Goal: Task Accomplishment & Management: Manage account settings

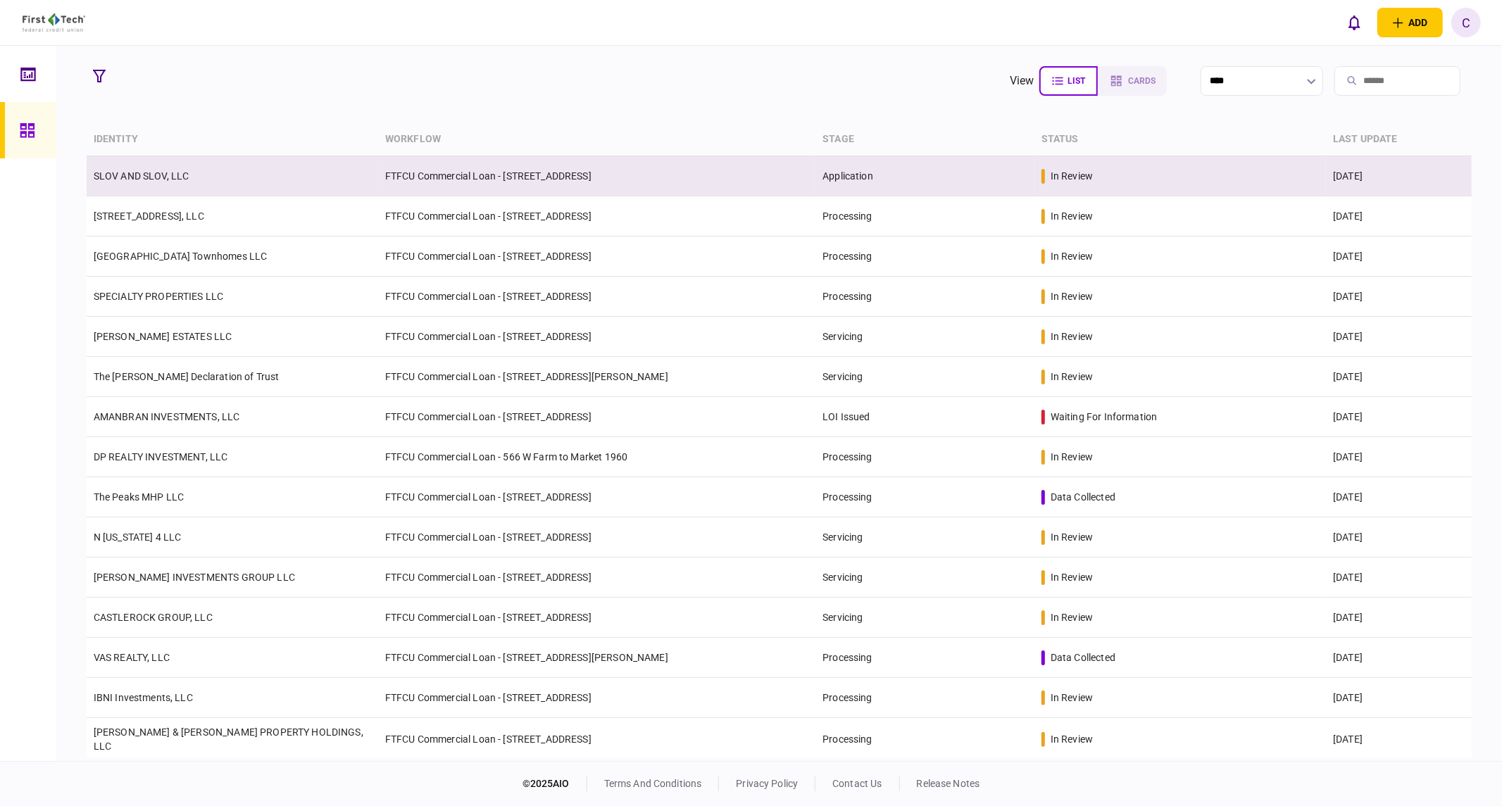
click at [153, 177] on link "SLOV AND SLOV, LLC" at bounding box center [142, 175] width 96 height 11
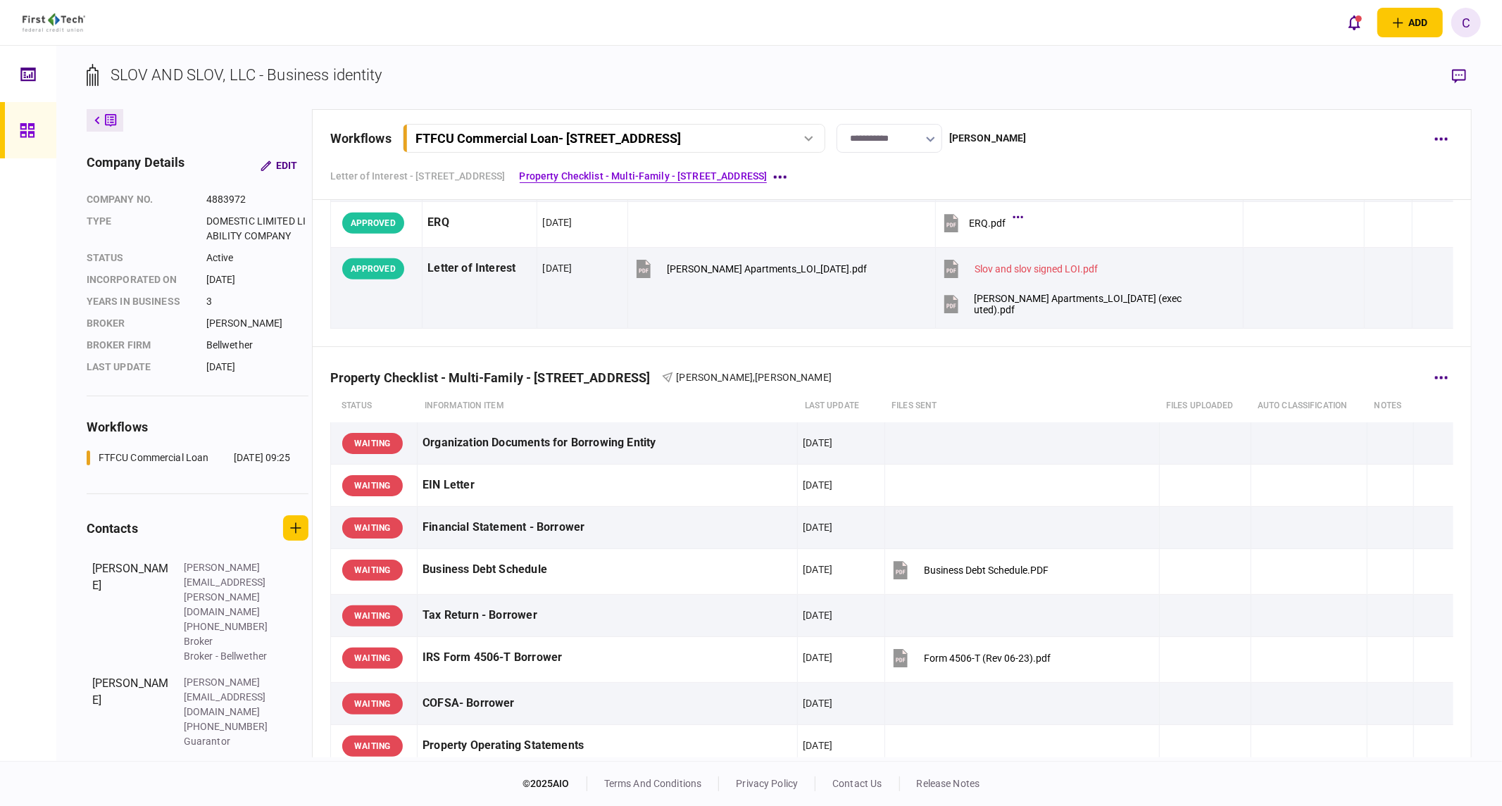
scroll to position [469, 0]
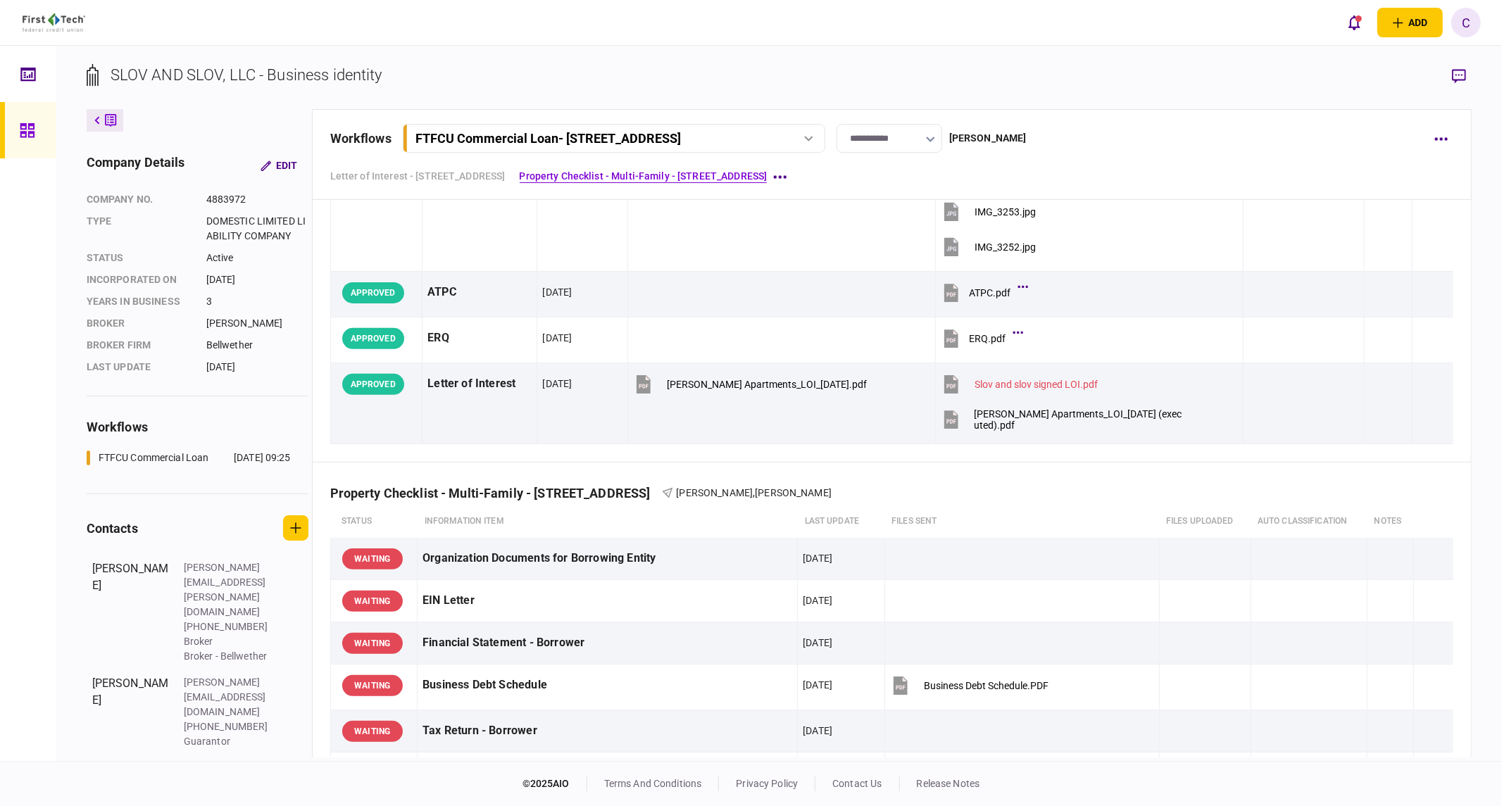
click at [935, 137] on icon "button" at bounding box center [930, 140] width 9 height 6
click at [903, 275] on button "Processing" at bounding box center [897, 276] width 76 height 13
type input "**********"
click at [1446, 143] on button "button" at bounding box center [1440, 138] width 25 height 25
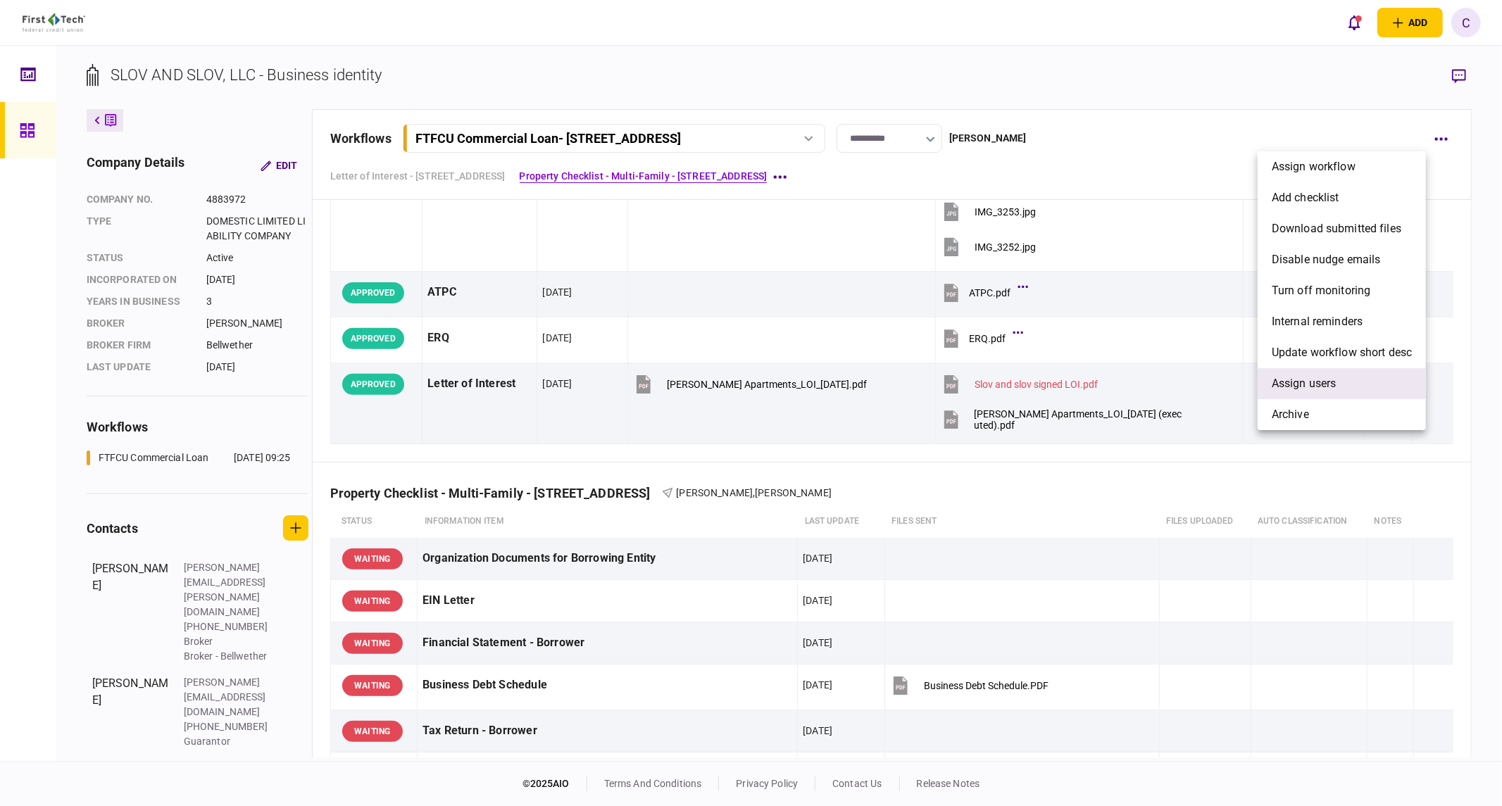
click at [1313, 385] on span "Assign users" at bounding box center [1304, 383] width 65 height 17
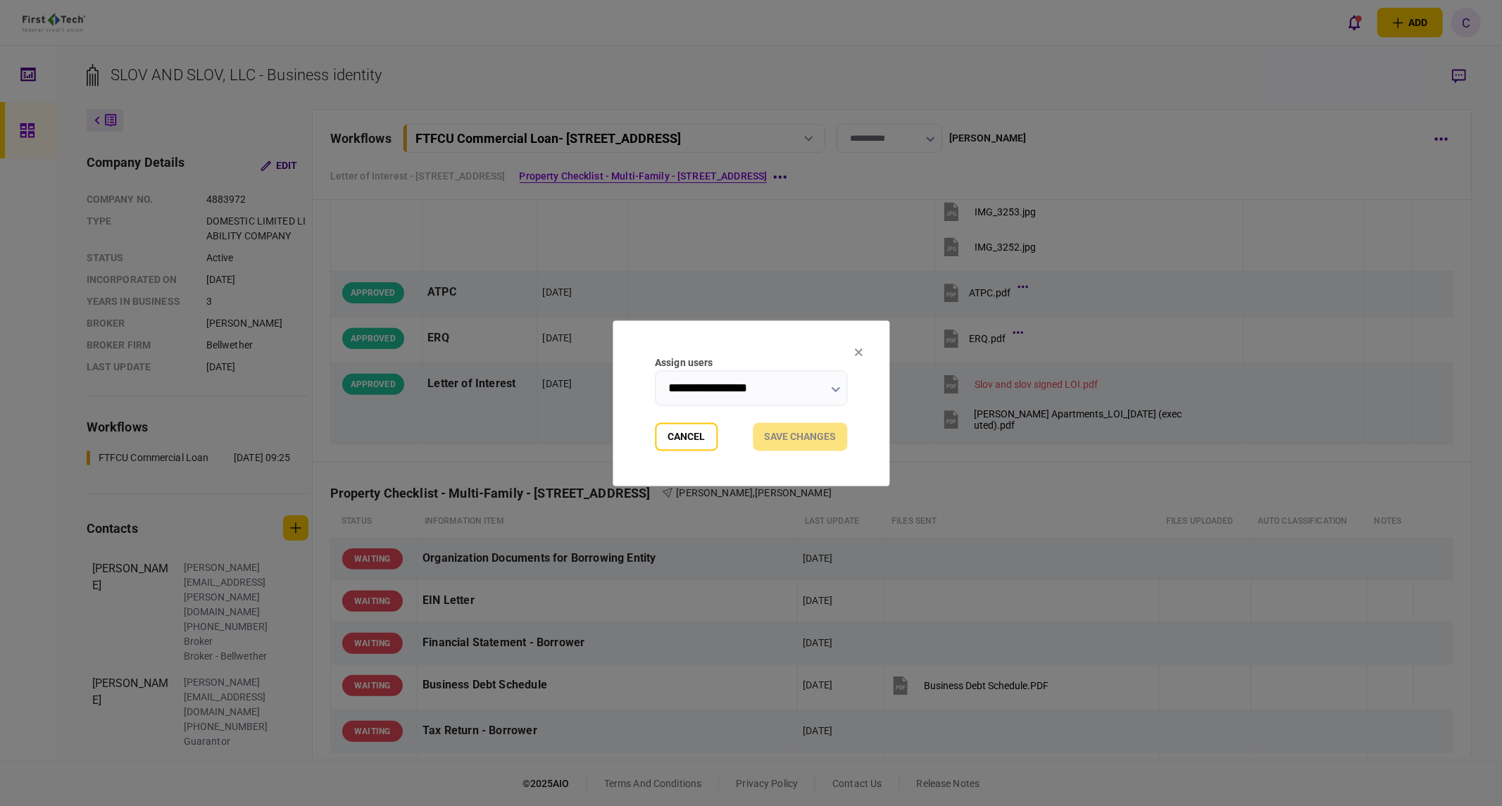
click at [836, 383] on button "button" at bounding box center [835, 388] width 9 height 11
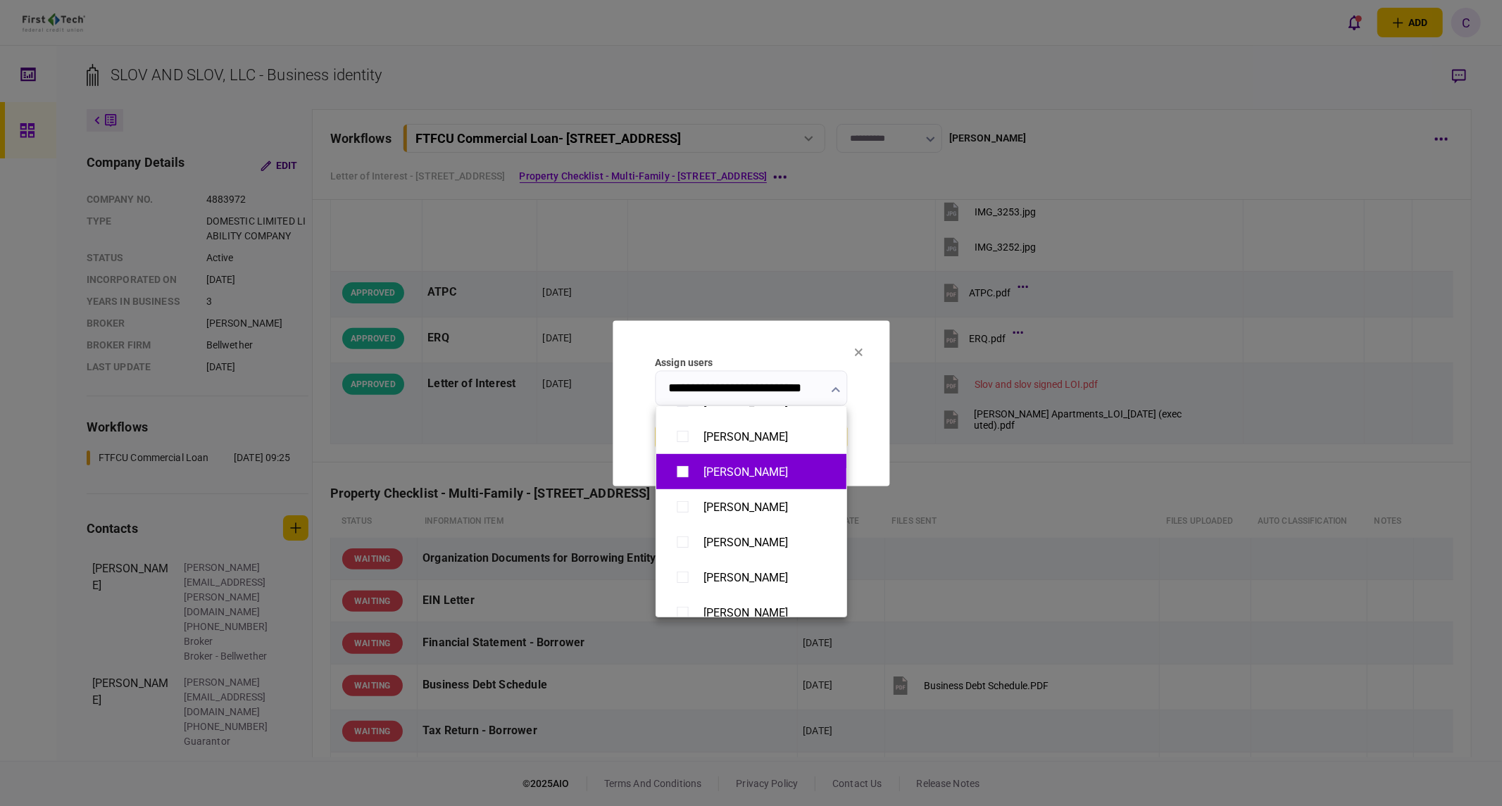
scroll to position [860, 0]
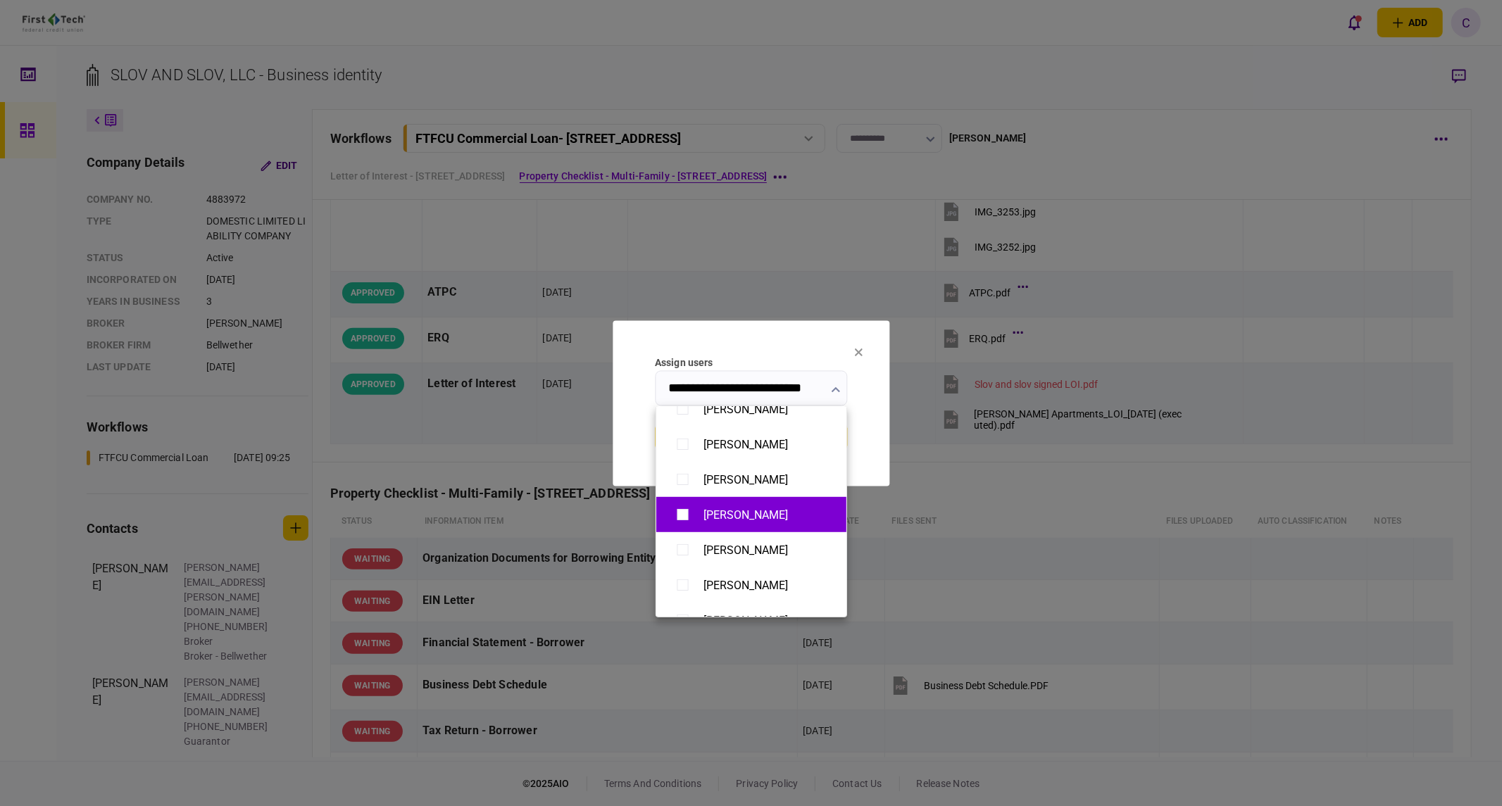
type input "**********"
click at [867, 453] on div at bounding box center [751, 403] width 1502 height 806
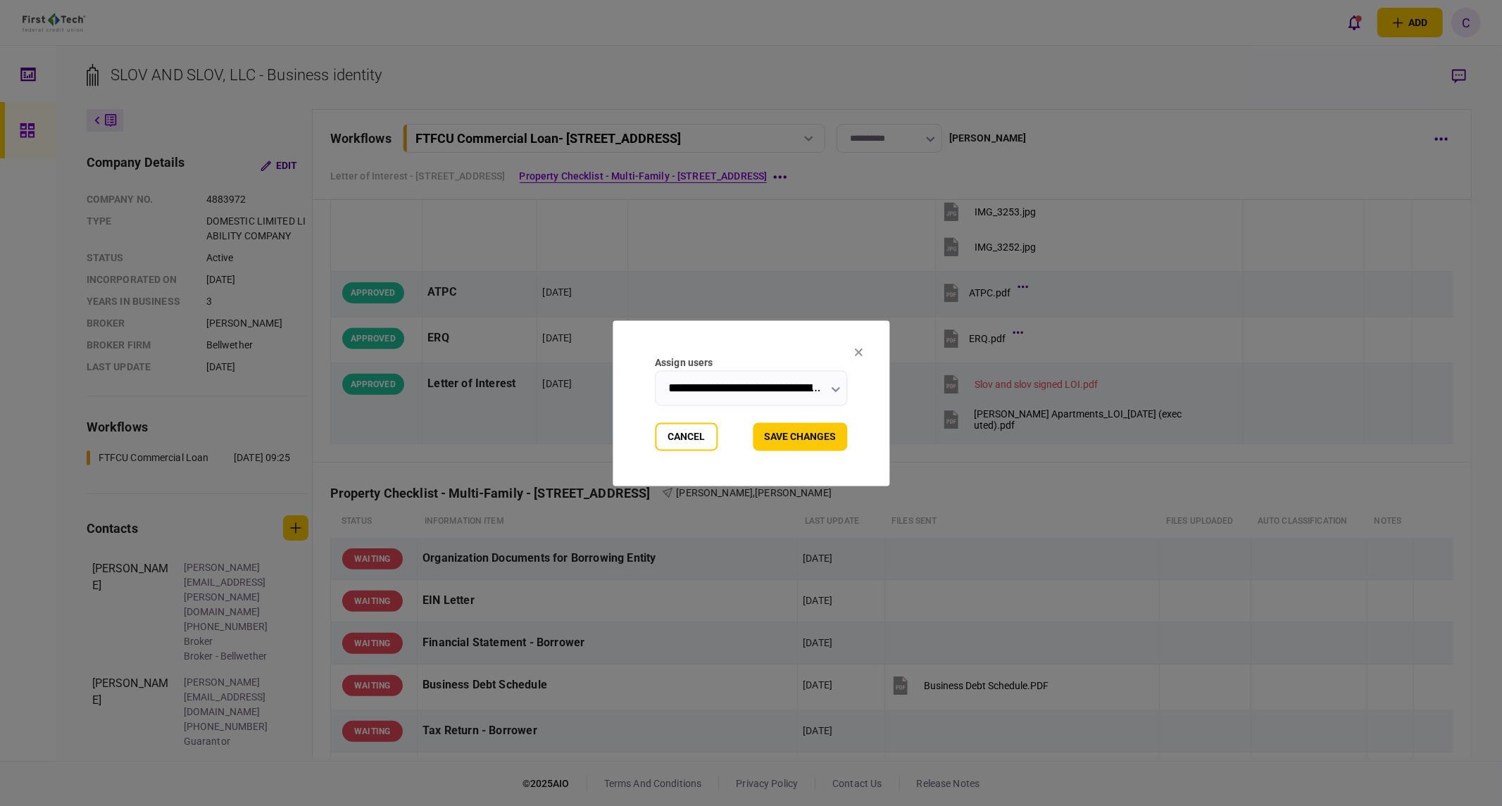
click at [810, 446] on button "Save changes" at bounding box center [800, 436] width 94 height 28
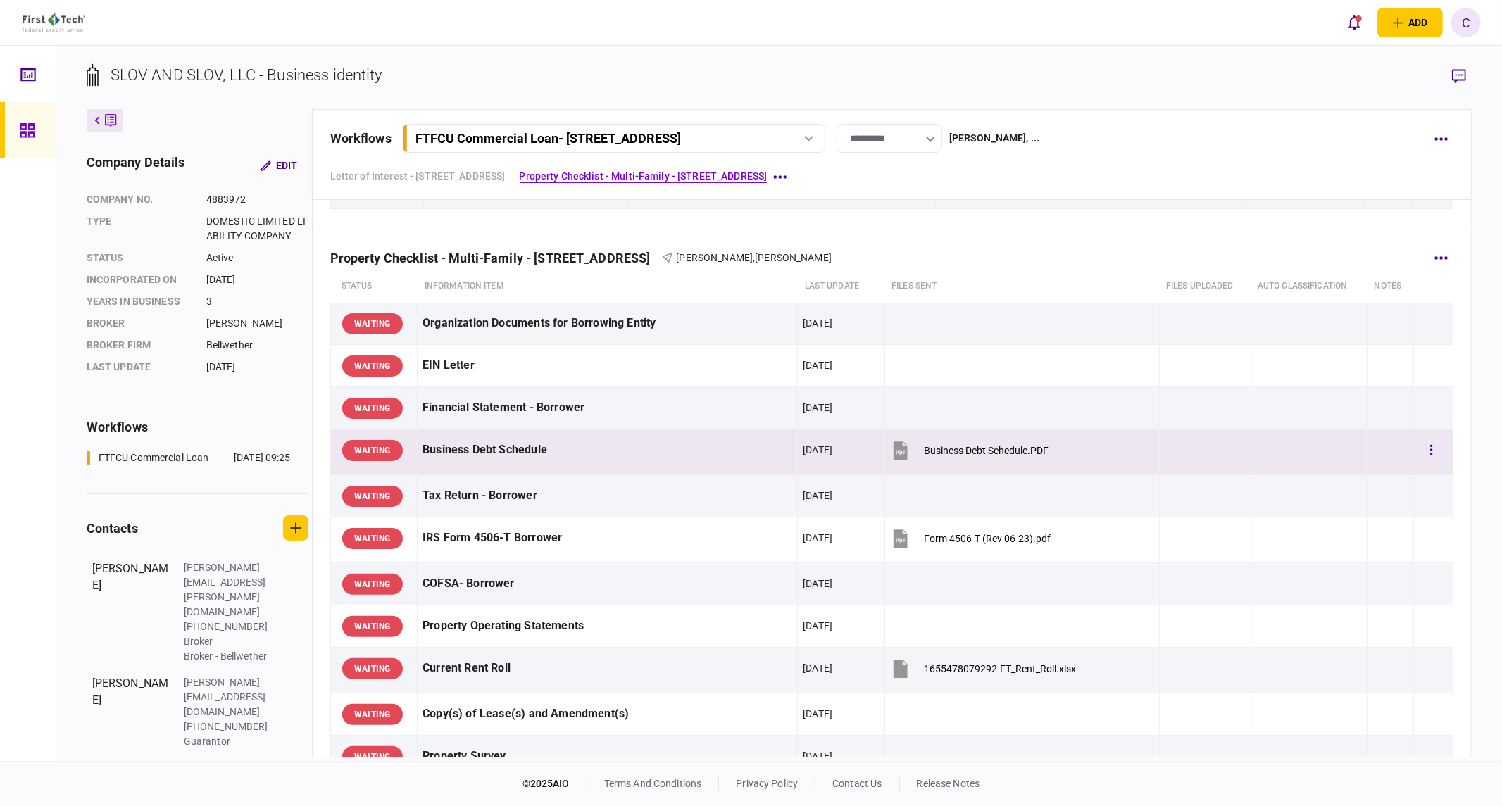
scroll to position [625, 0]
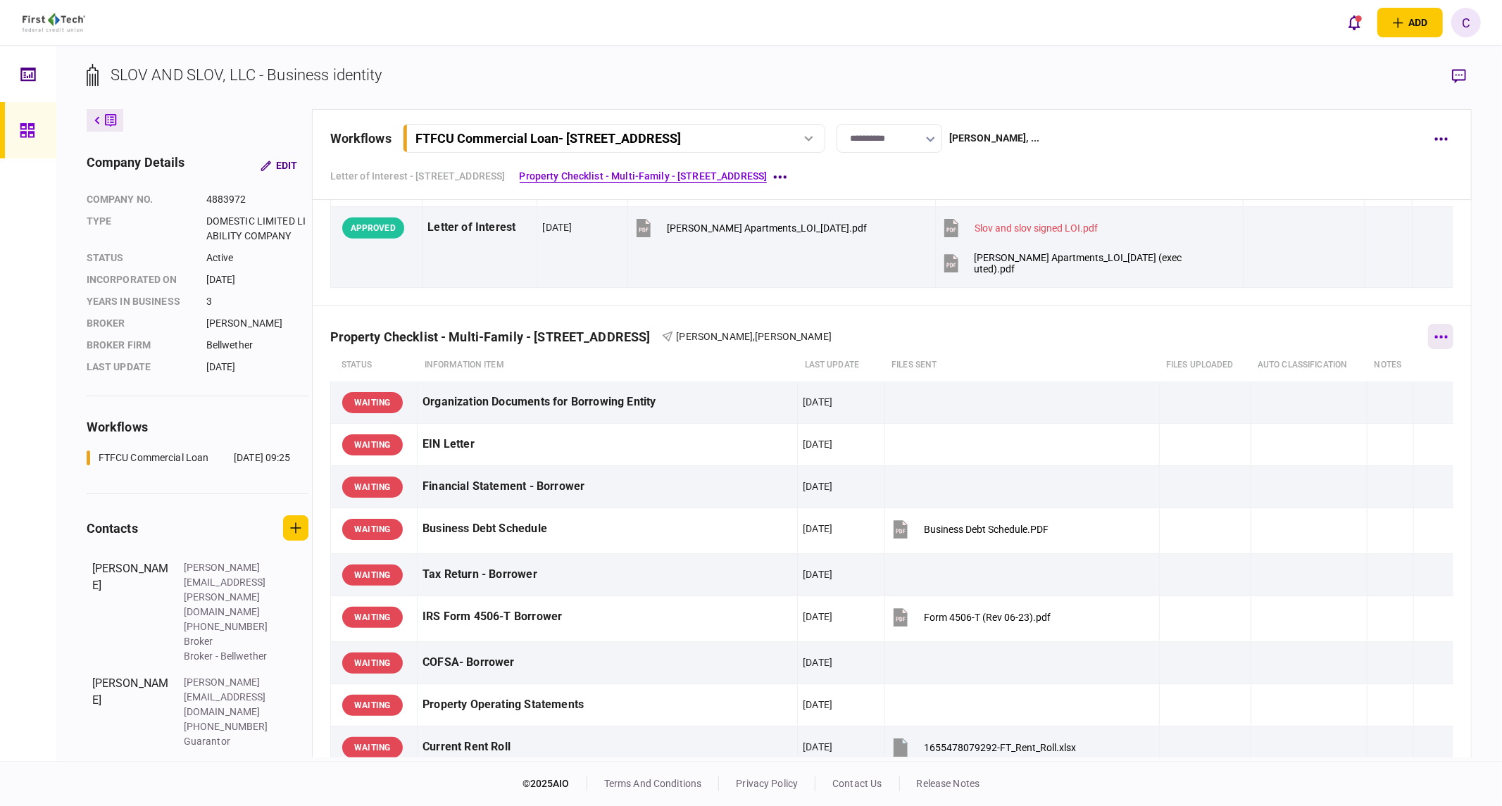
click at [1435, 338] on icon "button" at bounding box center [1441, 336] width 13 height 3
click at [1318, 452] on span "send message" at bounding box center [1314, 457] width 75 height 17
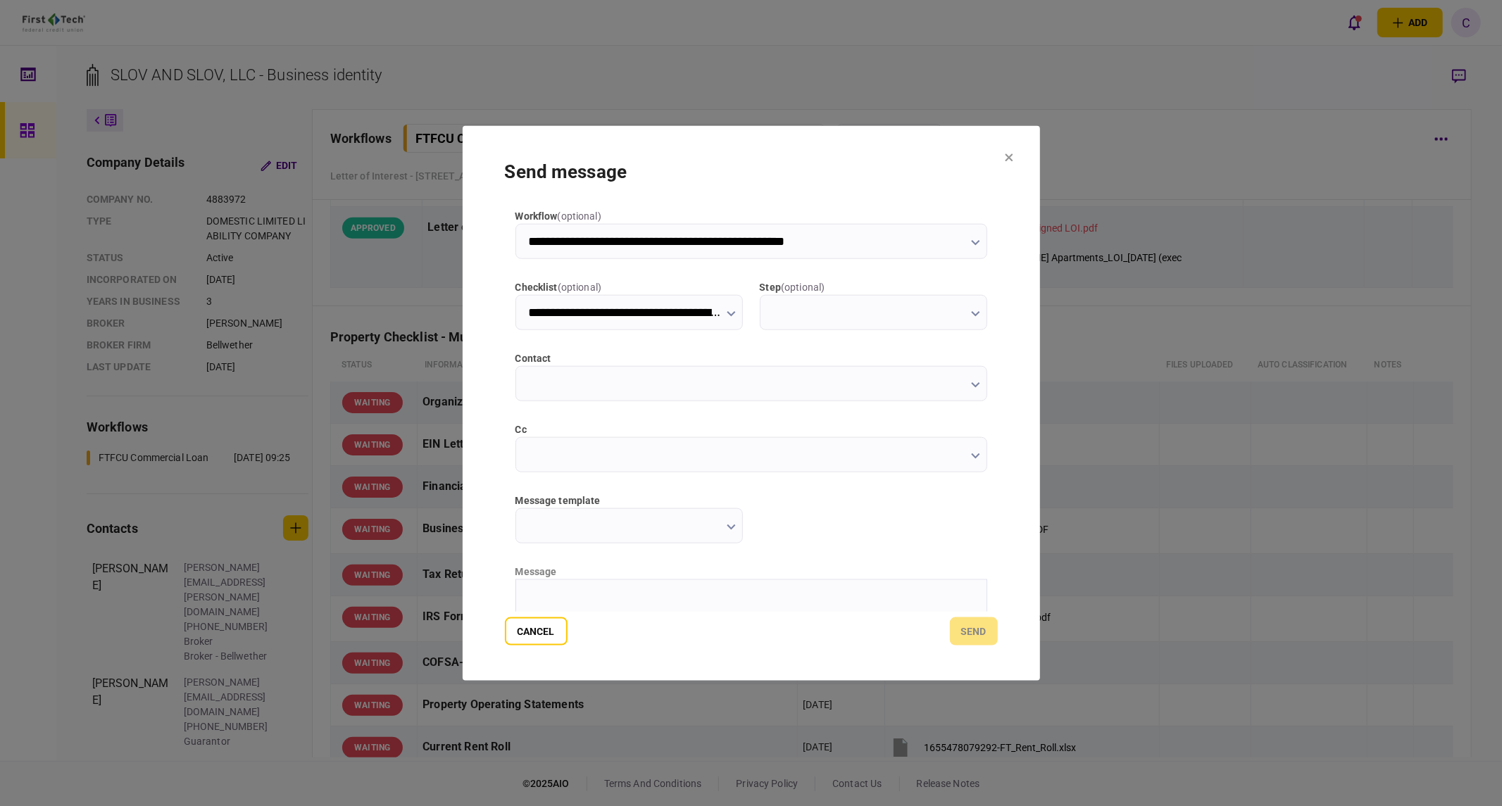
type input "**********"
click at [609, 527] on input "message template" at bounding box center [628, 525] width 227 height 35
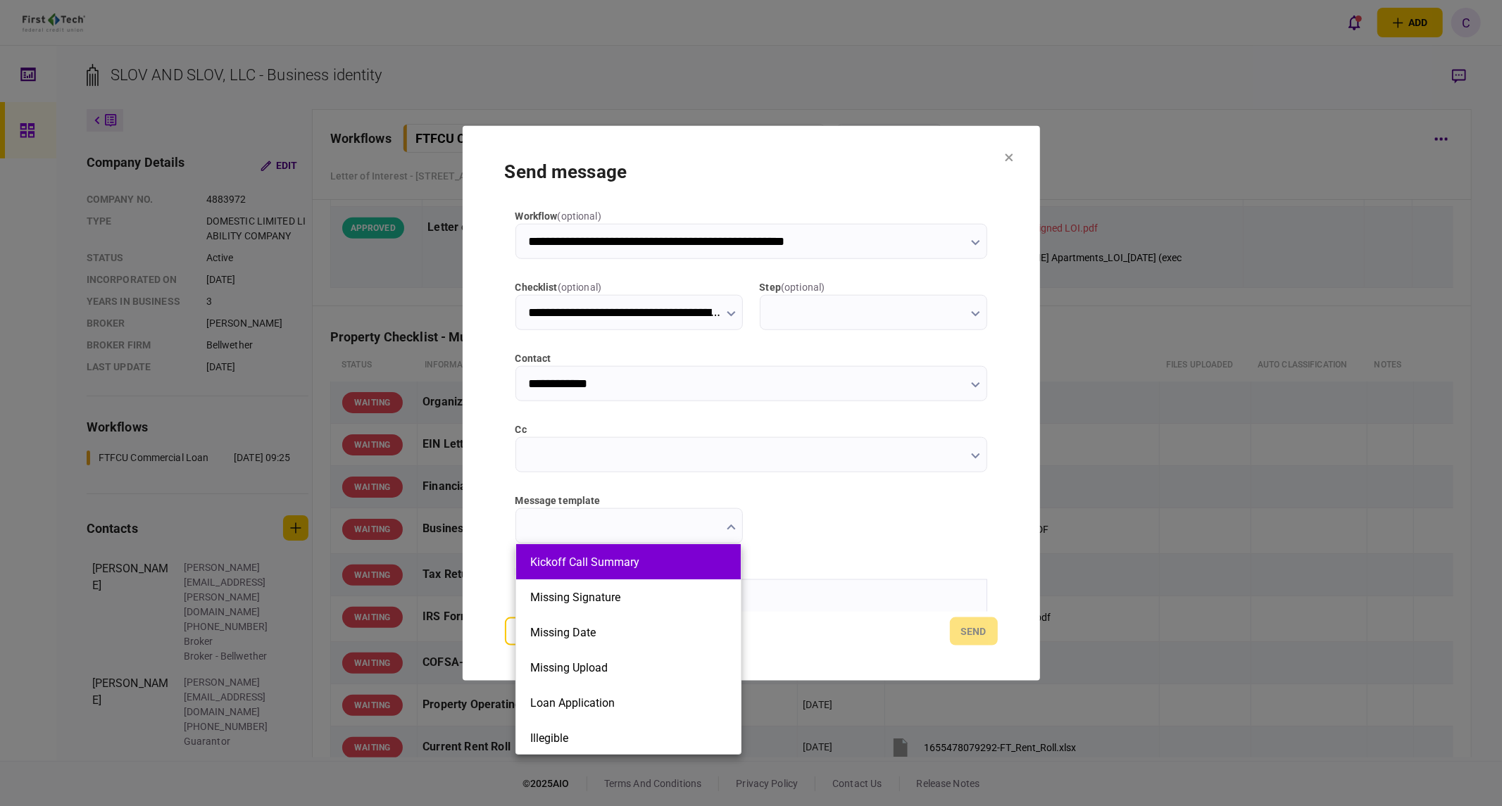
click at [575, 563] on button "Kickoff Call Summary" at bounding box center [628, 562] width 196 height 13
type input "**********"
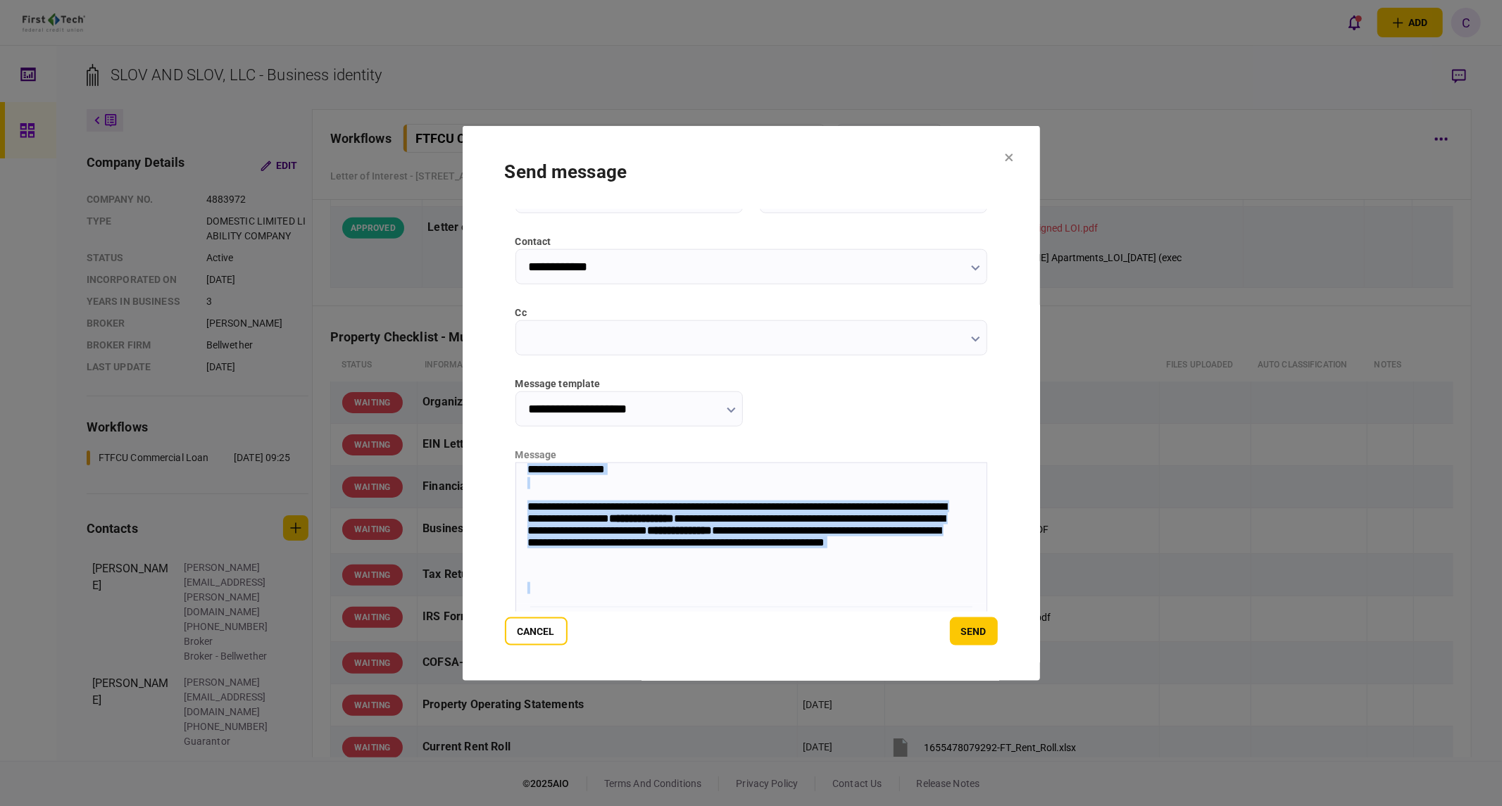
scroll to position [306, 0]
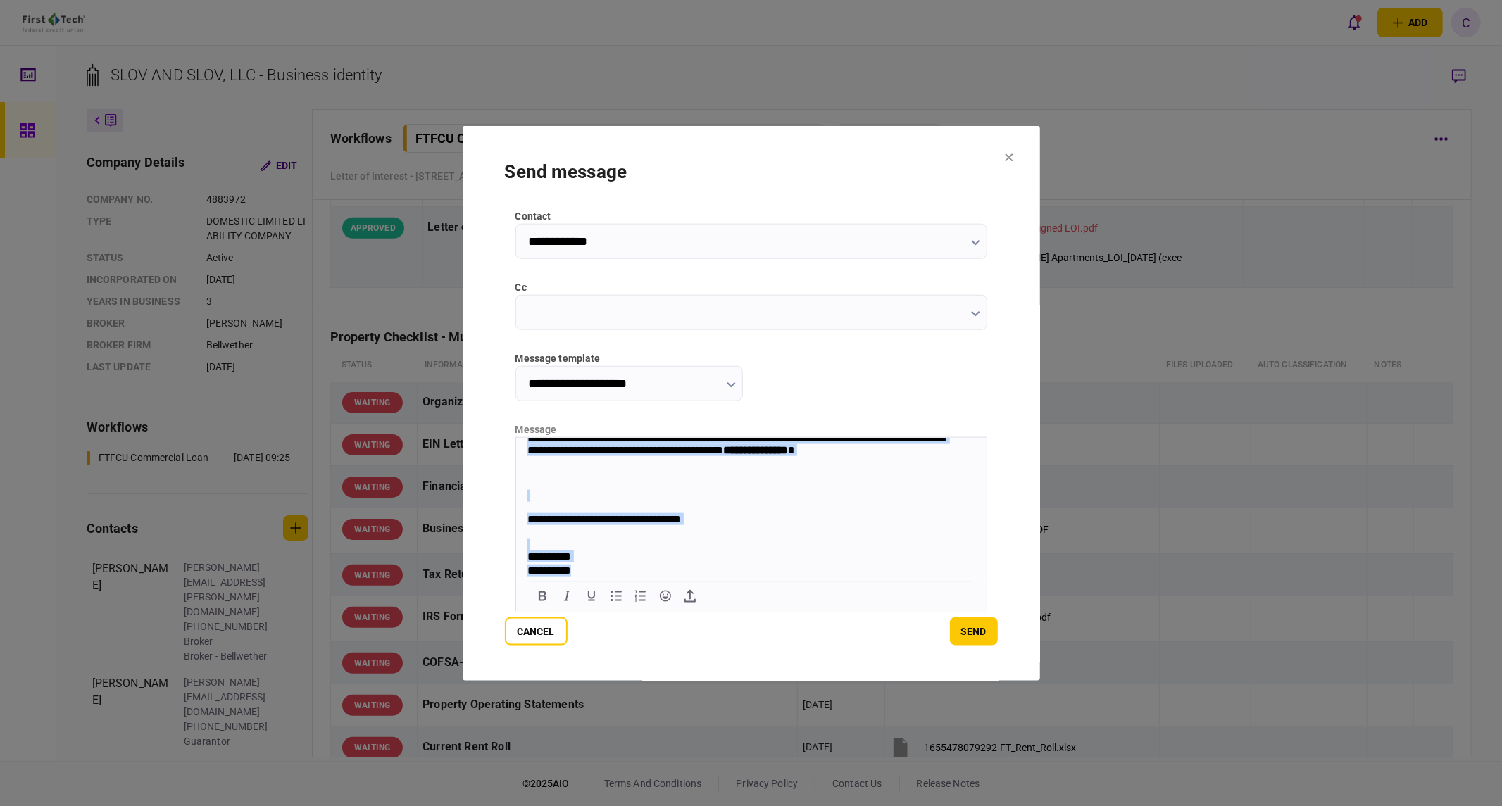
drag, startPoint x: 522, startPoint y: 446, endPoint x: 1230, endPoint y: 1136, distance: 988.9
click at [714, 578] on html "**********" at bounding box center [750, 362] width 470 height 431
copy body "**********"
click at [548, 632] on button "Cancel" at bounding box center [536, 632] width 63 height 28
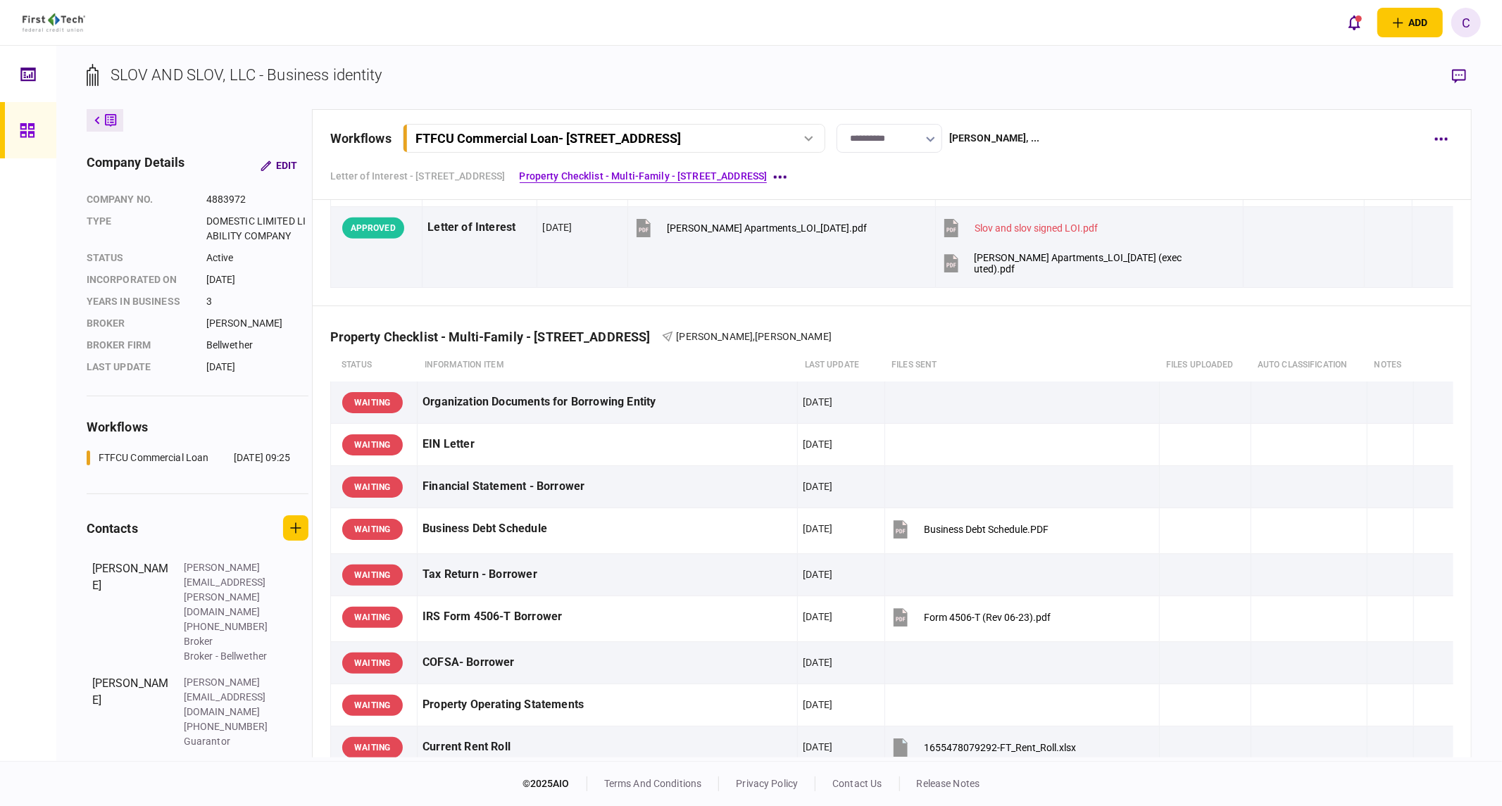
drag, startPoint x: 1459, startPoint y: 77, endPoint x: 1448, endPoint y: 83, distance: 12.6
click at [1459, 76] on icon "button" at bounding box center [1459, 76] width 14 height 15
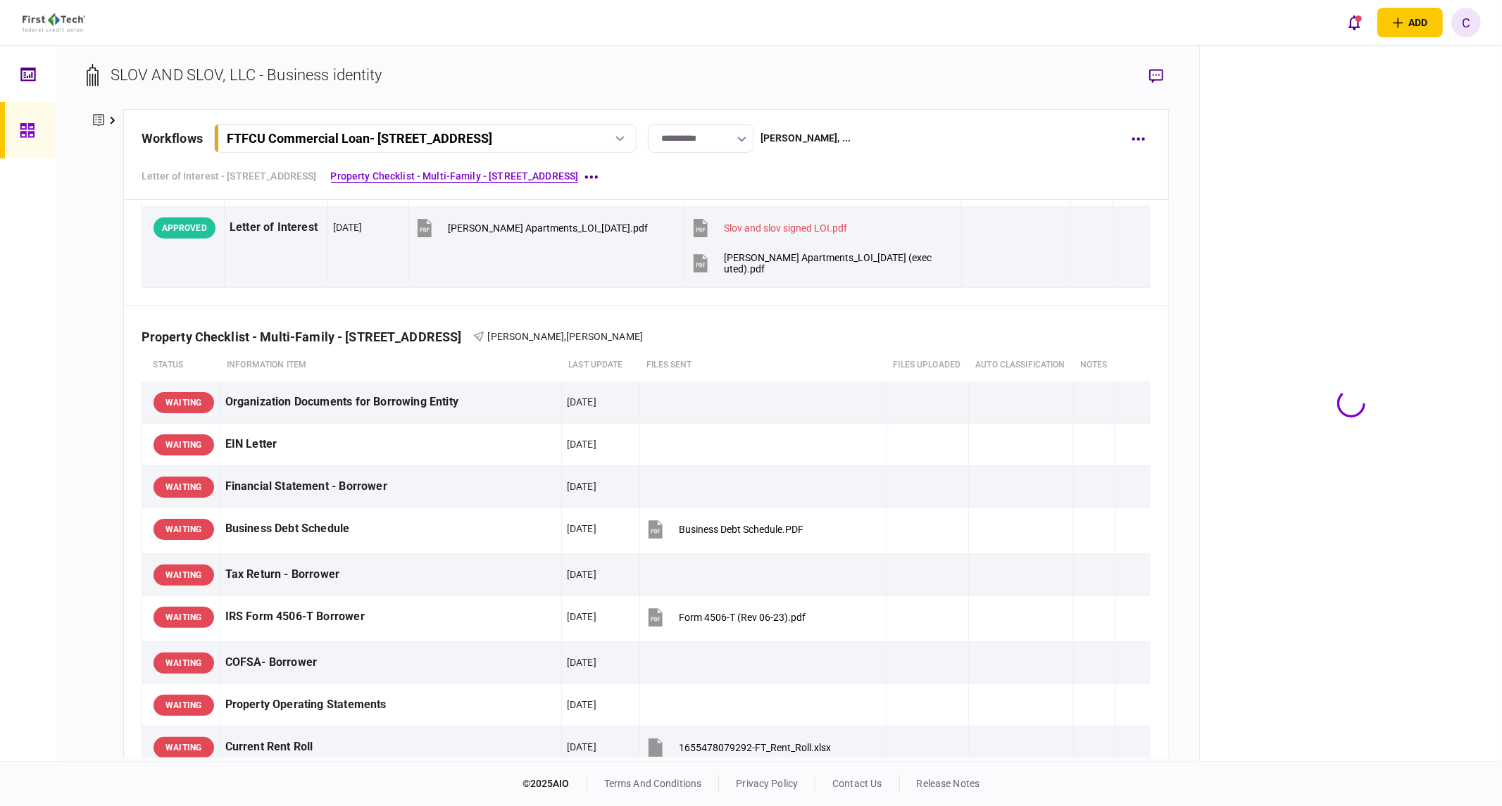
scroll to position [625, 0]
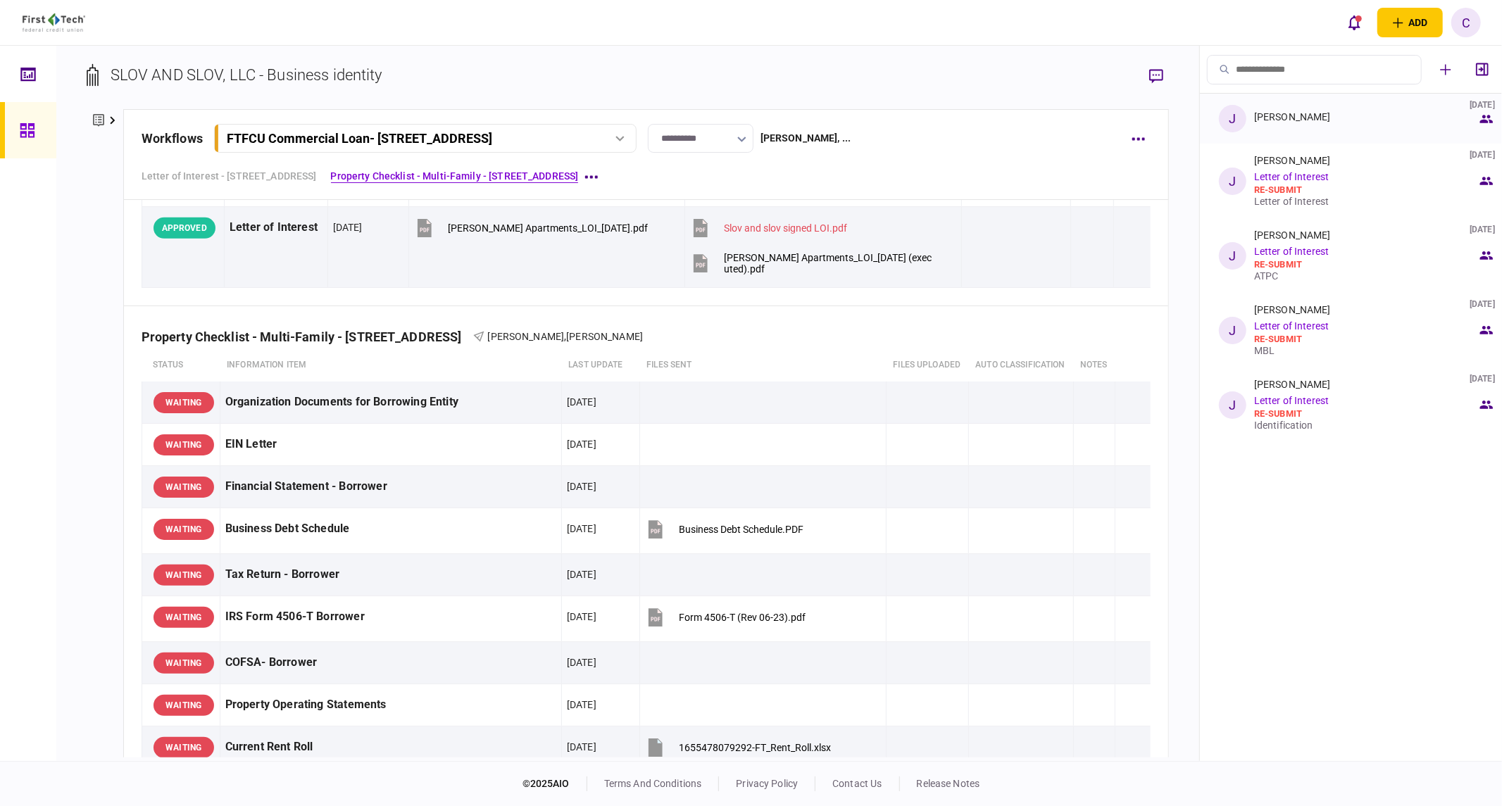
click at [1291, 120] on div "[PERSON_NAME]" at bounding box center [1292, 116] width 77 height 11
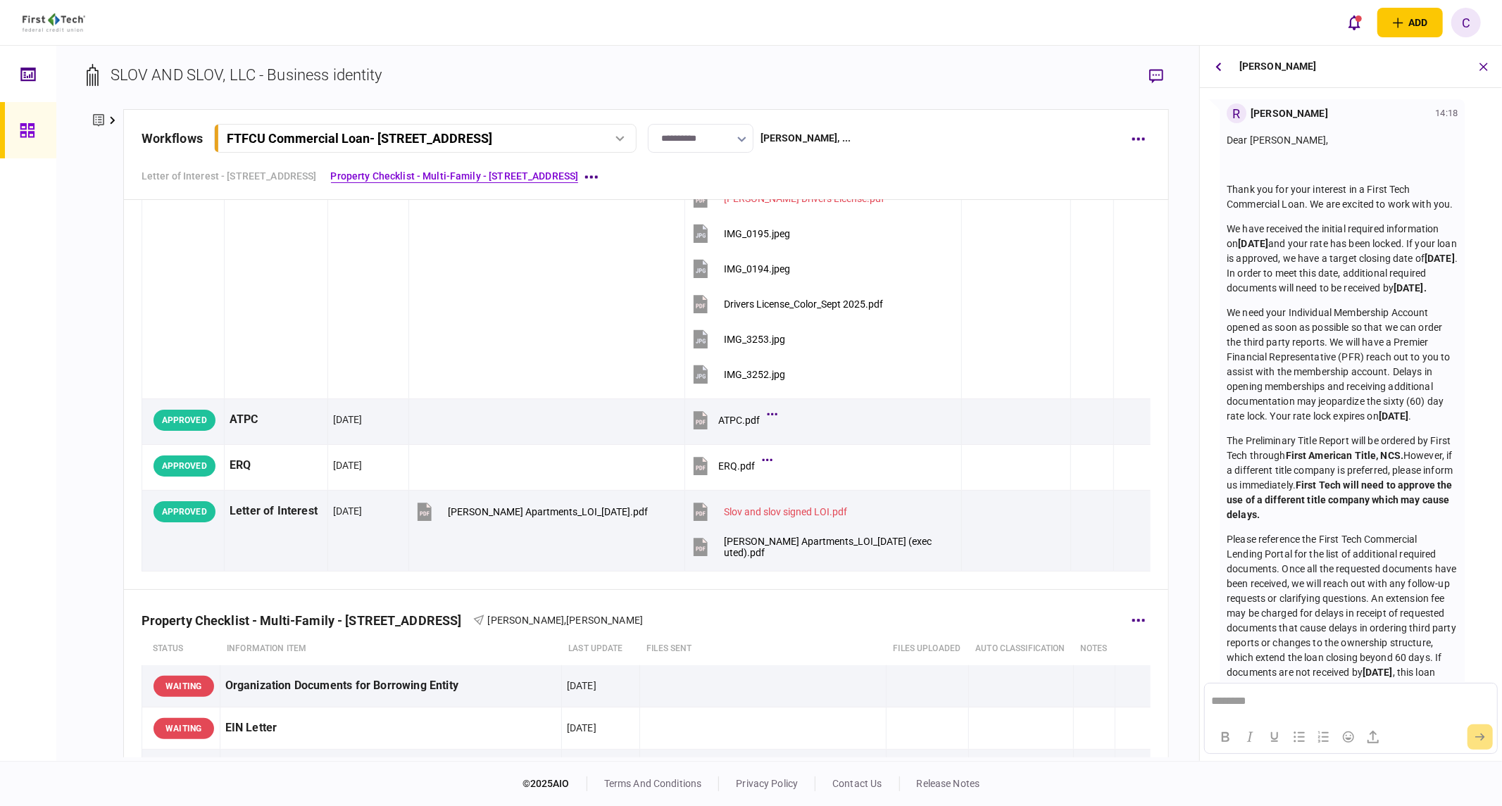
scroll to position [313, 0]
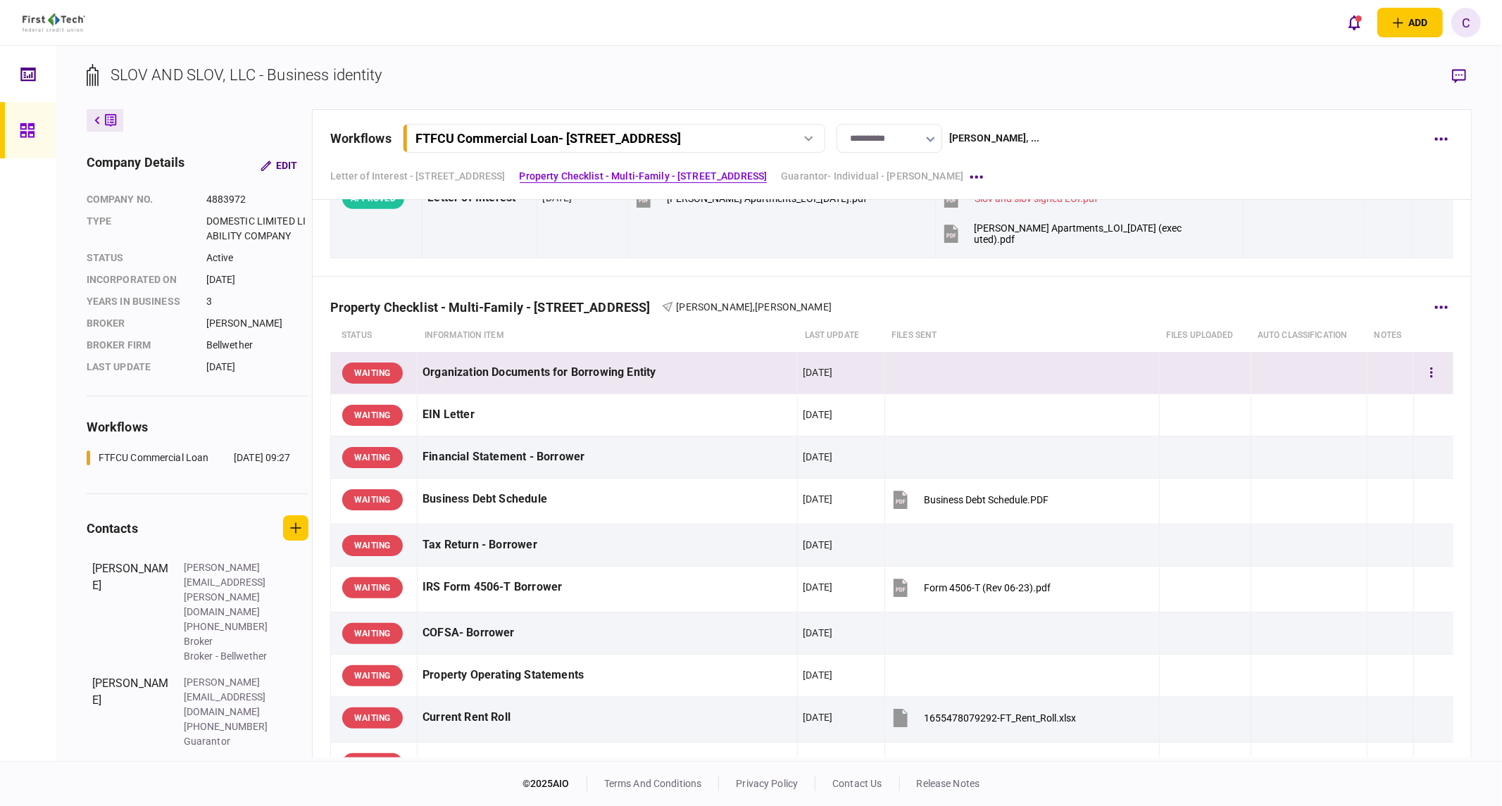
scroll to position [625, 0]
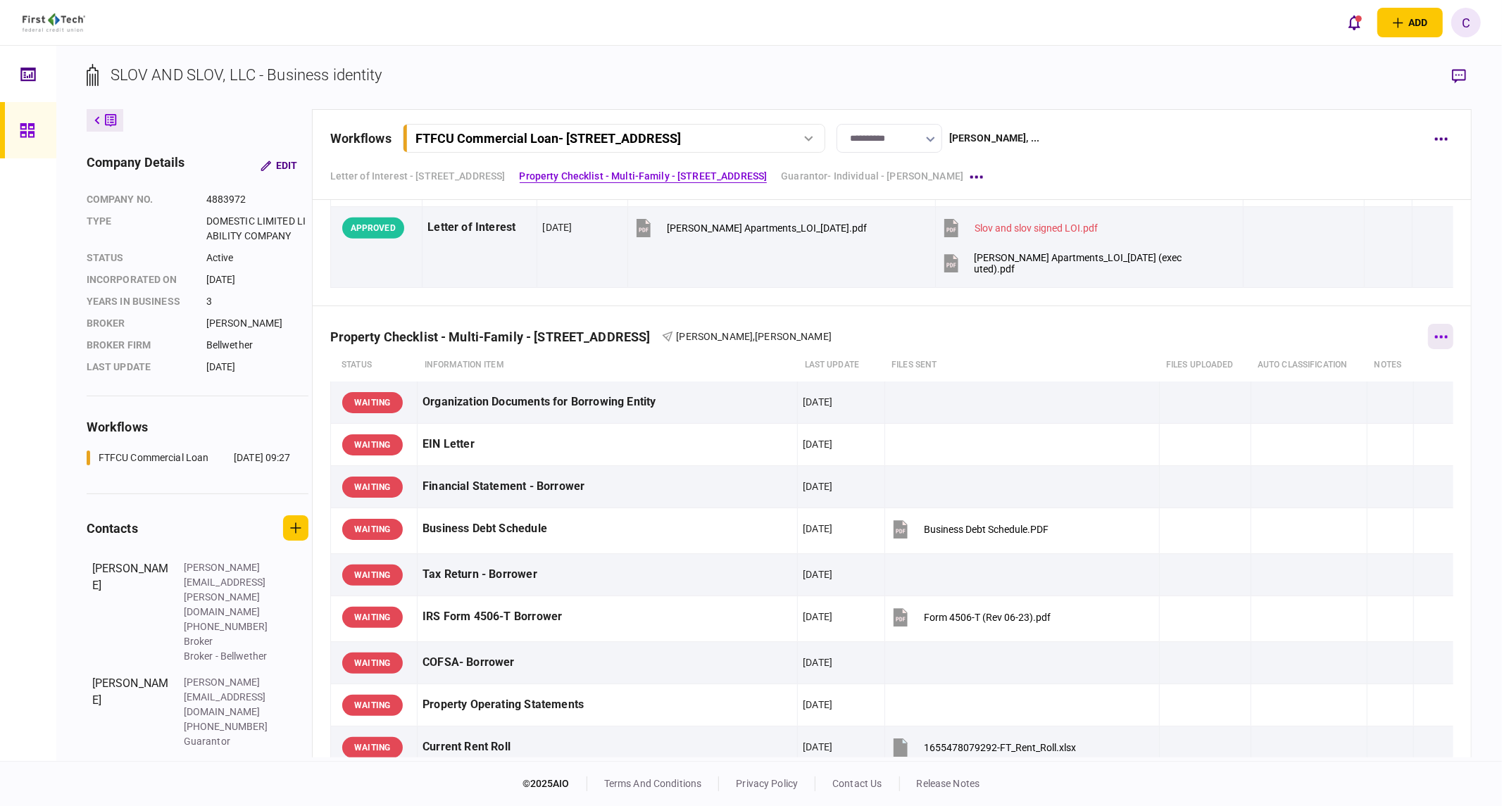
click at [1428, 331] on button "button" at bounding box center [1440, 336] width 25 height 25
click at [1315, 465] on span "send message" at bounding box center [1314, 457] width 75 height 17
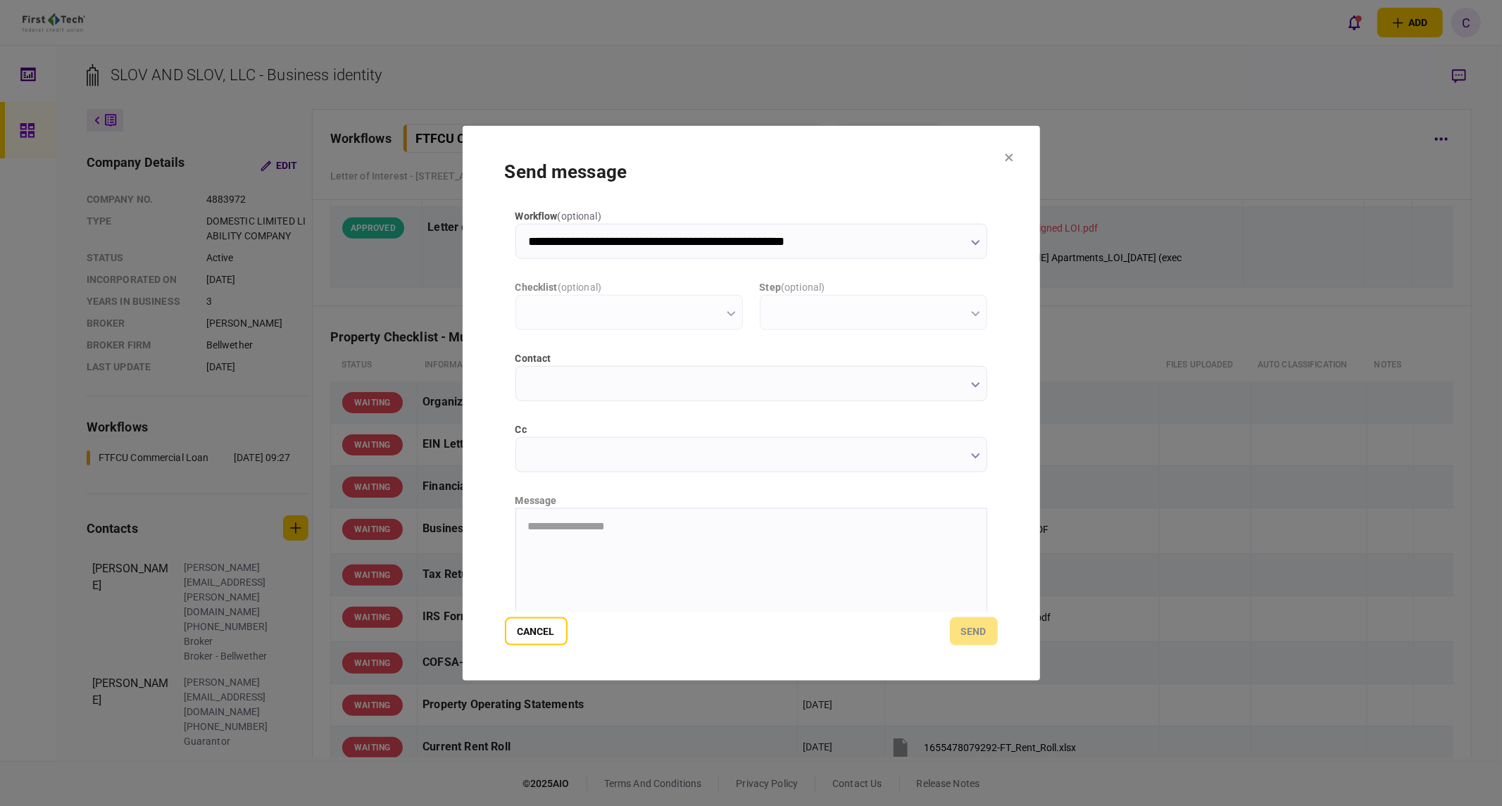
scroll to position [0, 0]
type input "**********"
click at [543, 458] on input "cc" at bounding box center [751, 454] width 472 height 35
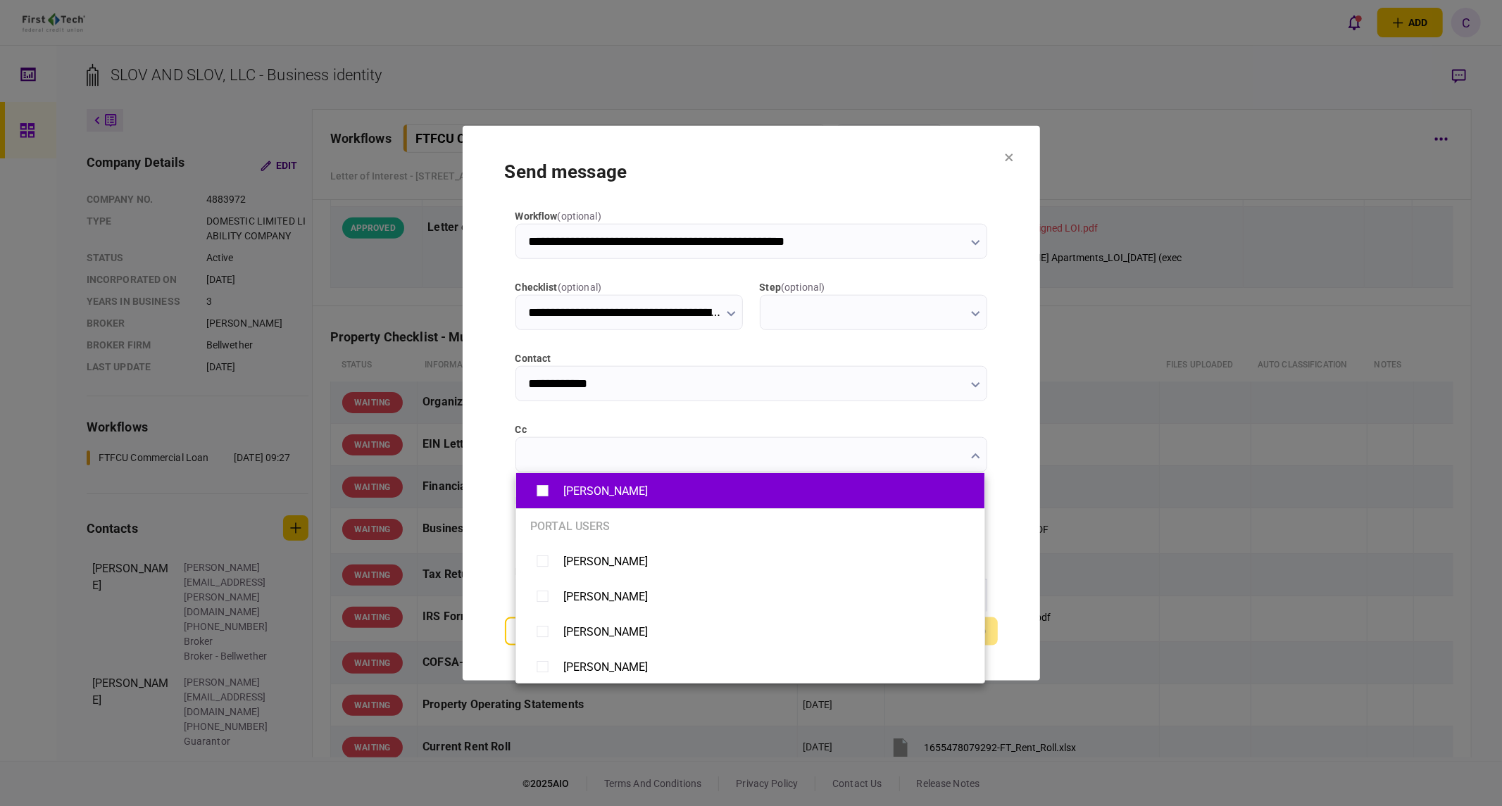
type input "**********"
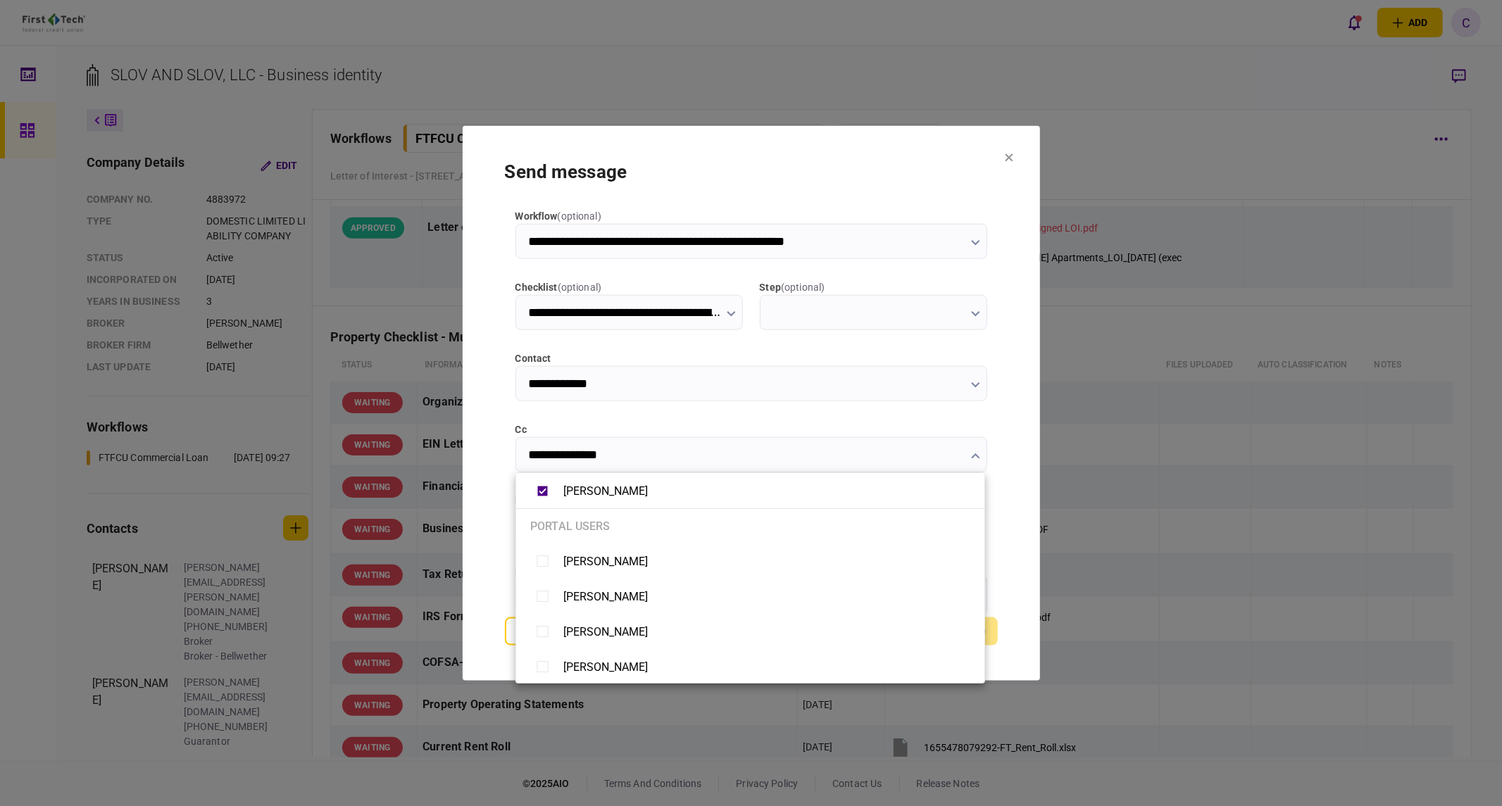
click at [1004, 437] on div at bounding box center [751, 403] width 1502 height 806
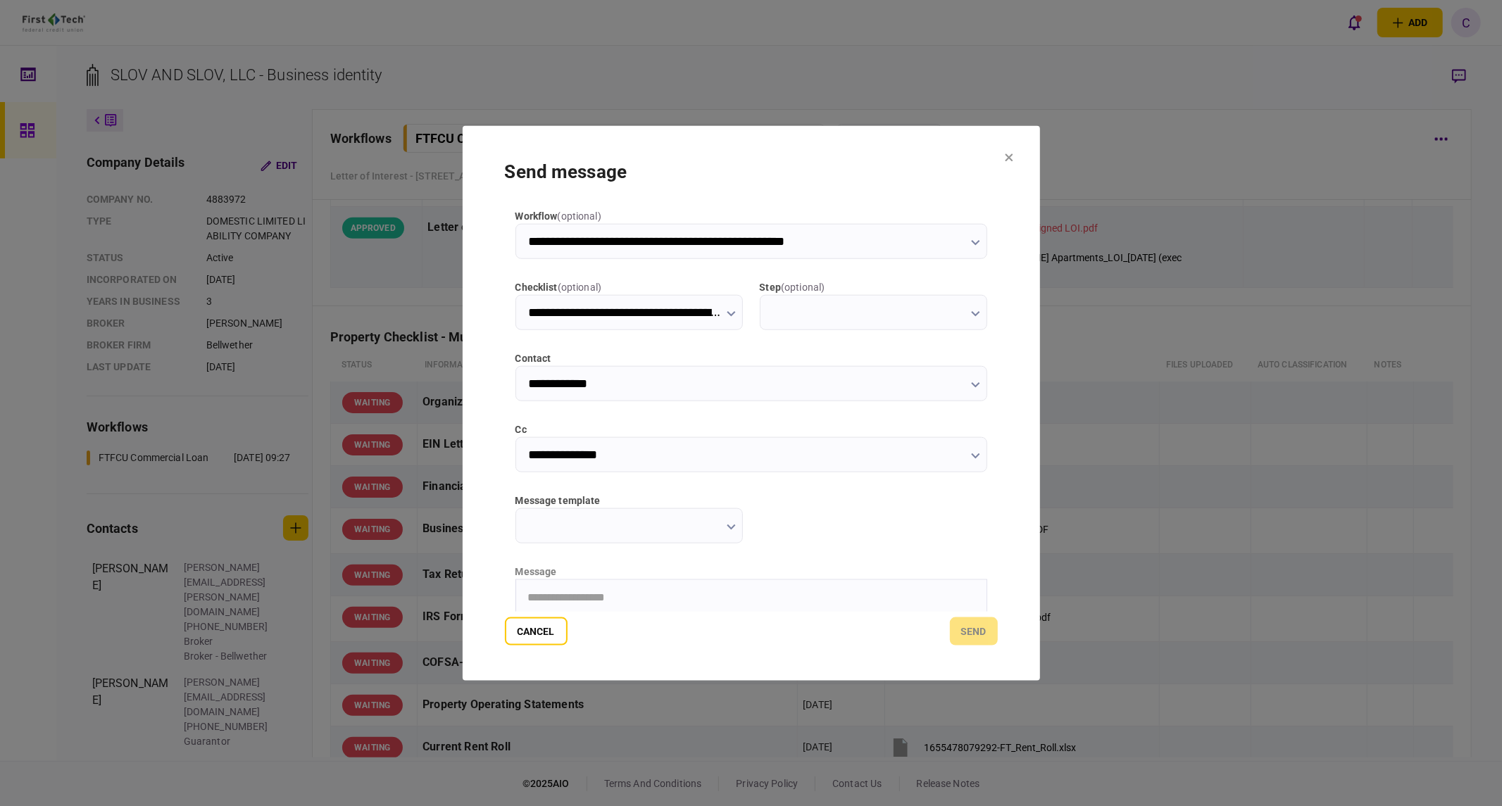
click at [722, 535] on input "message template" at bounding box center [628, 525] width 227 height 35
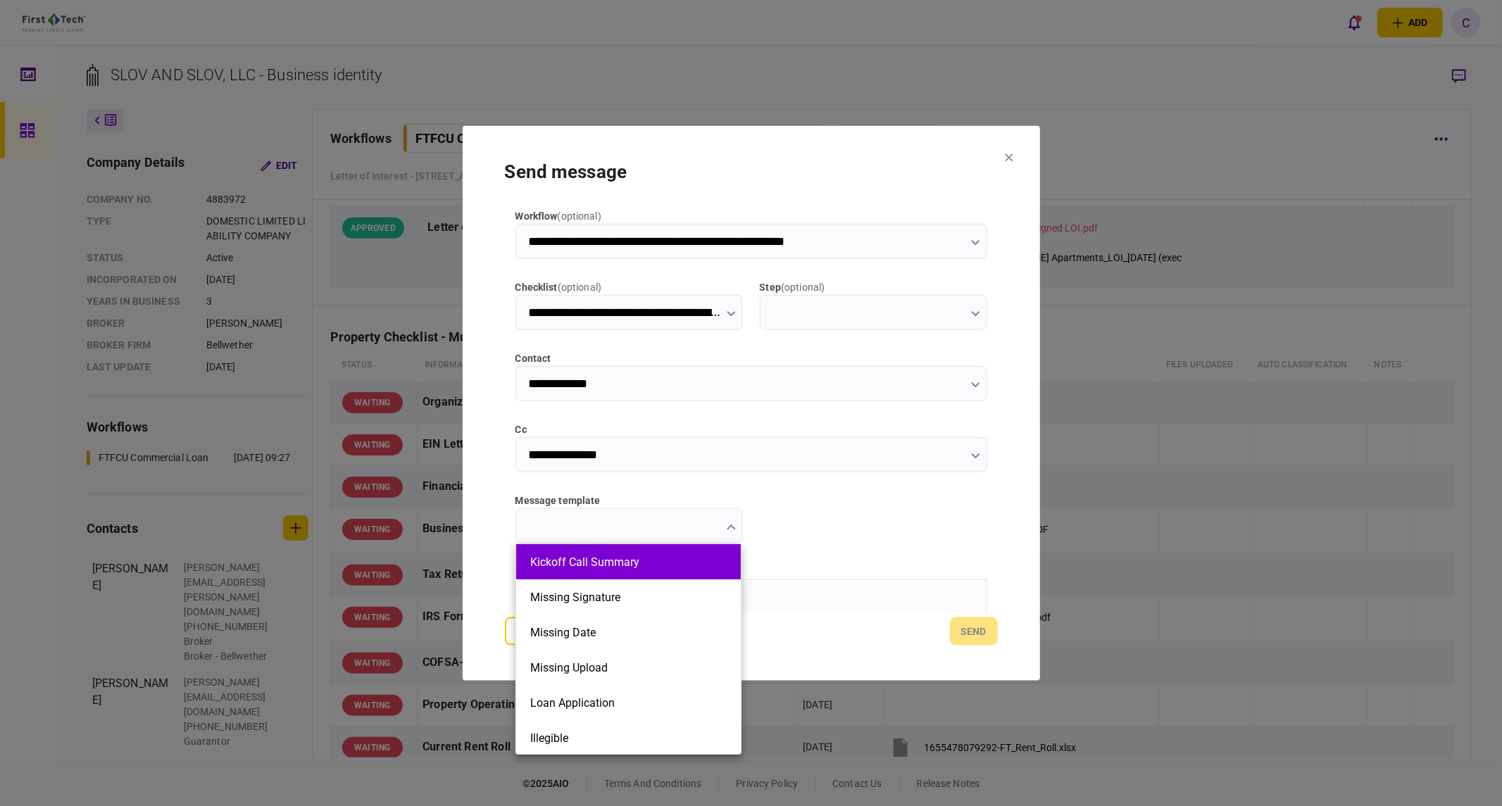
click at [579, 569] on li "Kickoff Call Summary" at bounding box center [628, 561] width 225 height 35
type input "**********"
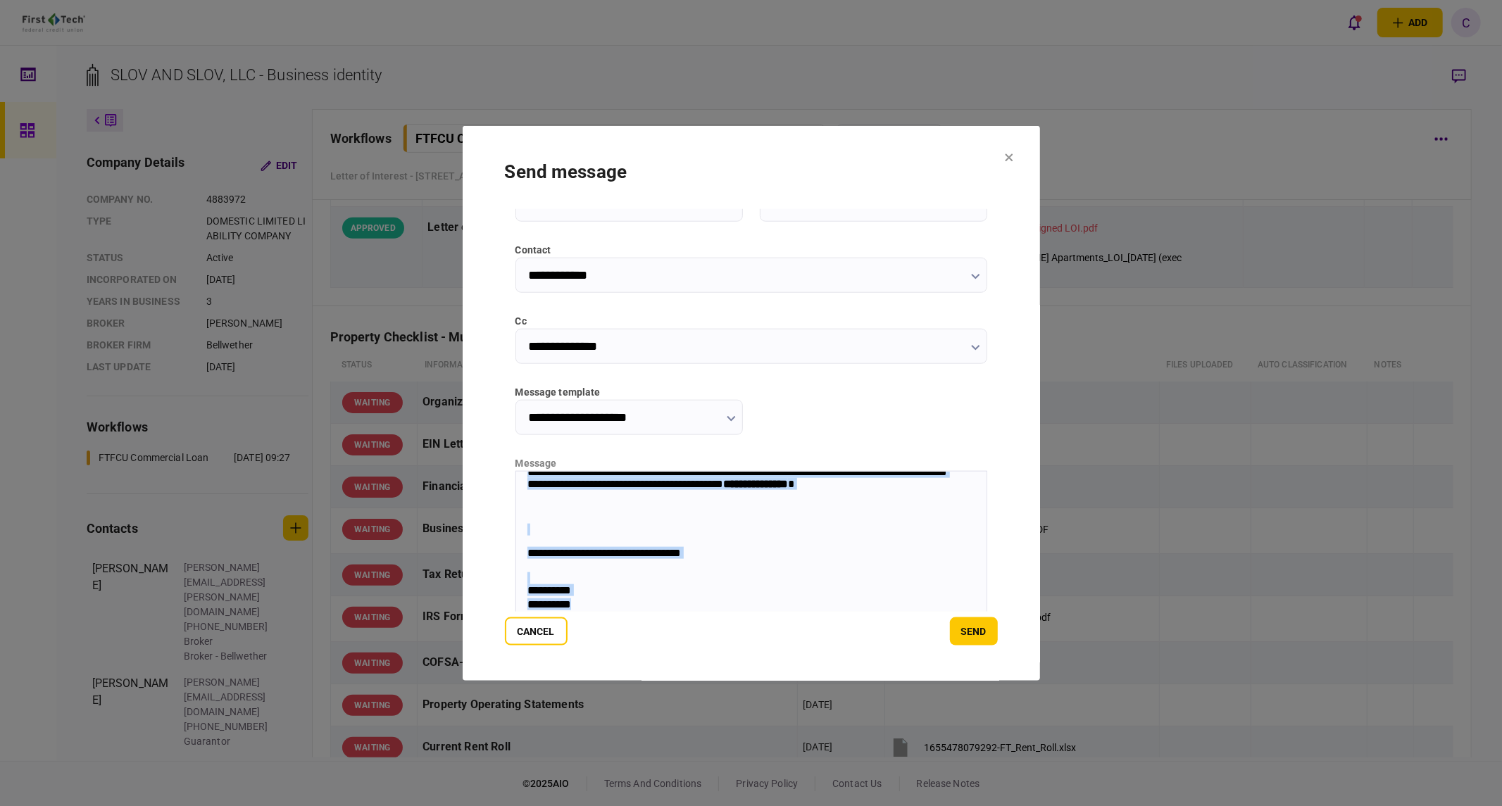
scroll to position [142, 0]
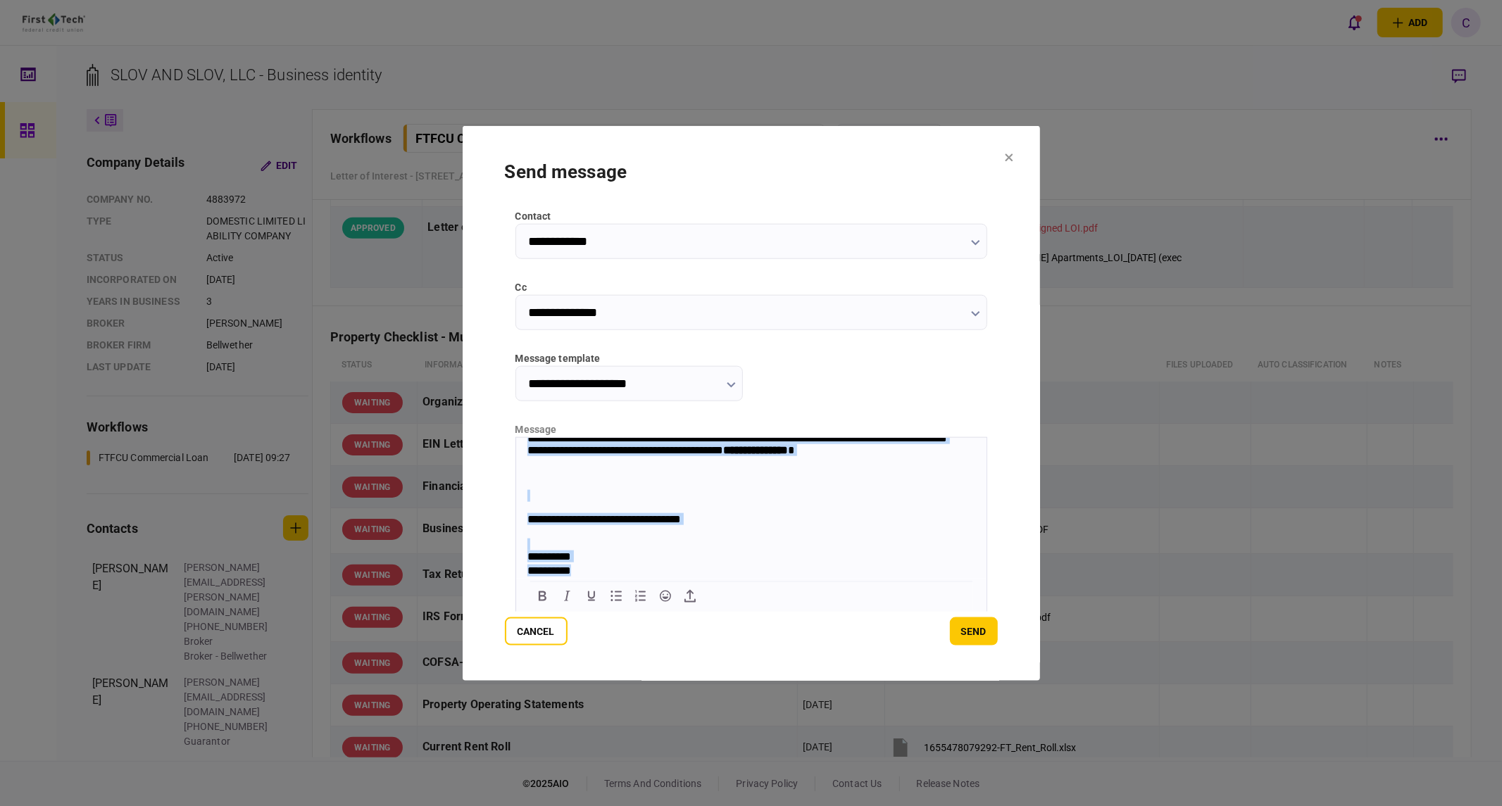
drag, startPoint x: 520, startPoint y: 445, endPoint x: 737, endPoint y: 686, distance: 324.1
click at [737, 578] on html "**********" at bounding box center [750, 362] width 470 height 431
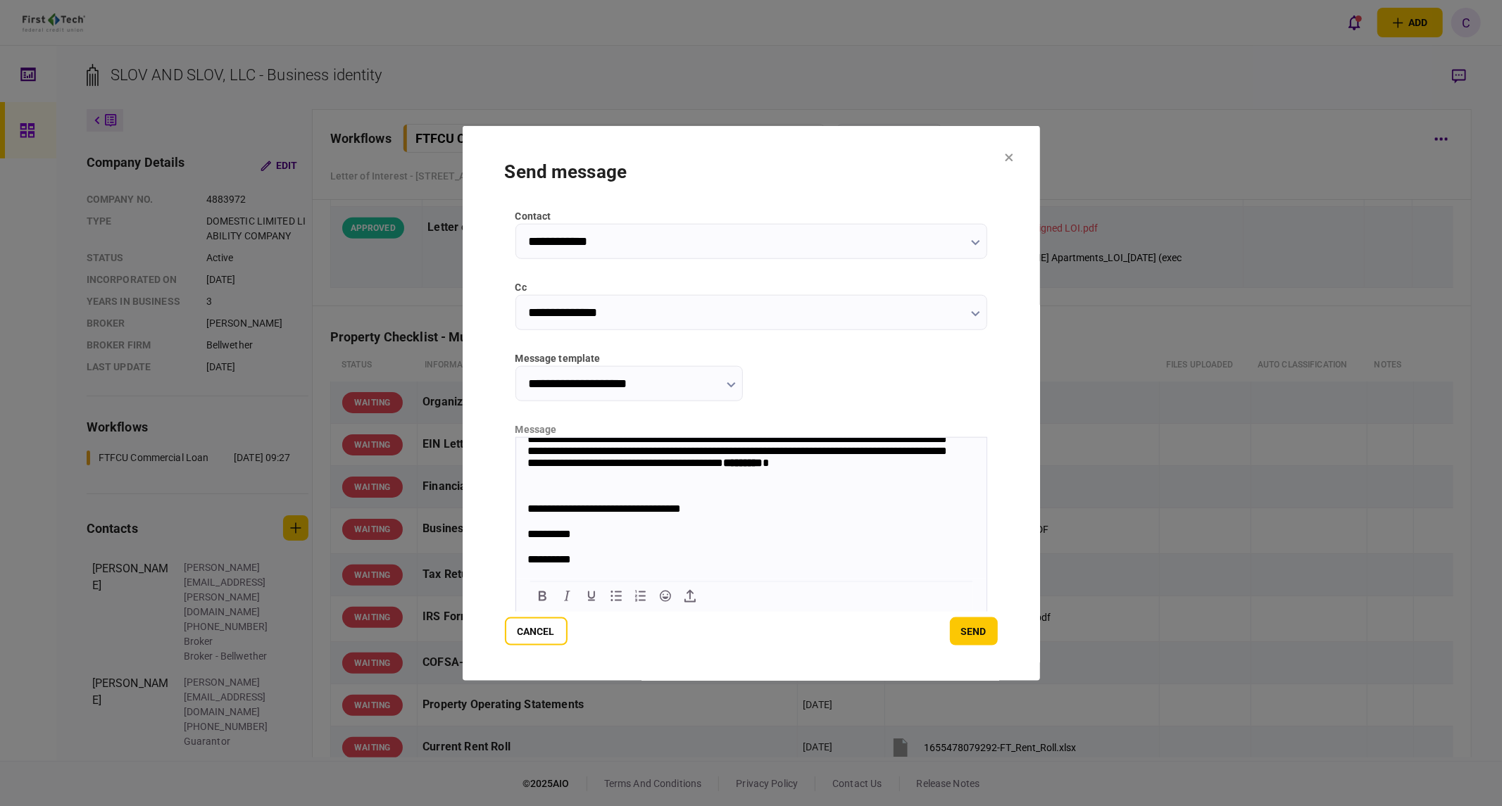
scroll to position [0, 0]
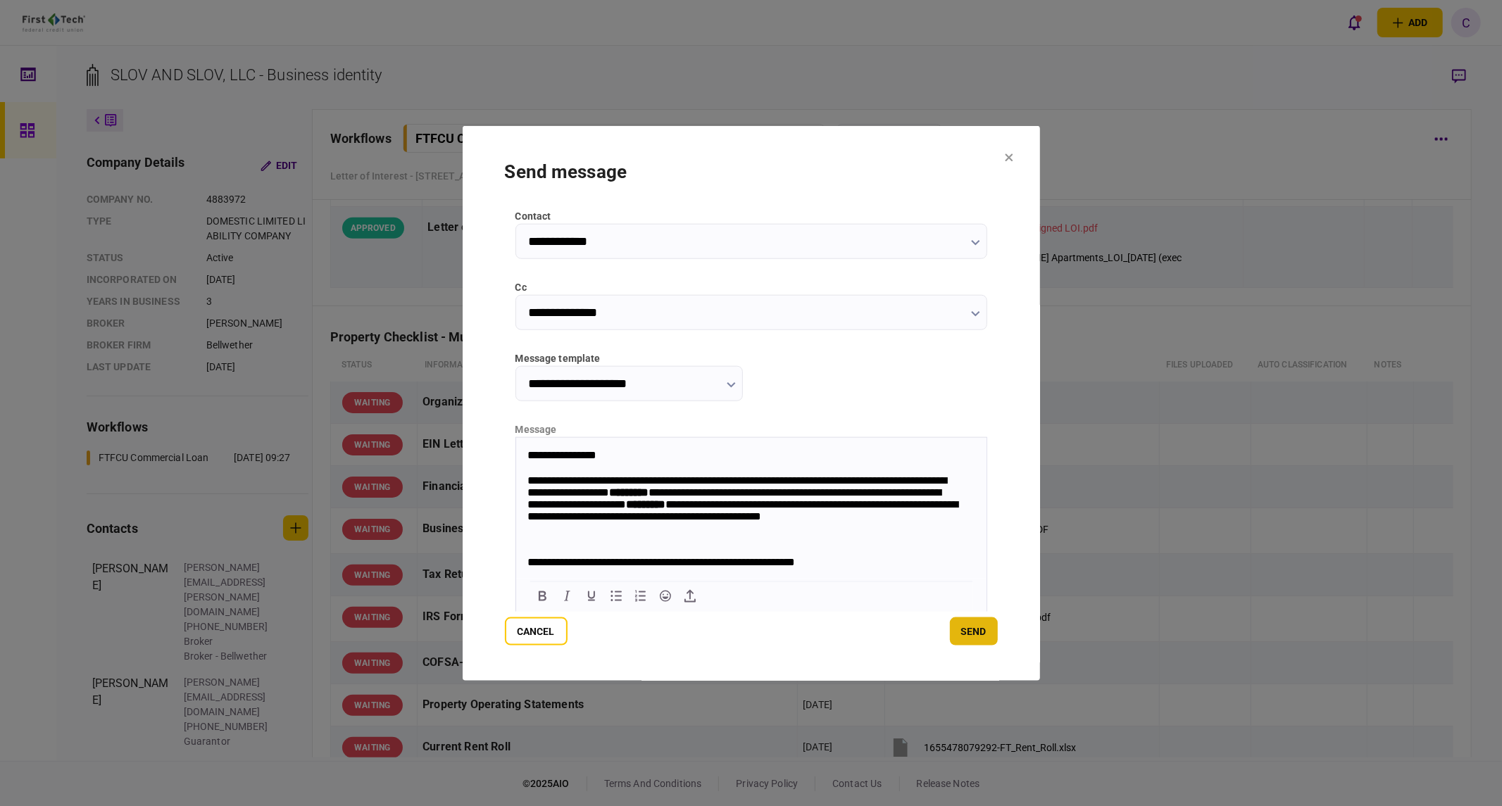
click at [984, 629] on button "send" at bounding box center [974, 632] width 48 height 28
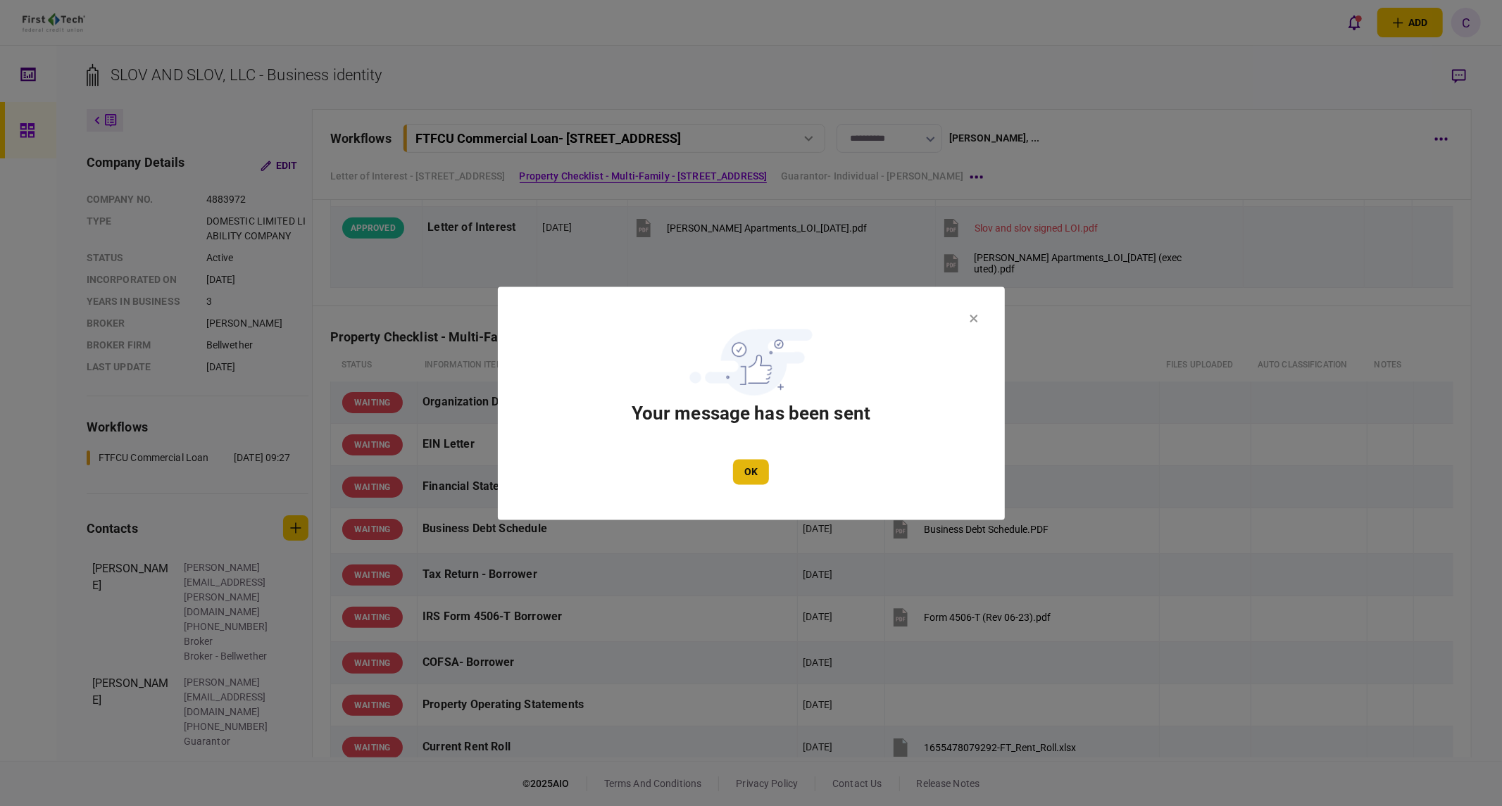
click at [750, 480] on button "OK" at bounding box center [751, 471] width 36 height 25
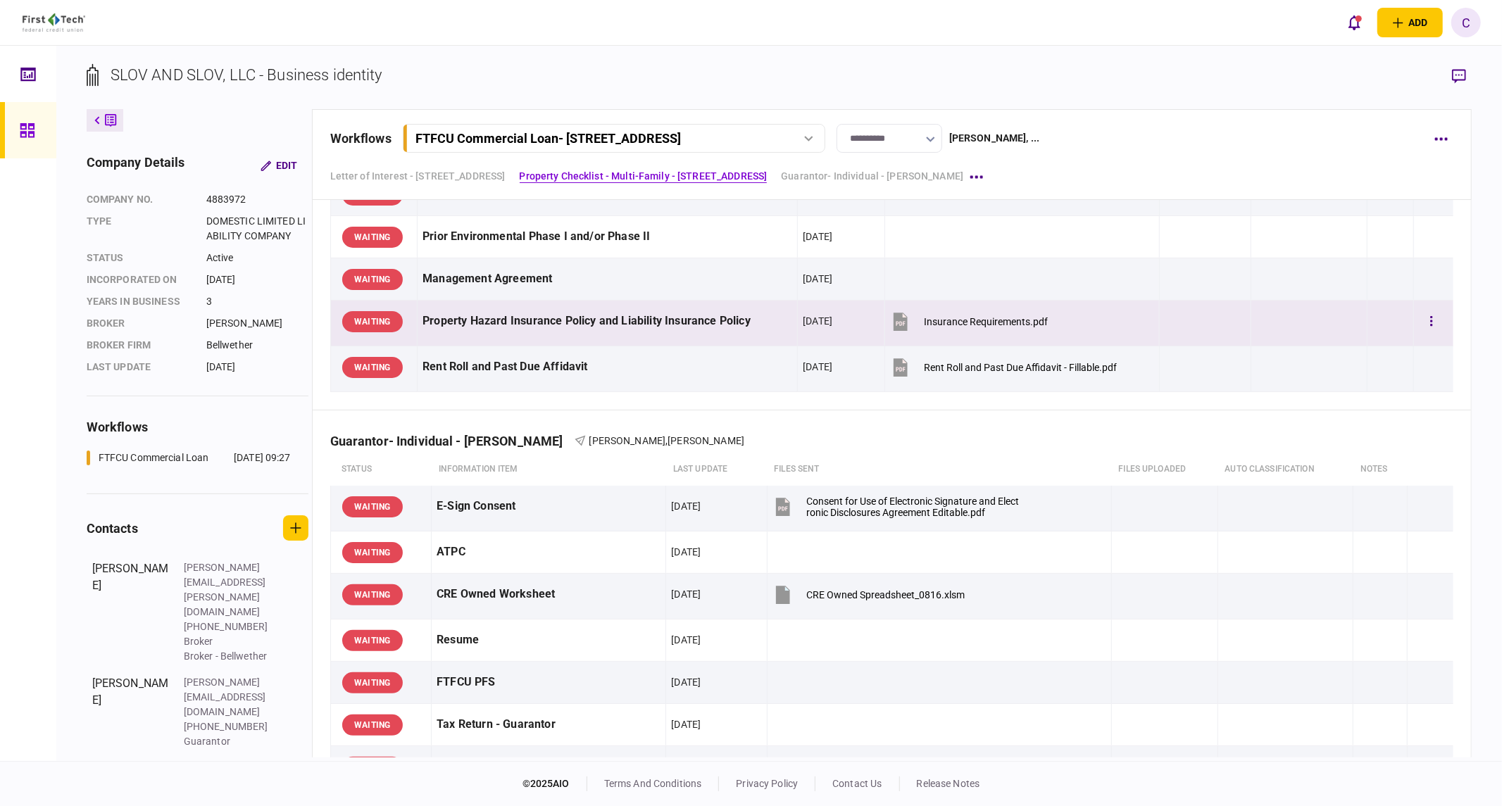
scroll to position [1408, 0]
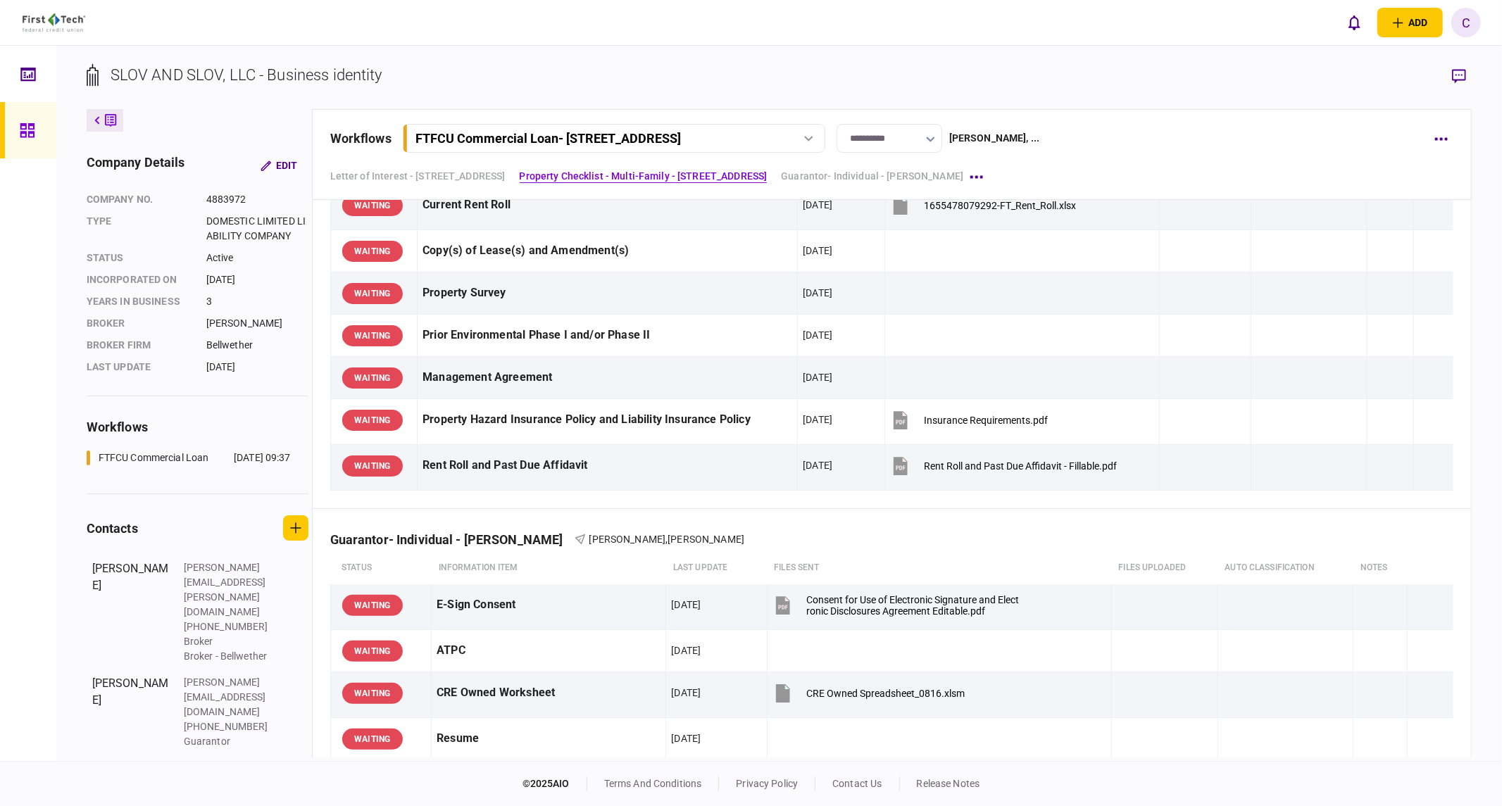
scroll to position [1408, 0]
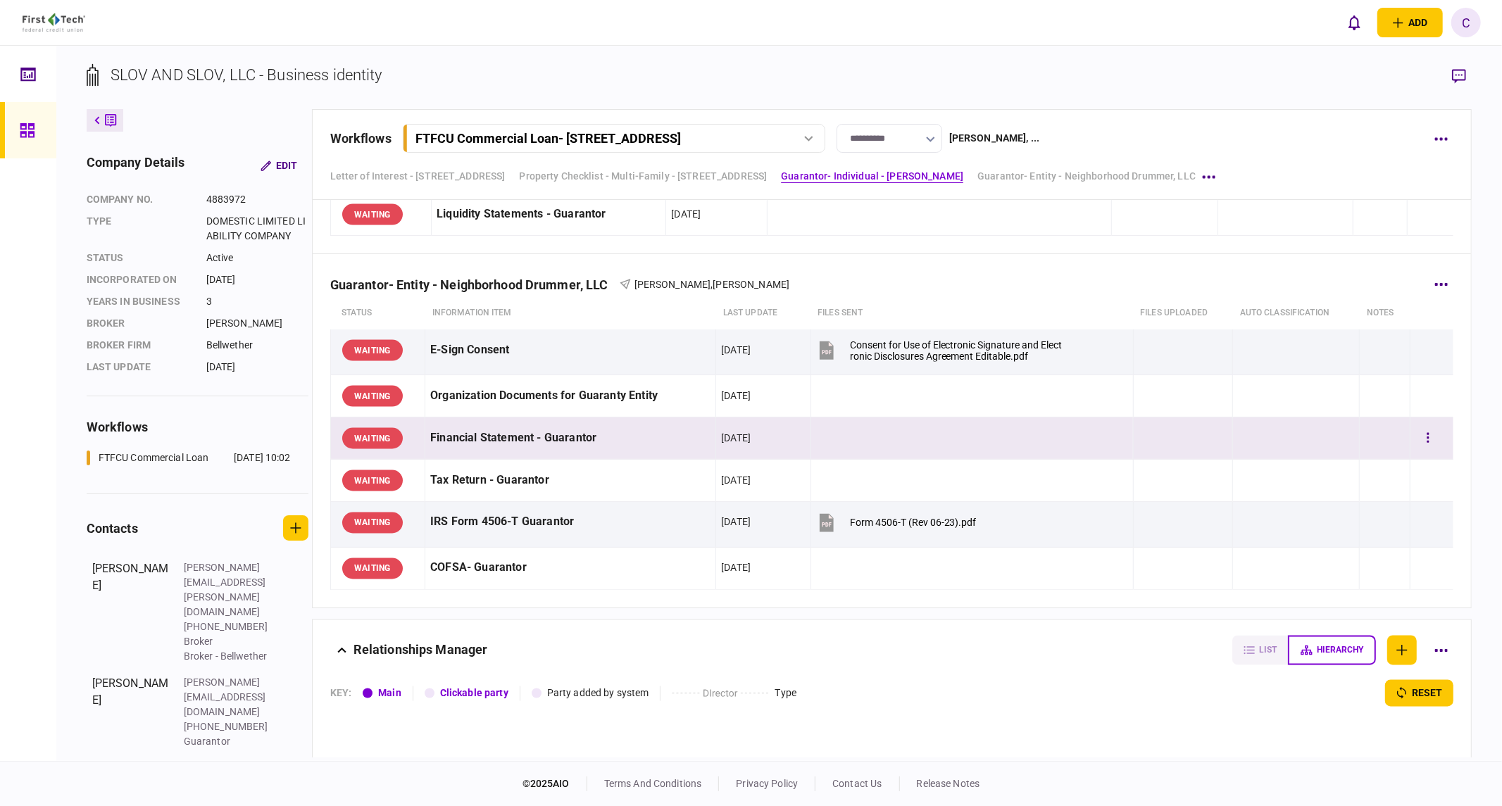
scroll to position [1955, 0]
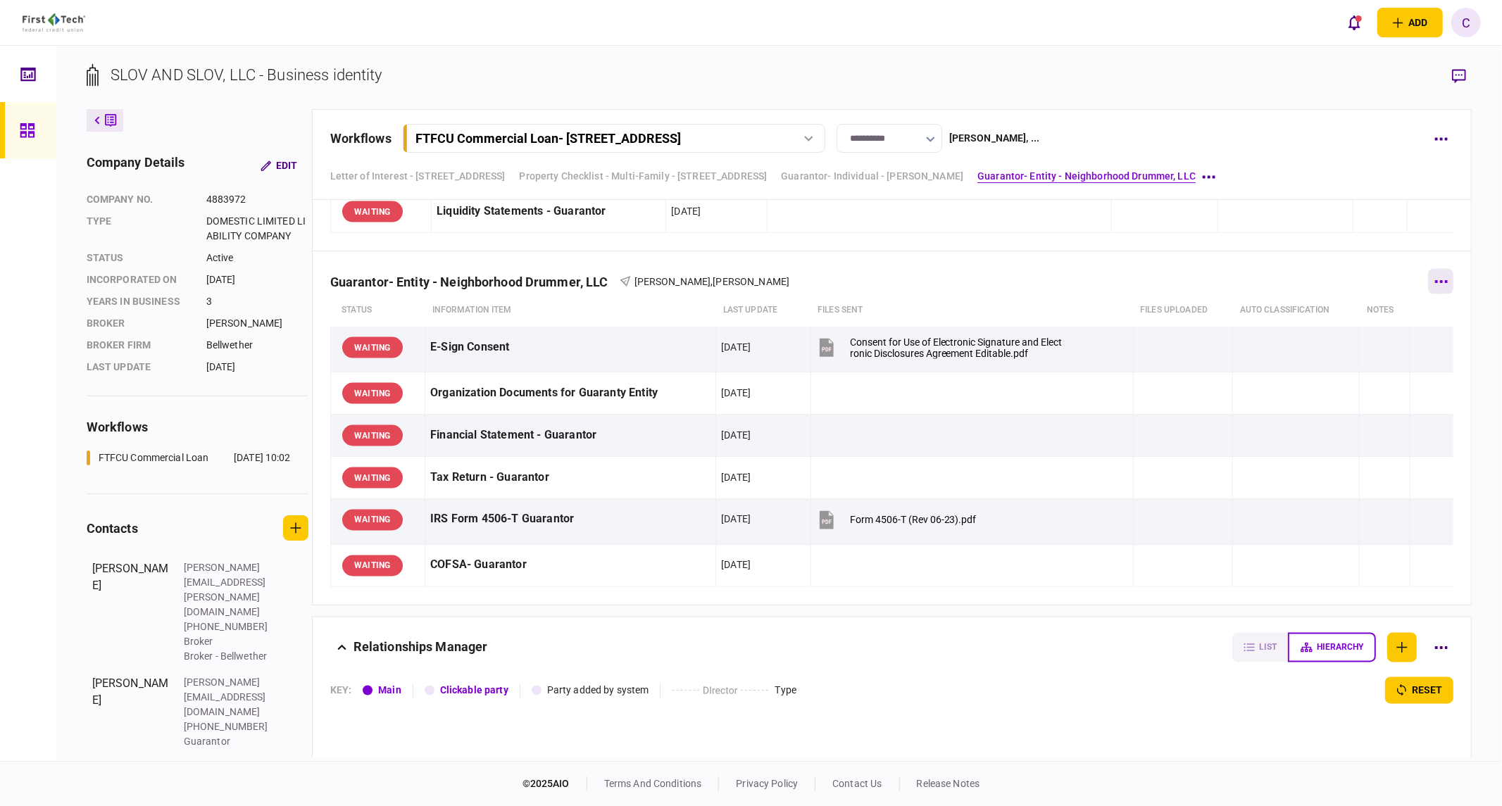
click at [1437, 282] on icon "button" at bounding box center [1440, 282] width 13 height 4
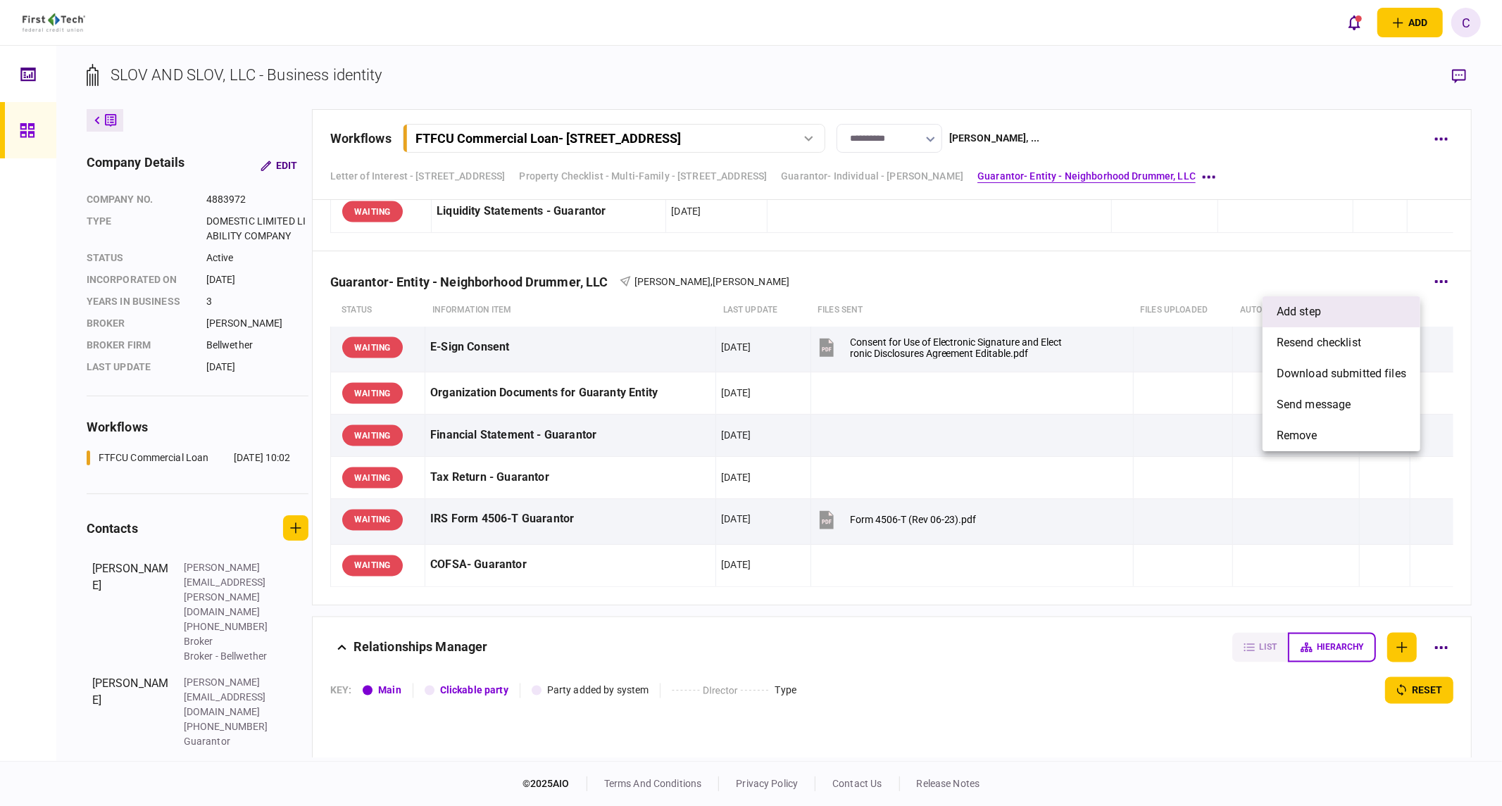
click at [1322, 312] on li "add step" at bounding box center [1341, 311] width 158 height 31
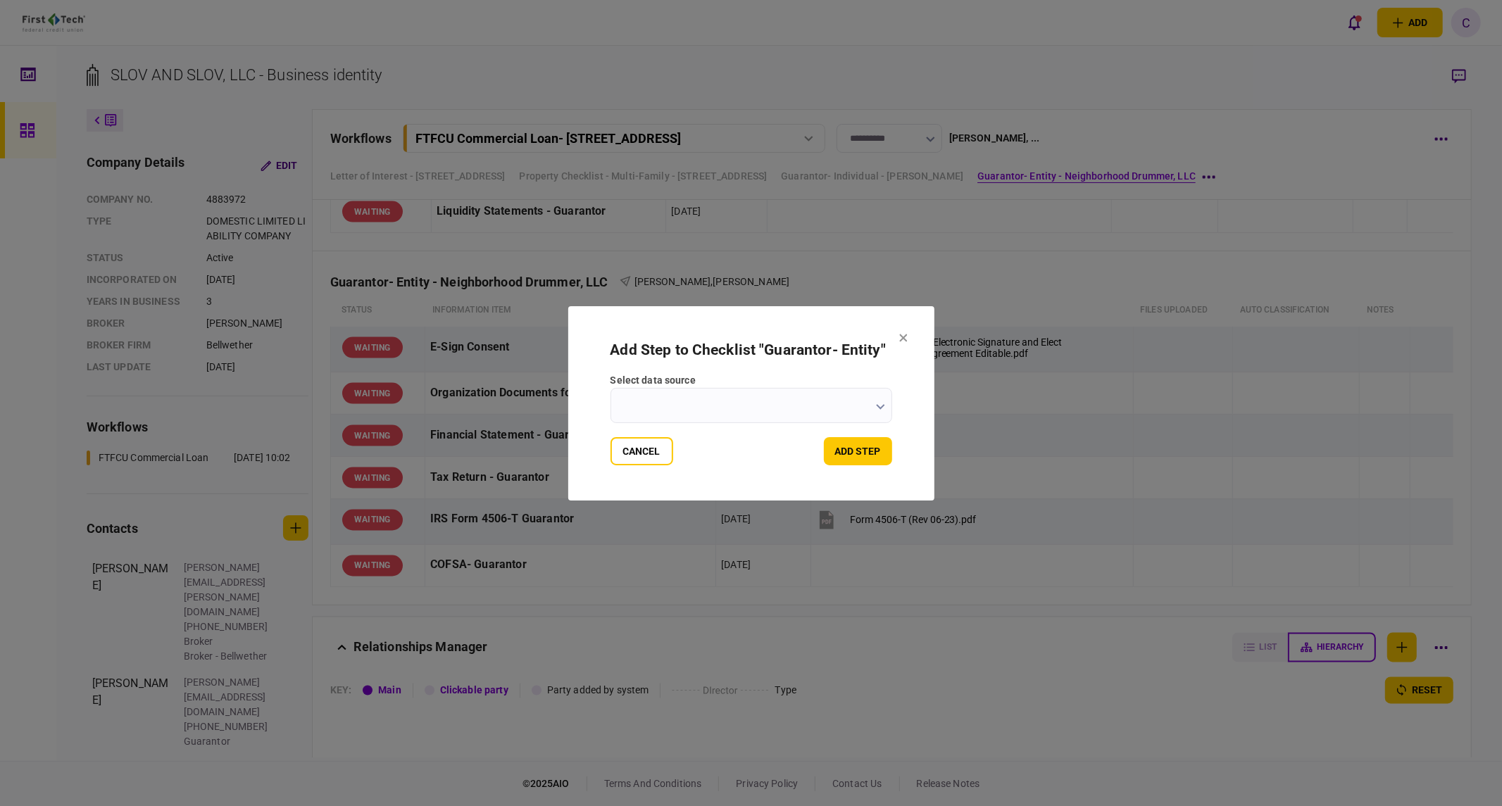
click at [879, 404] on icon "button" at bounding box center [880, 407] width 9 height 6
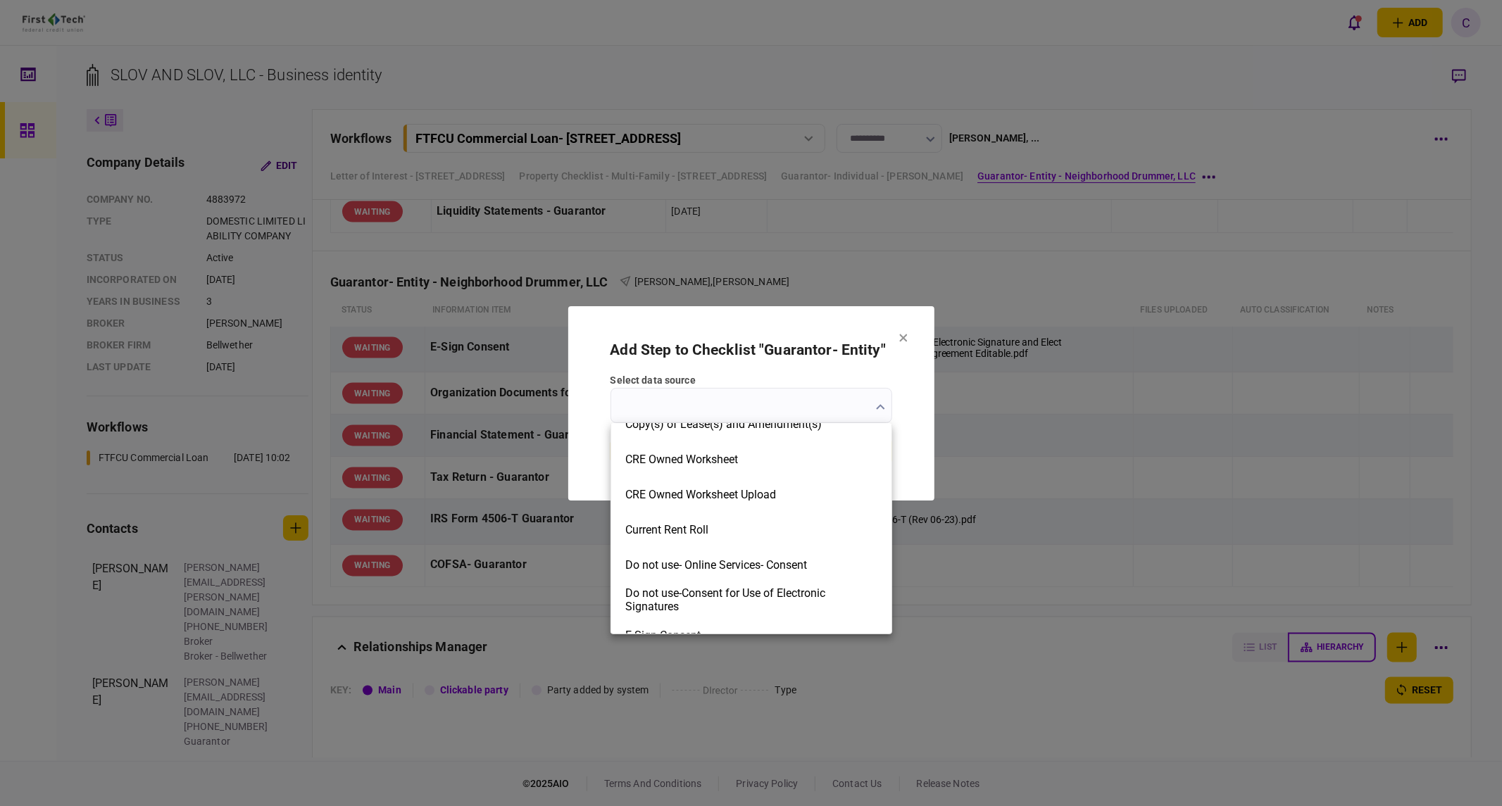
scroll to position [234, 0]
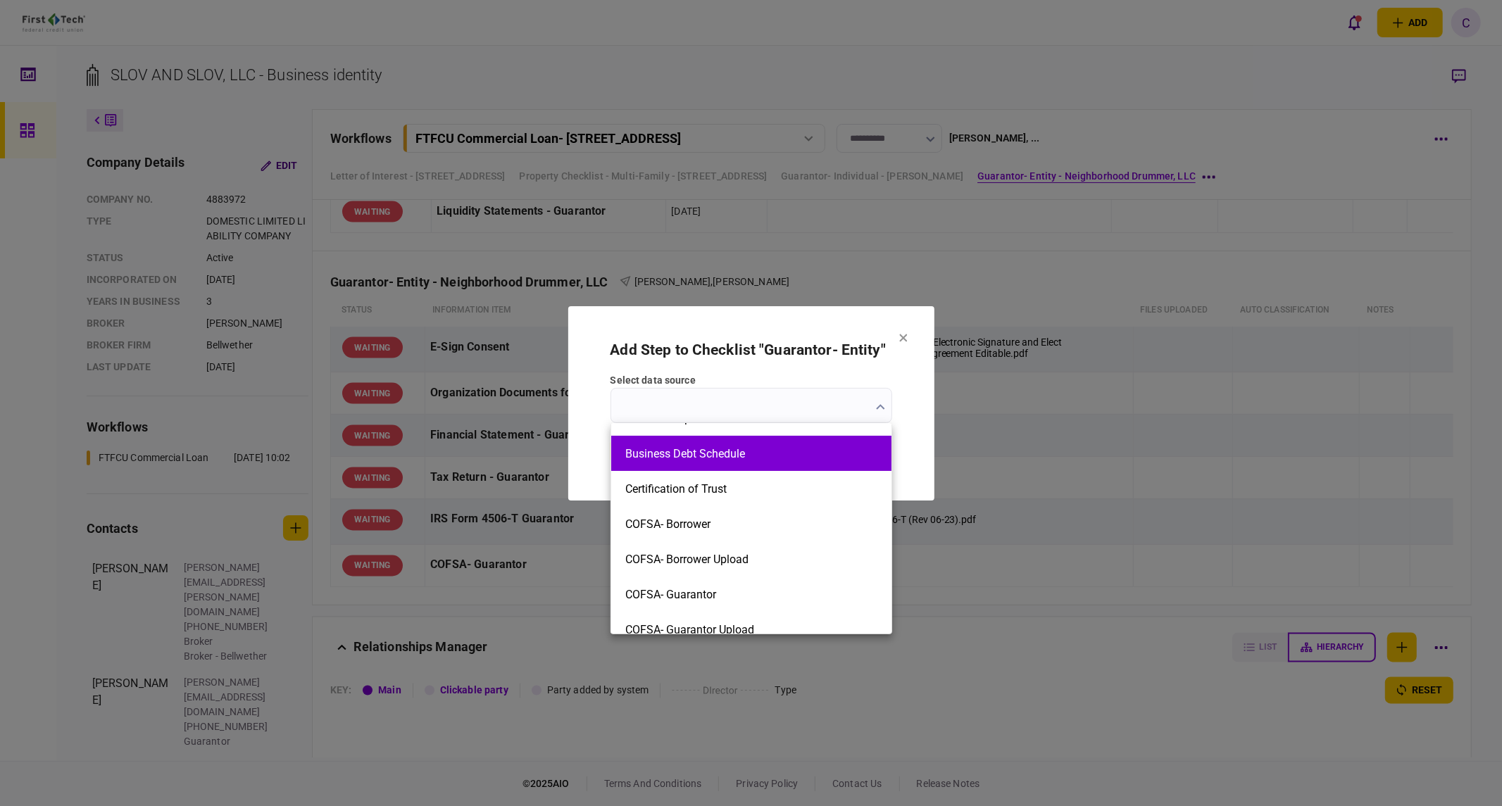
click at [690, 445] on li "Business Debt Schedule" at bounding box center [751, 453] width 280 height 35
type input "**********"
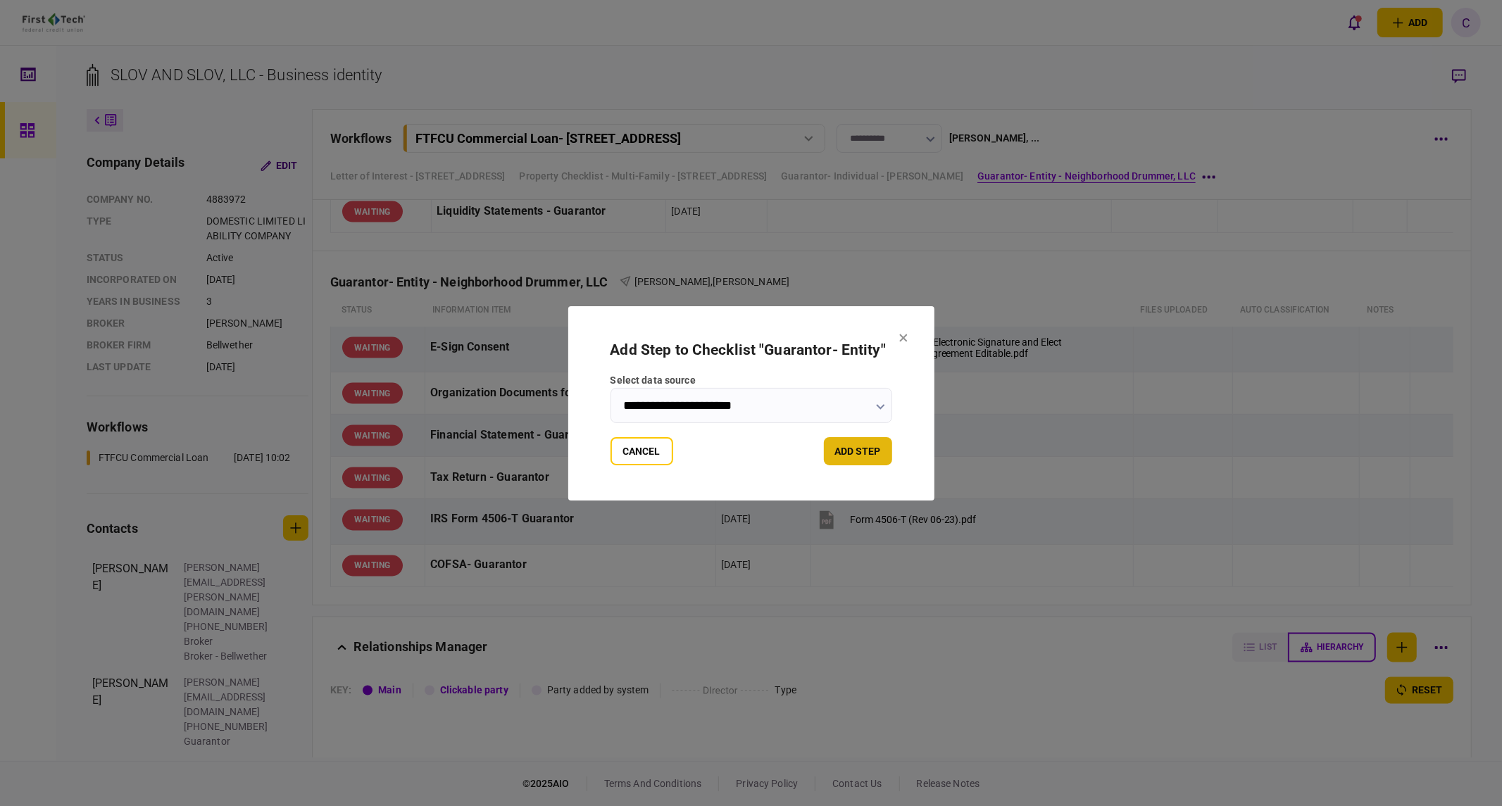
click at [860, 449] on button "add step" at bounding box center [858, 451] width 68 height 28
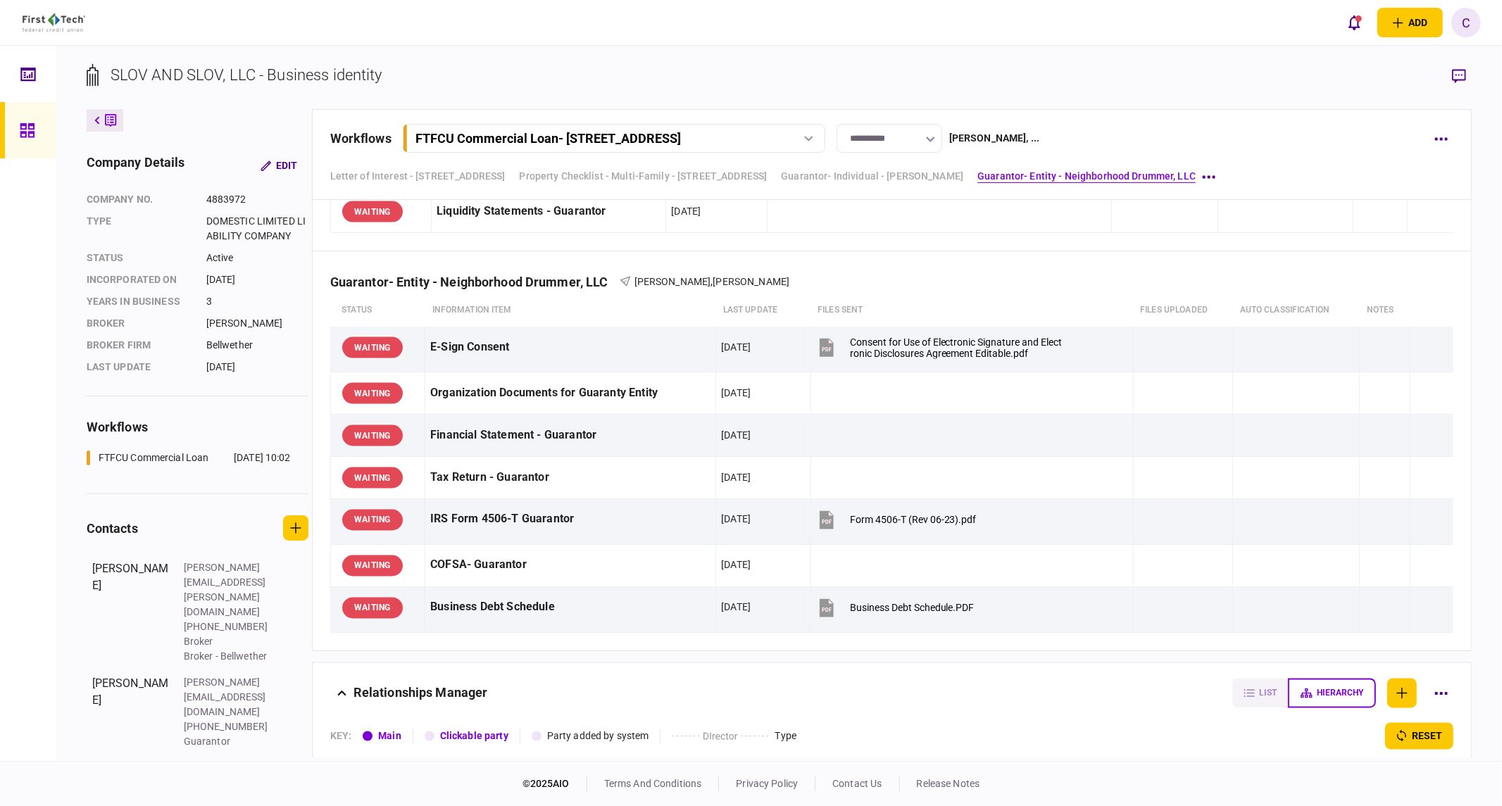
click at [32, 128] on icon at bounding box center [27, 130] width 14 height 14
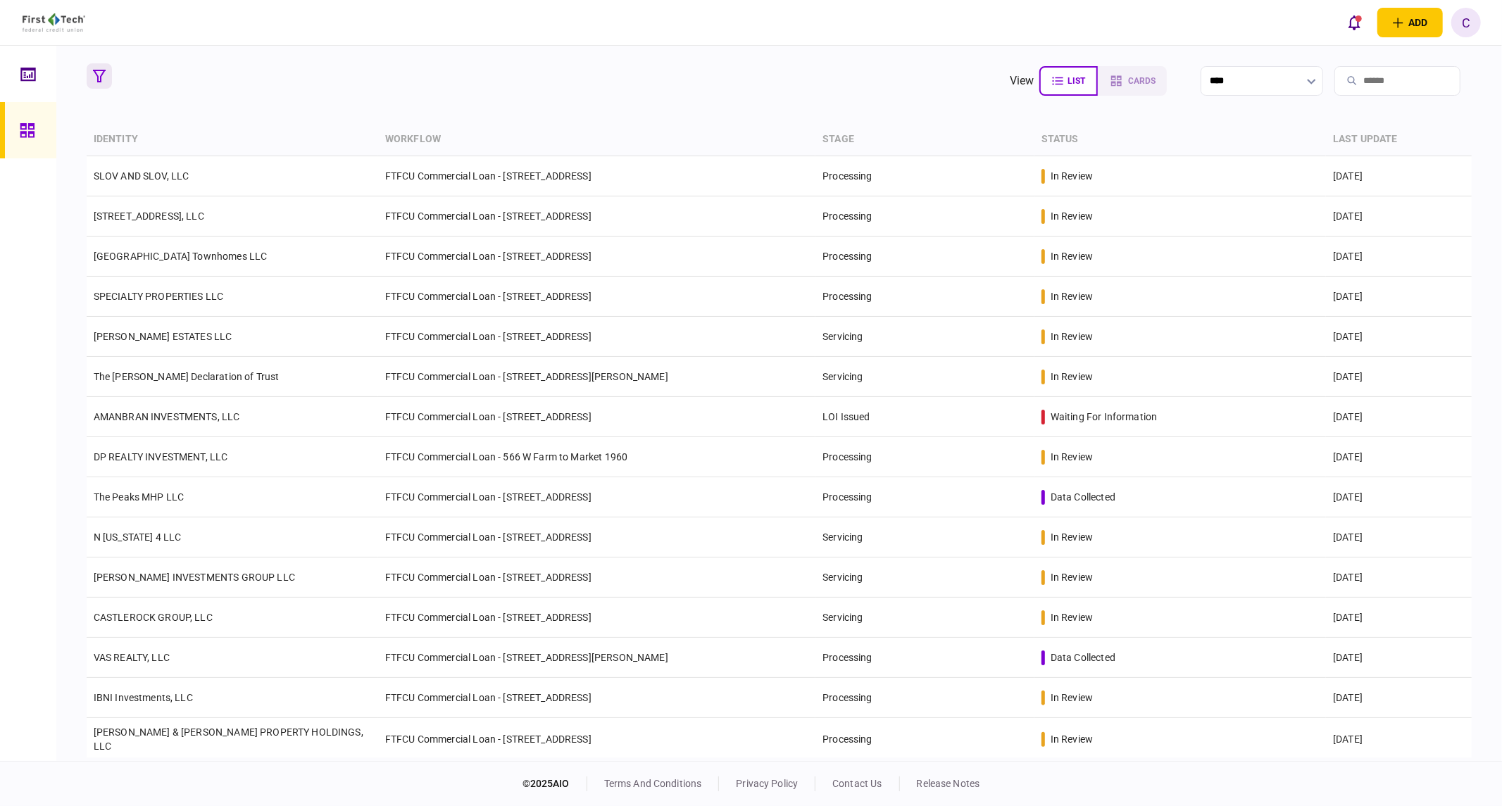
click at [100, 80] on icon "button" at bounding box center [99, 76] width 13 height 13
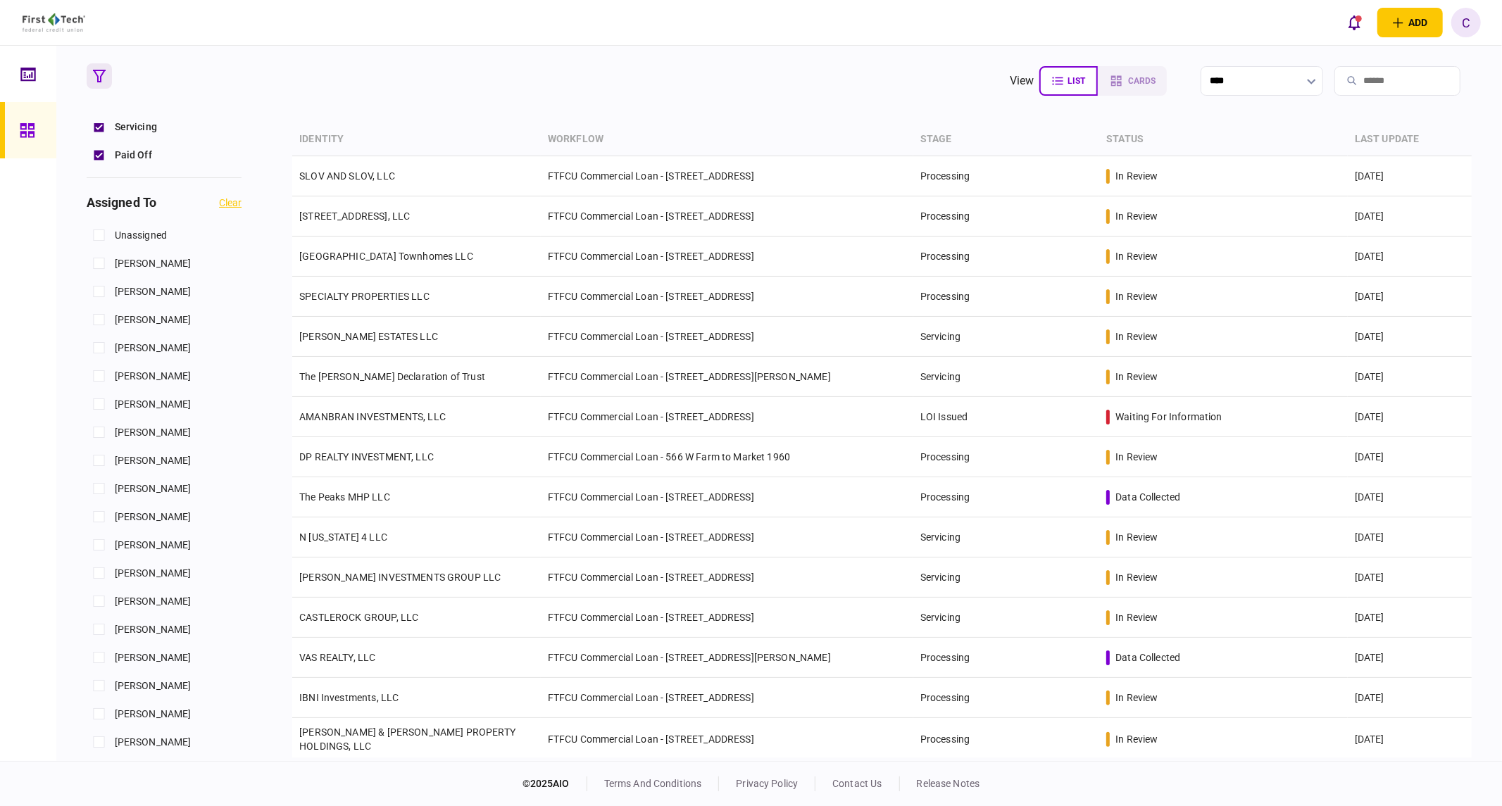
scroll to position [547, 0]
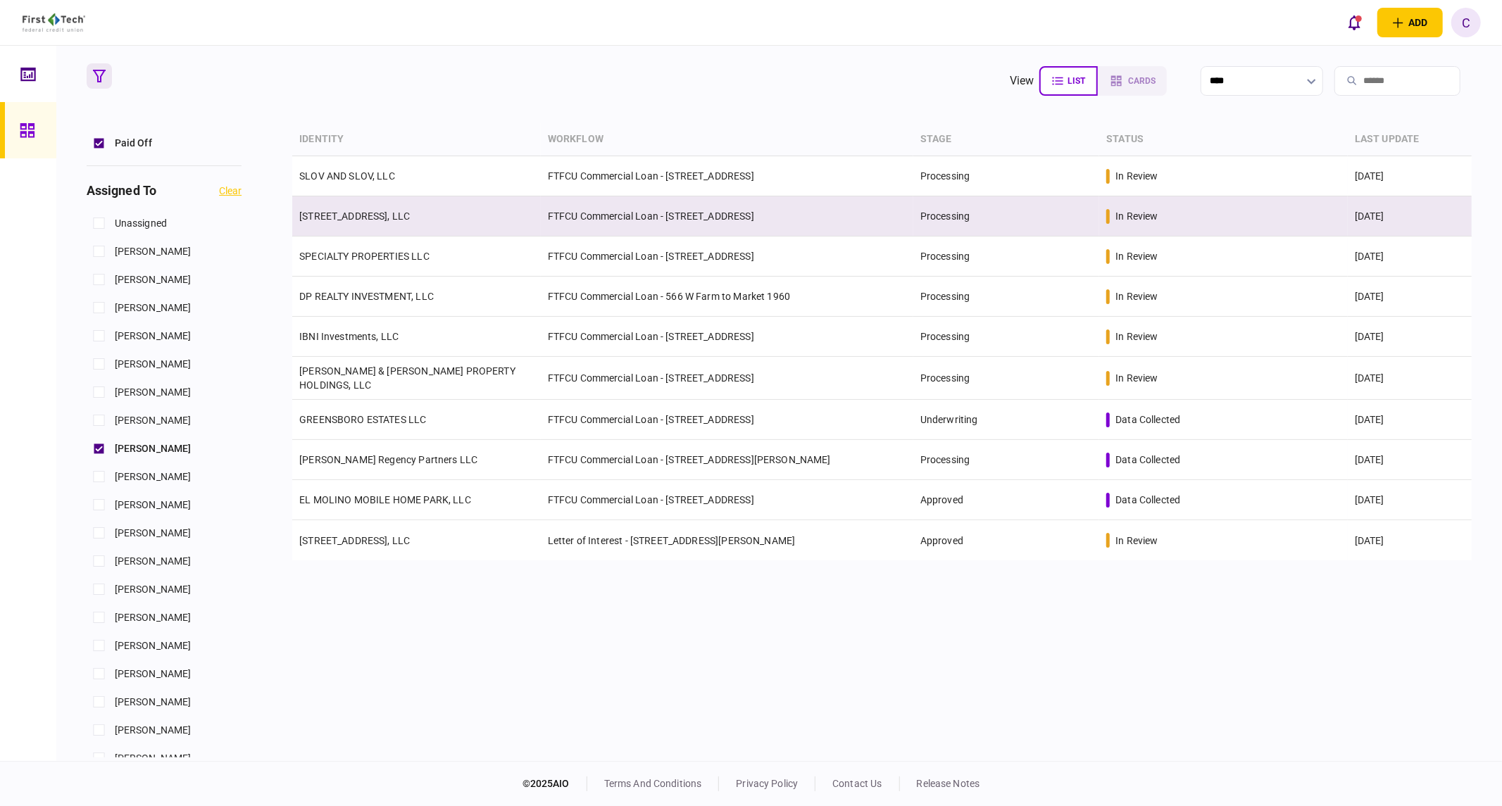
click at [366, 214] on link "503 E 6th Street Del Rio TX, LLC" at bounding box center [354, 216] width 111 height 11
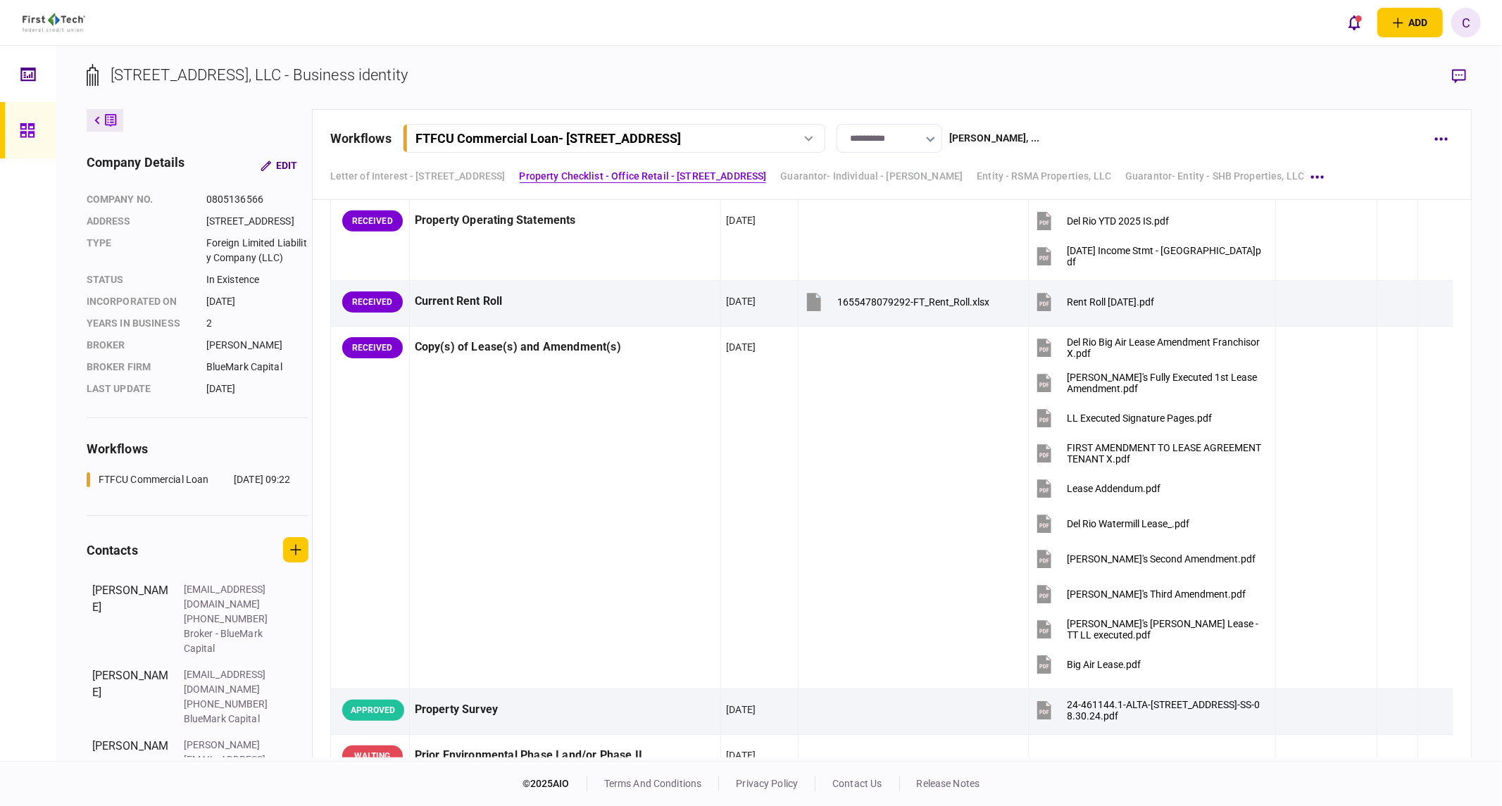
scroll to position [1251, 0]
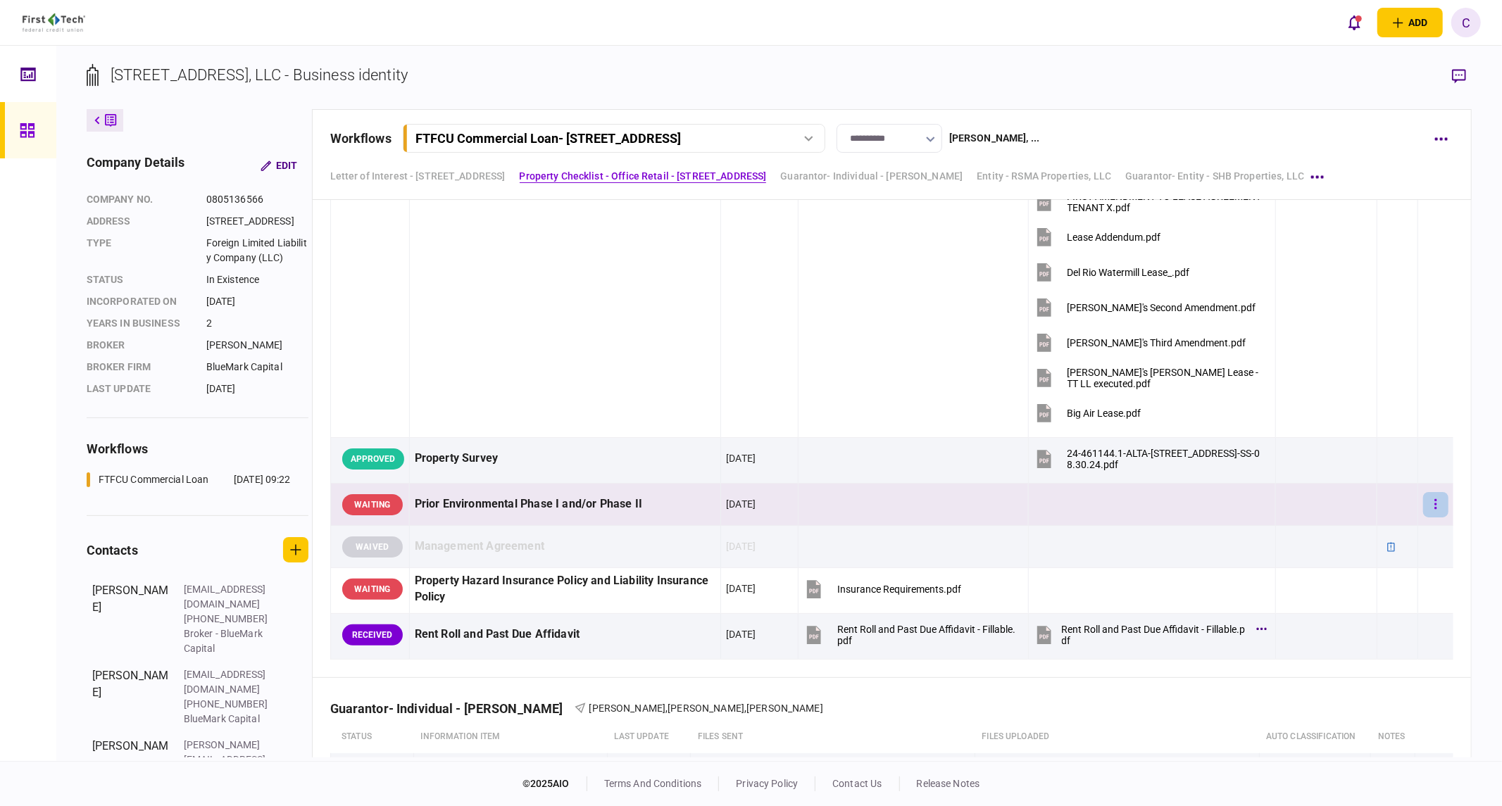
click at [1430, 503] on button "button" at bounding box center [1435, 504] width 25 height 25
click at [1320, 625] on span "waive" at bounding box center [1311, 626] width 31 height 17
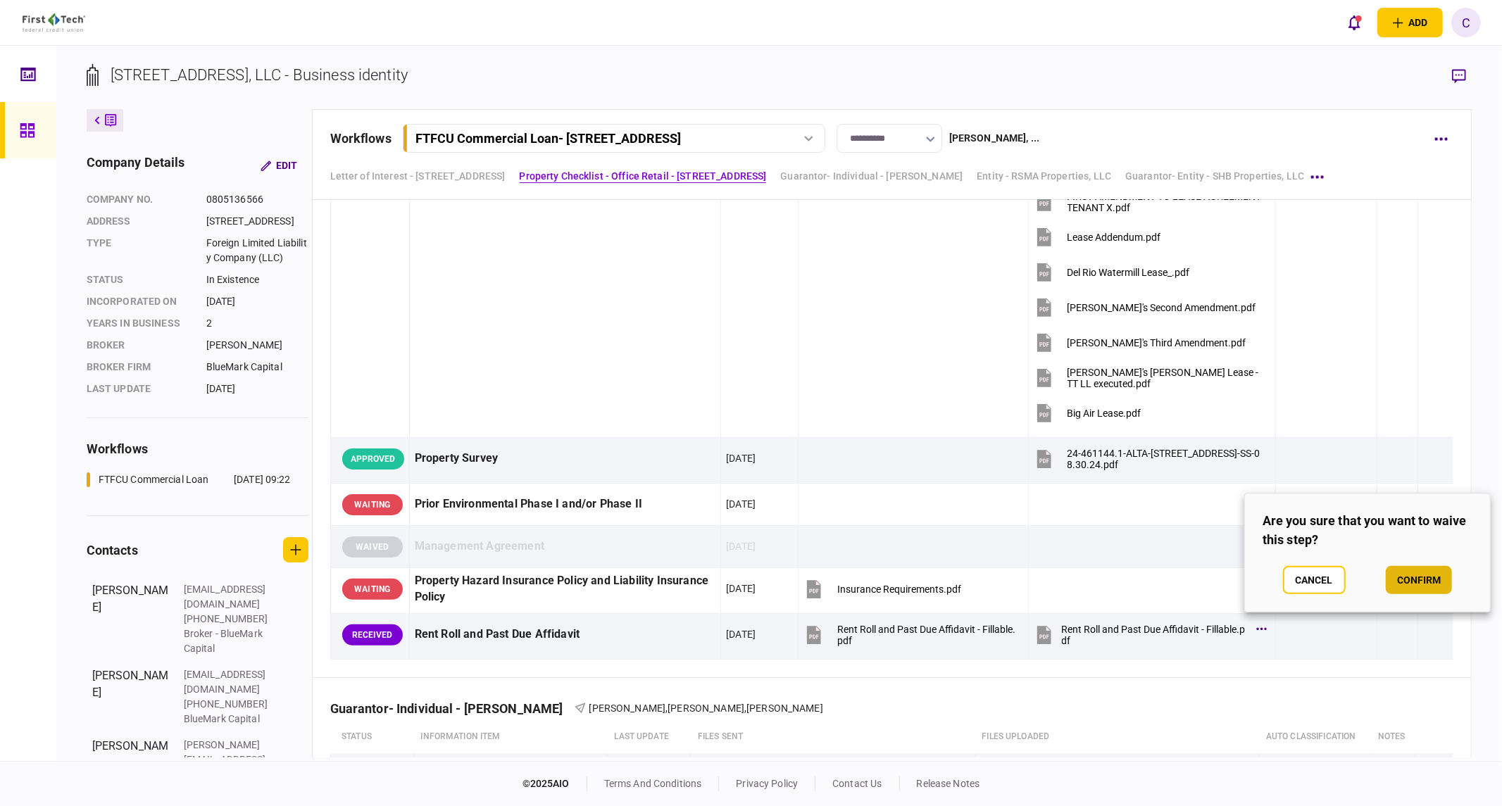
click at [1428, 581] on button "confirm" at bounding box center [1419, 580] width 66 height 28
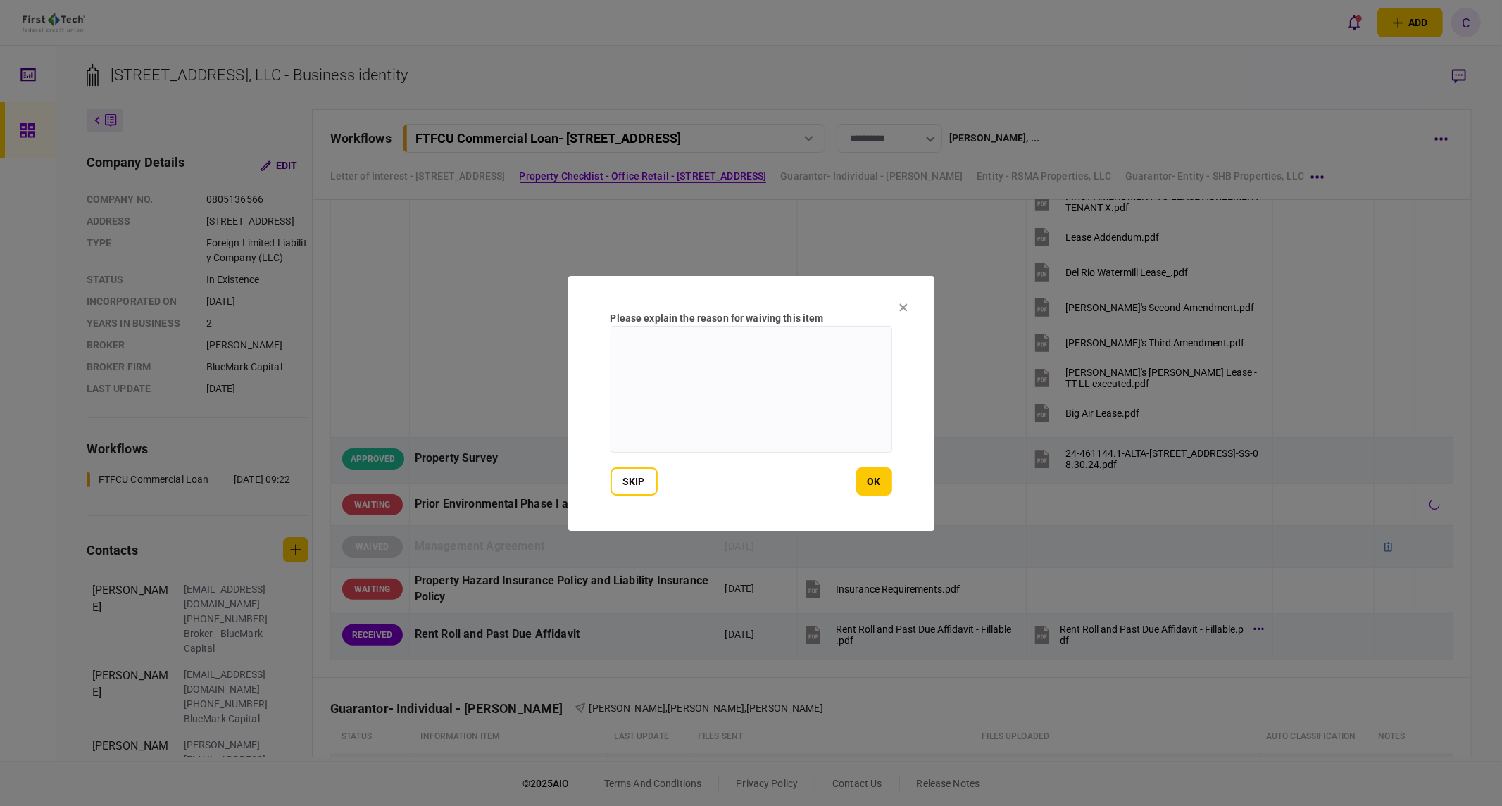
click at [901, 306] on icon at bounding box center [903, 307] width 8 height 8
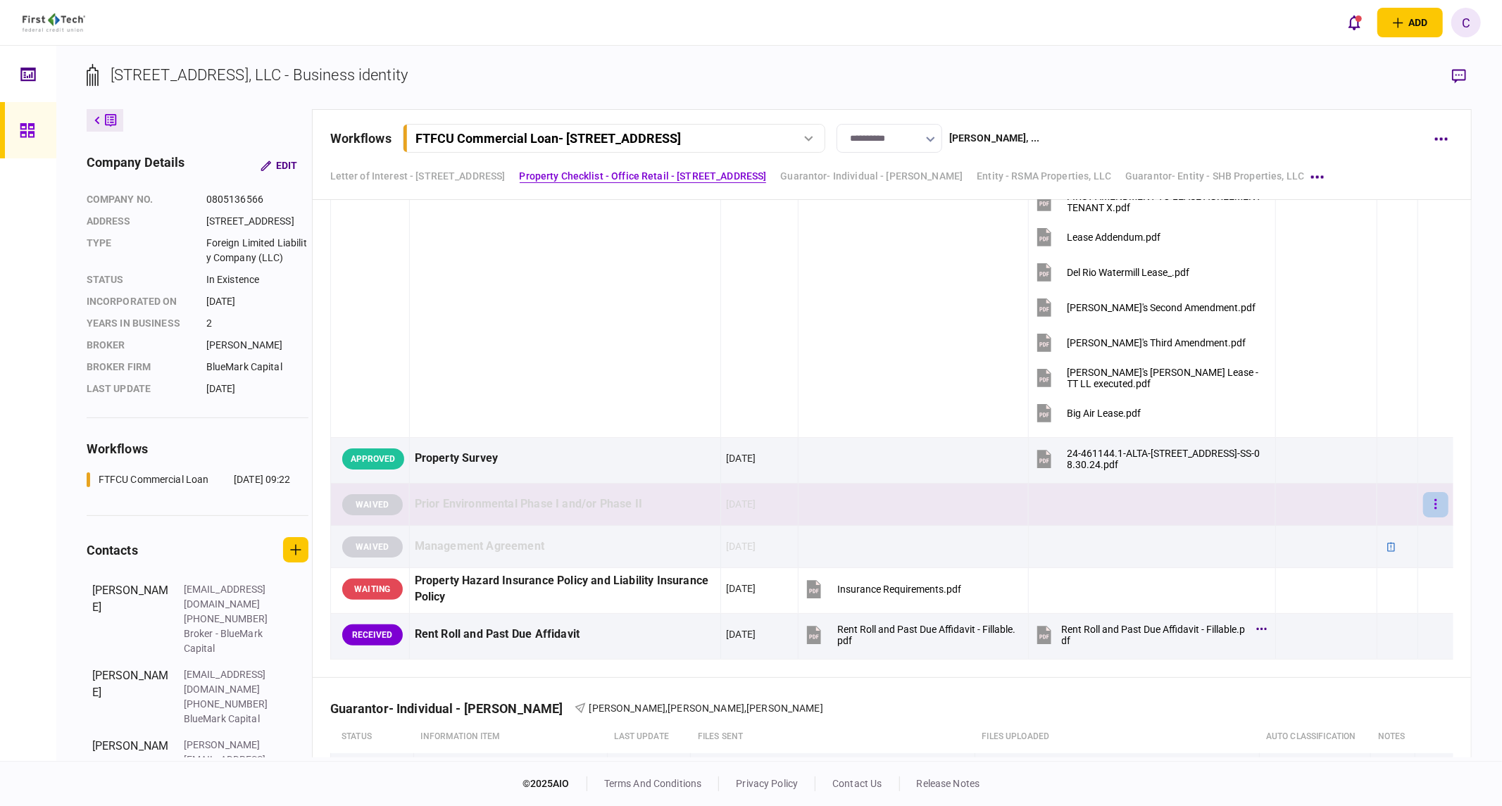
click at [1434, 508] on icon "button" at bounding box center [1435, 504] width 3 height 13
click at [1318, 593] on span "unwaive" at bounding box center [1317, 595] width 43 height 17
click at [1435, 505] on icon "button" at bounding box center [1436, 504] width 2 height 10
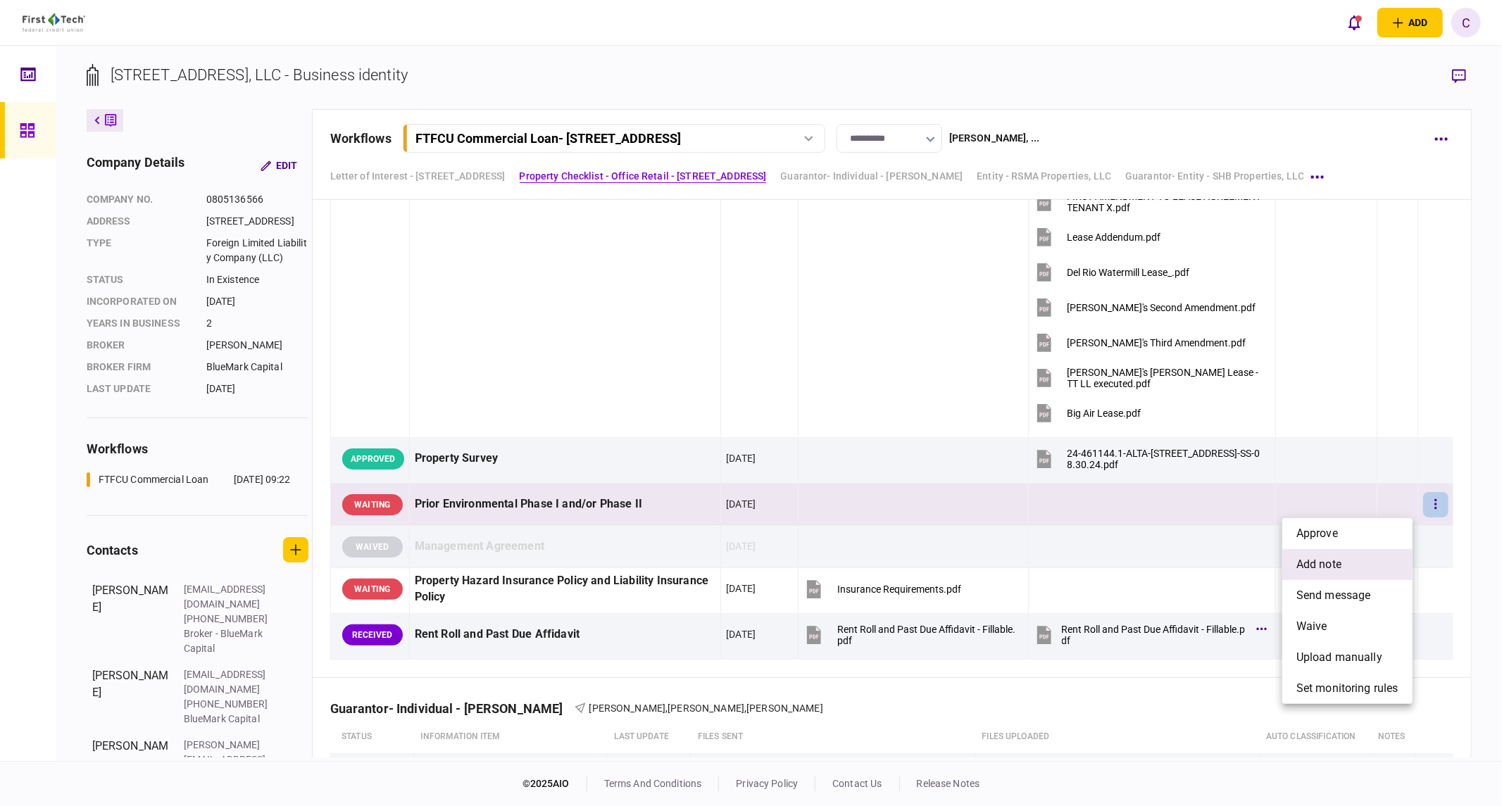
click at [1322, 563] on span "add note" at bounding box center [1318, 564] width 45 height 17
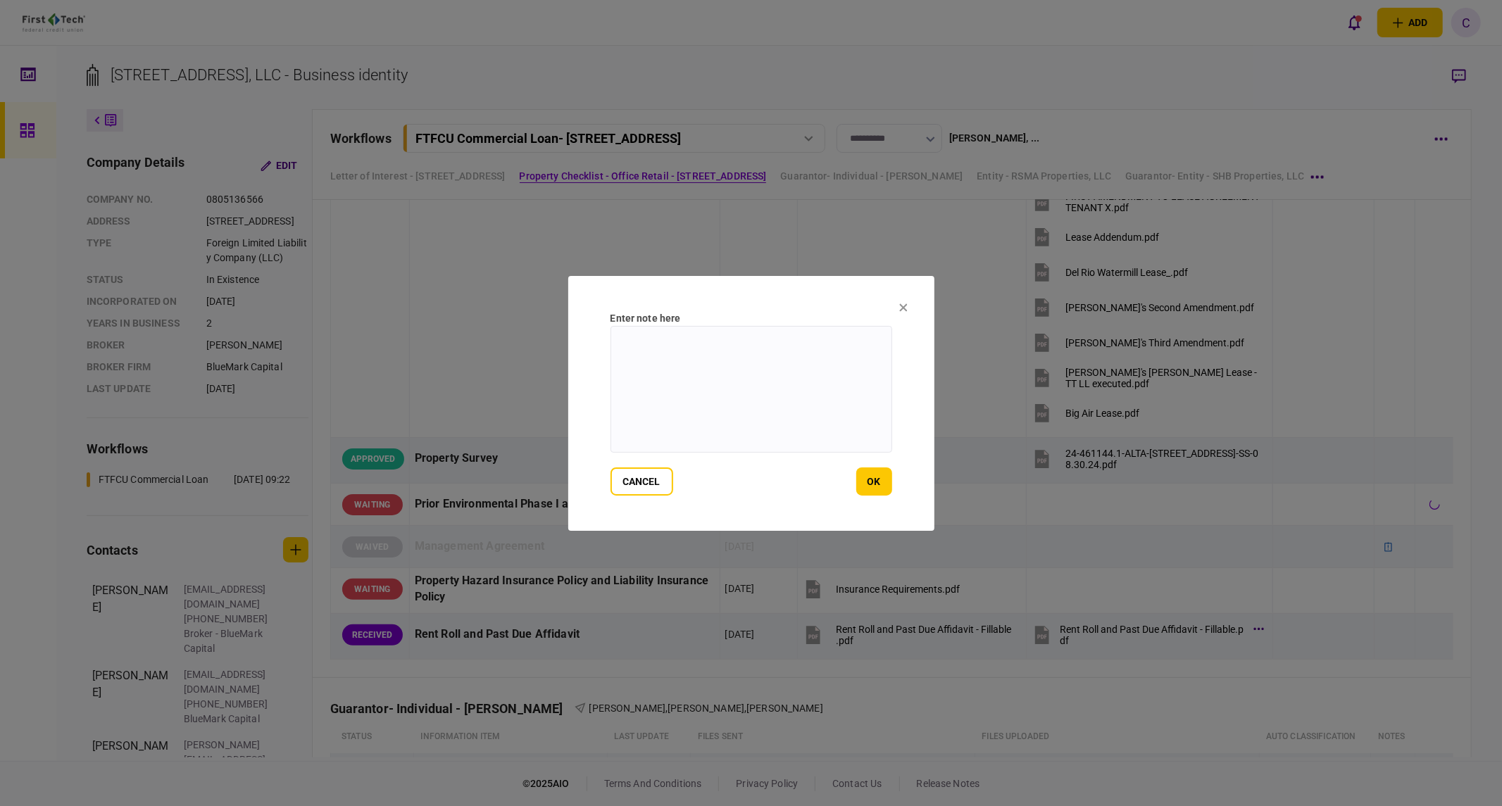
click at [767, 383] on textarea at bounding box center [751, 389] width 282 height 127
type textarea "**********"
click at [870, 481] on button "ok" at bounding box center [874, 482] width 36 height 28
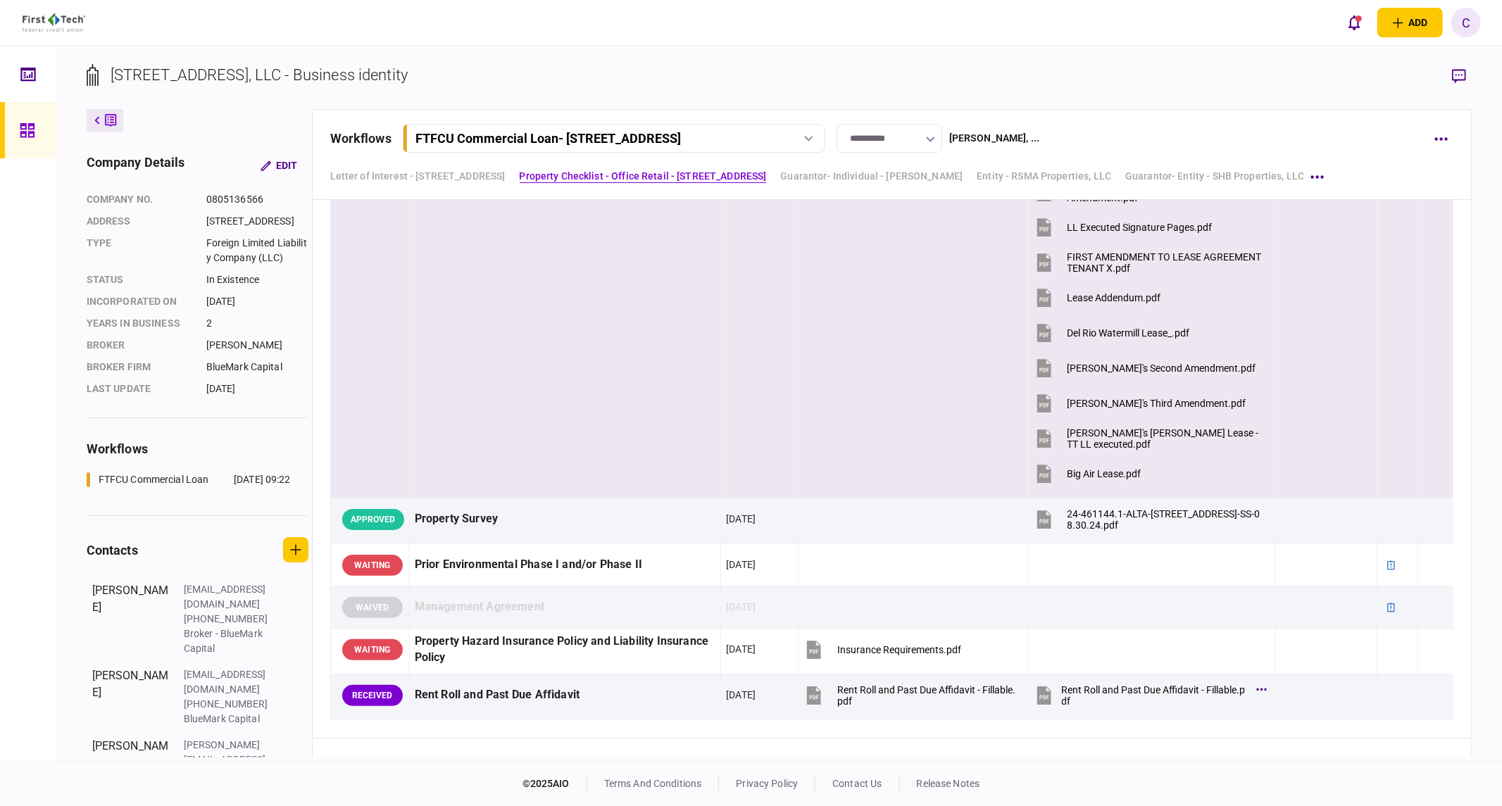
scroll to position [1329, 0]
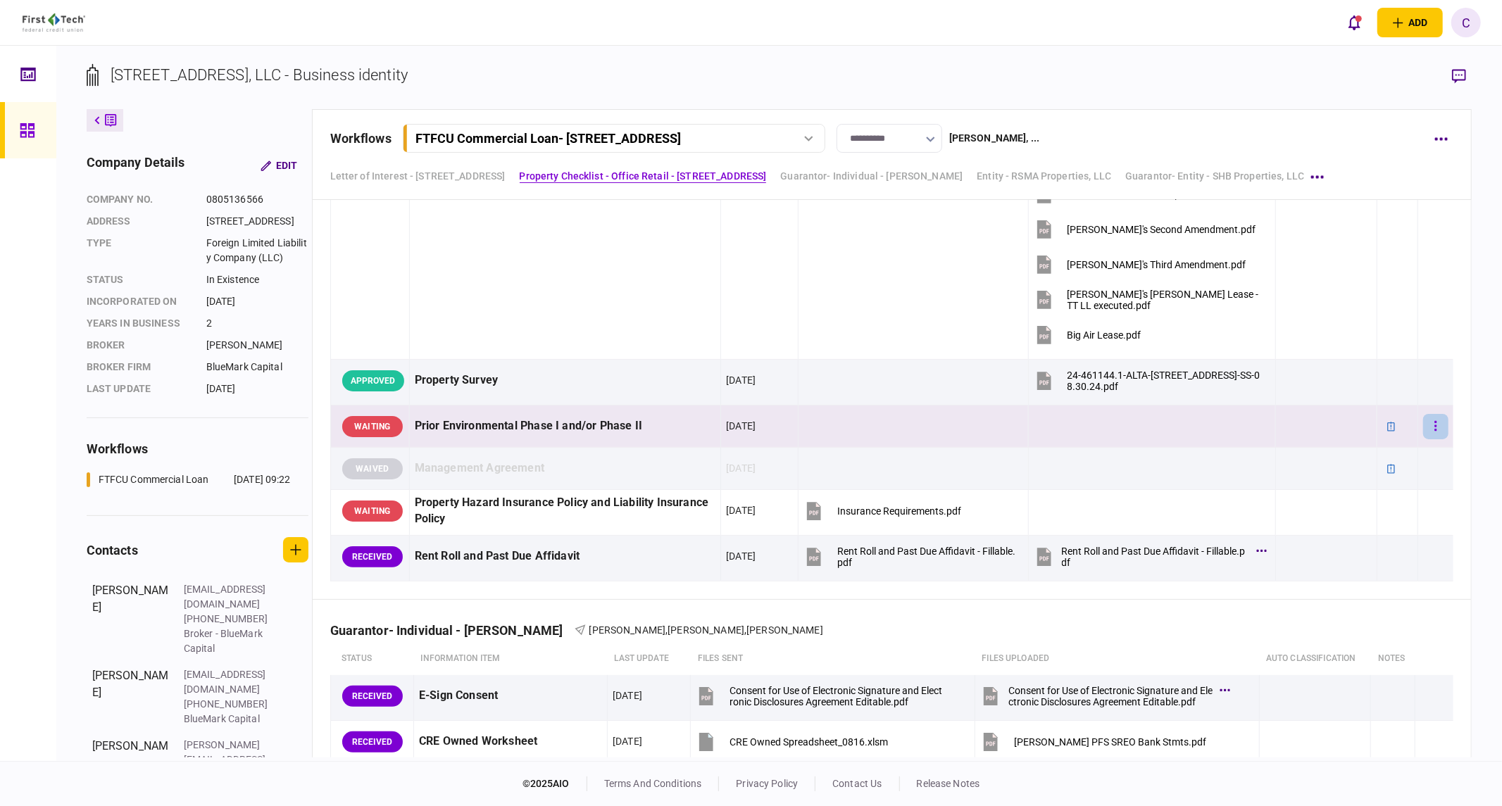
click at [1435, 427] on icon "button" at bounding box center [1436, 426] width 2 height 10
click at [1320, 449] on span "approve" at bounding box center [1317, 455] width 42 height 17
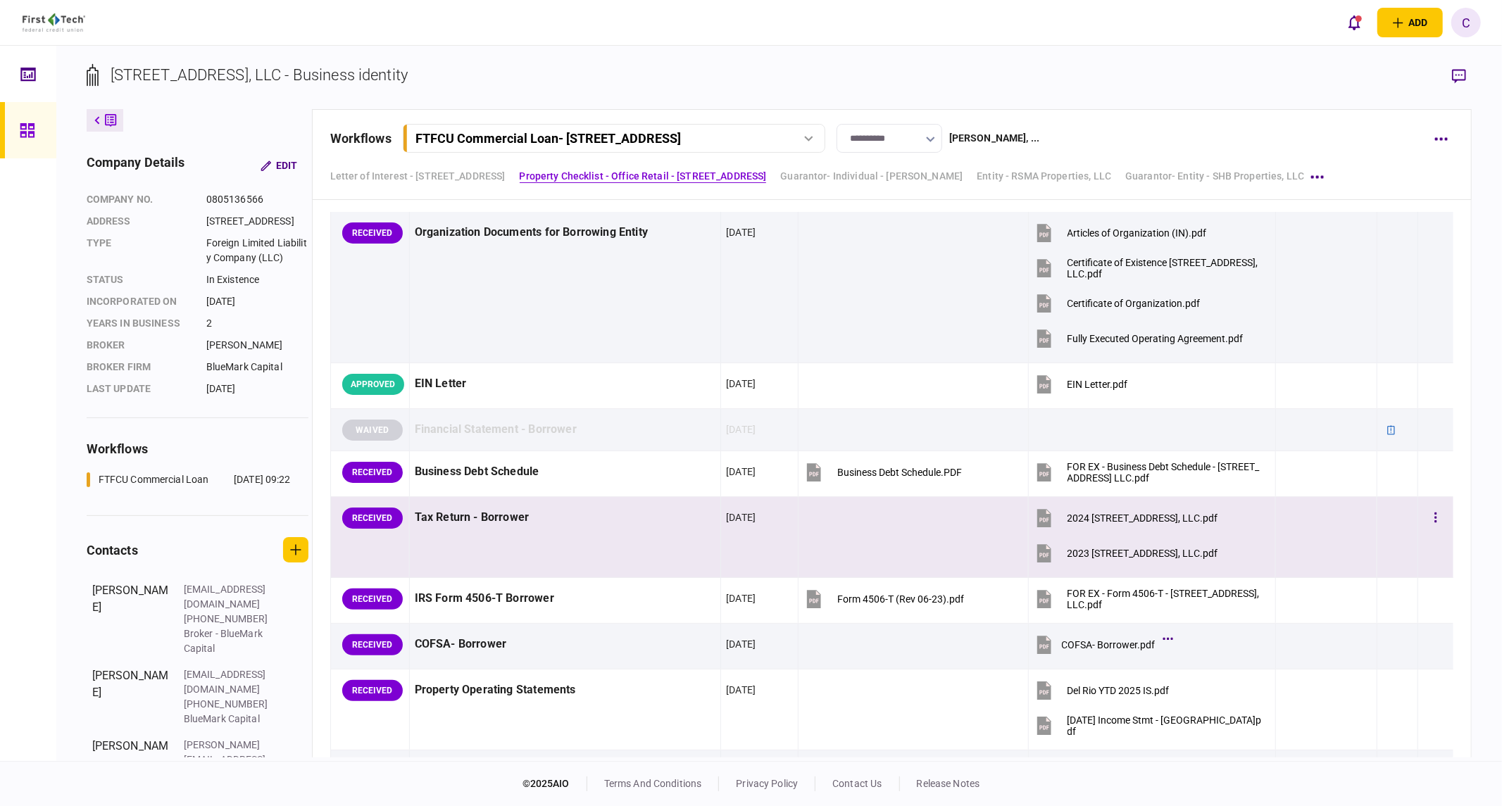
scroll to position [547, 0]
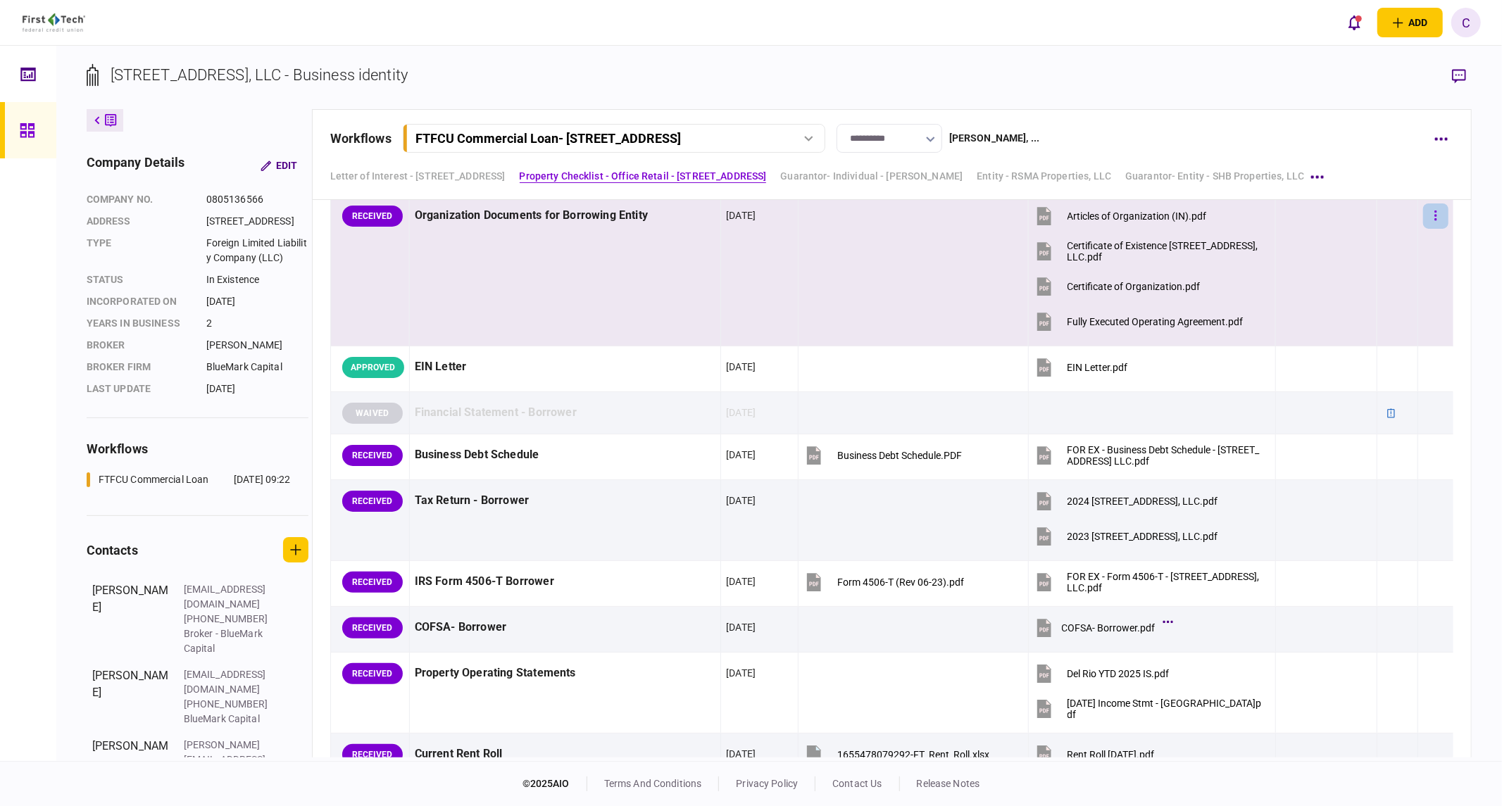
click at [1423, 216] on button "button" at bounding box center [1435, 215] width 25 height 25
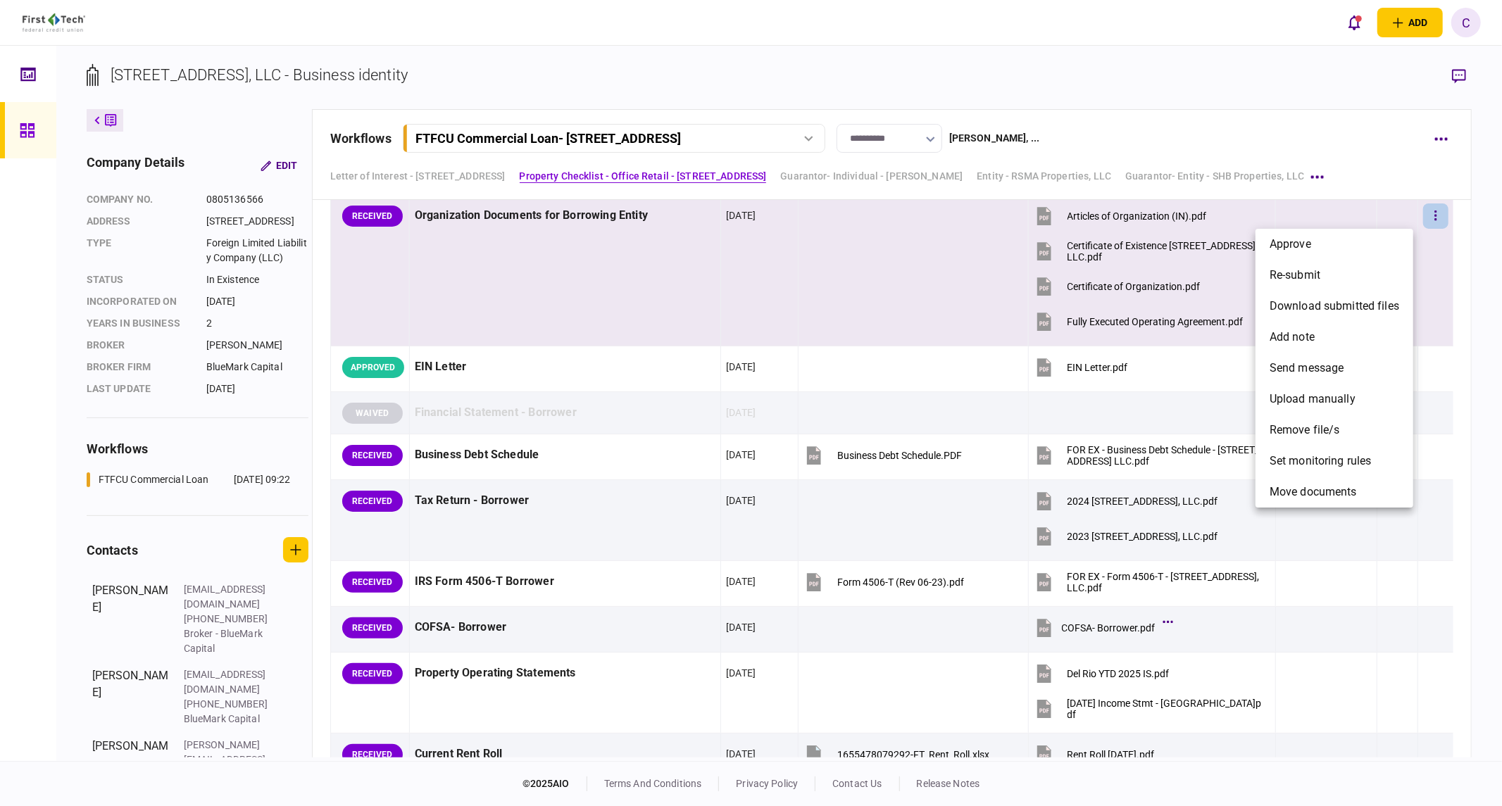
click at [1446, 142] on div at bounding box center [751, 403] width 1502 height 806
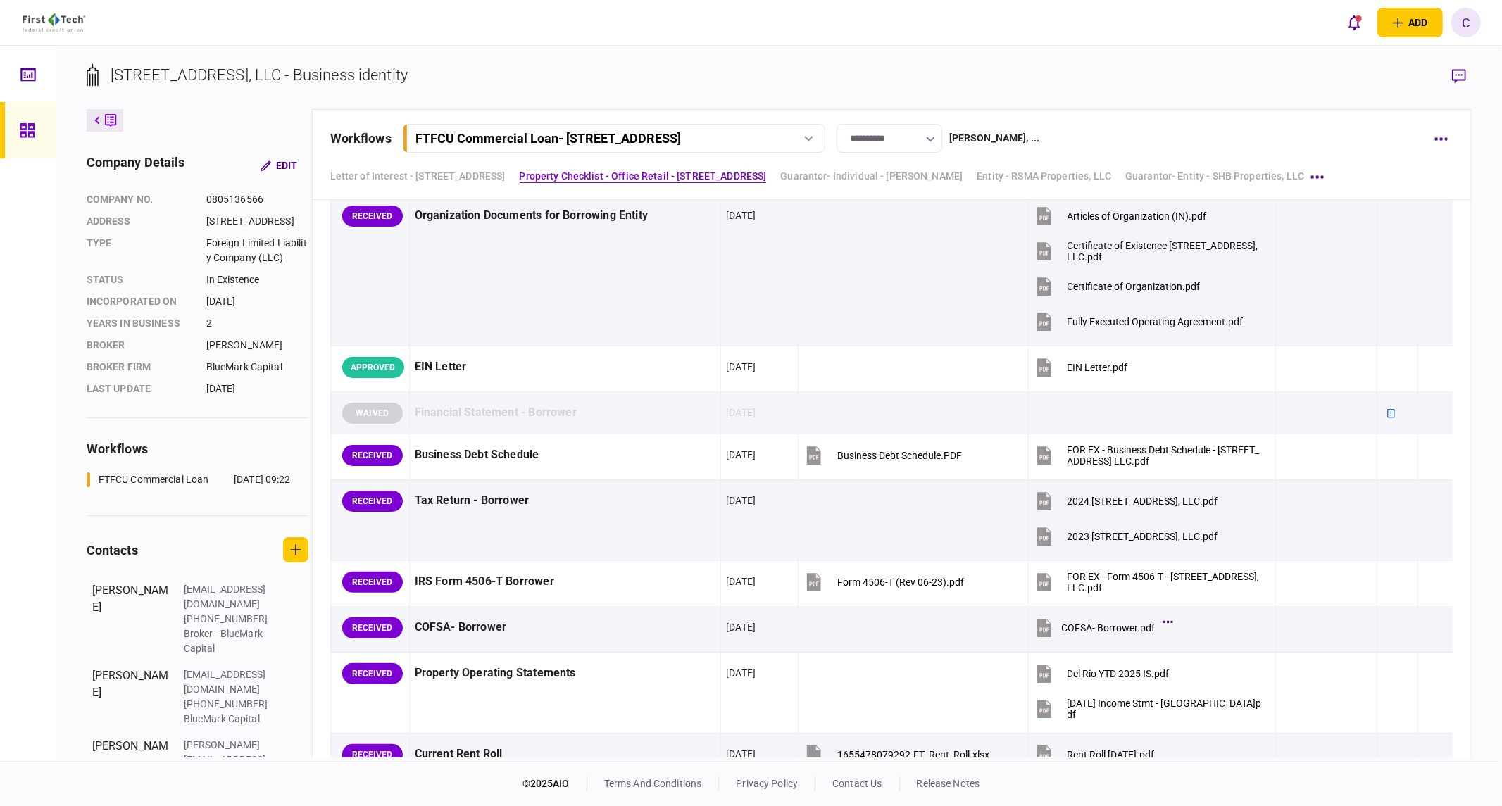
click at [1440, 142] on button "button" at bounding box center [1440, 138] width 25 height 25
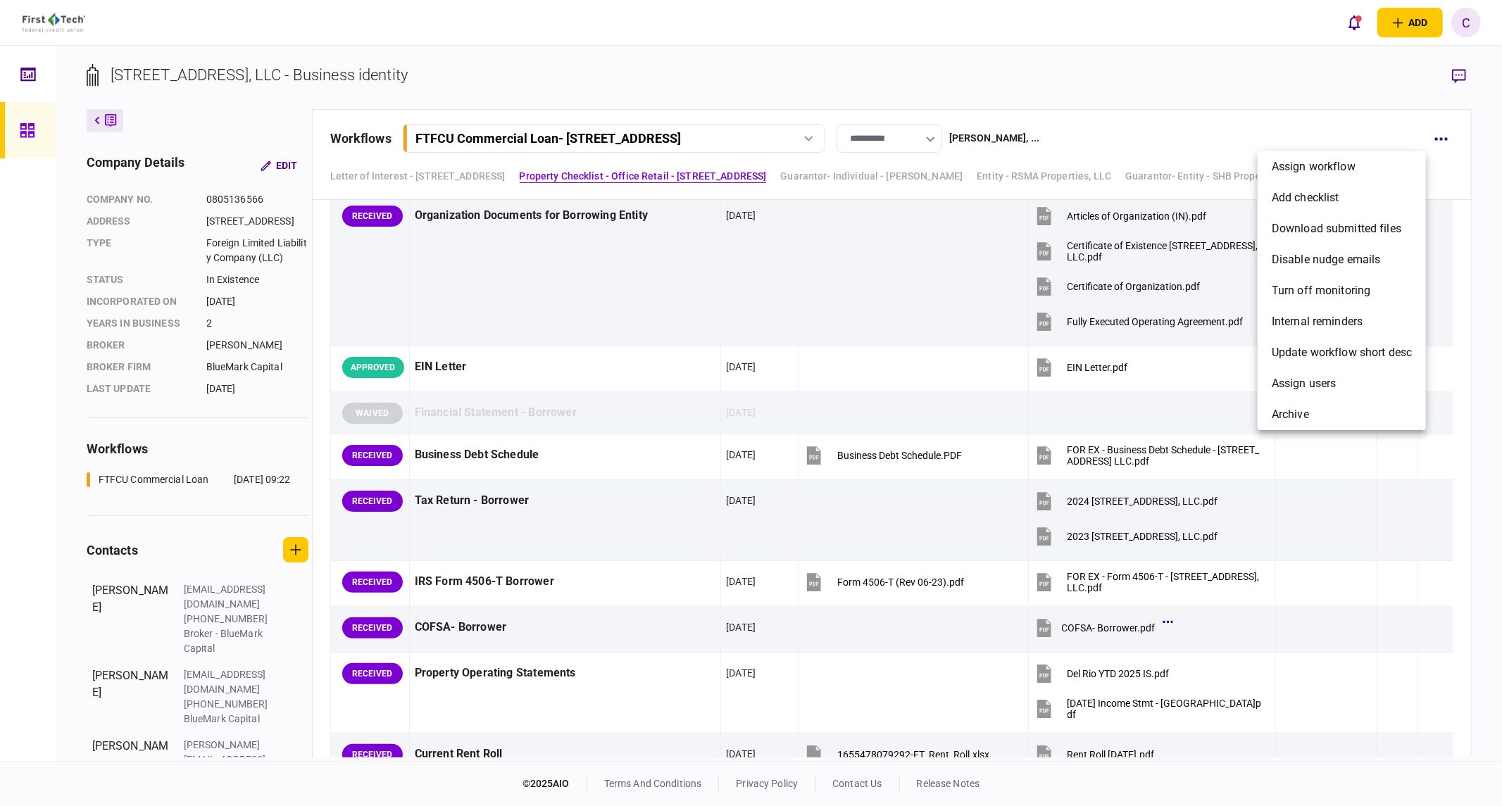
click at [1462, 76] on div at bounding box center [751, 403] width 1502 height 806
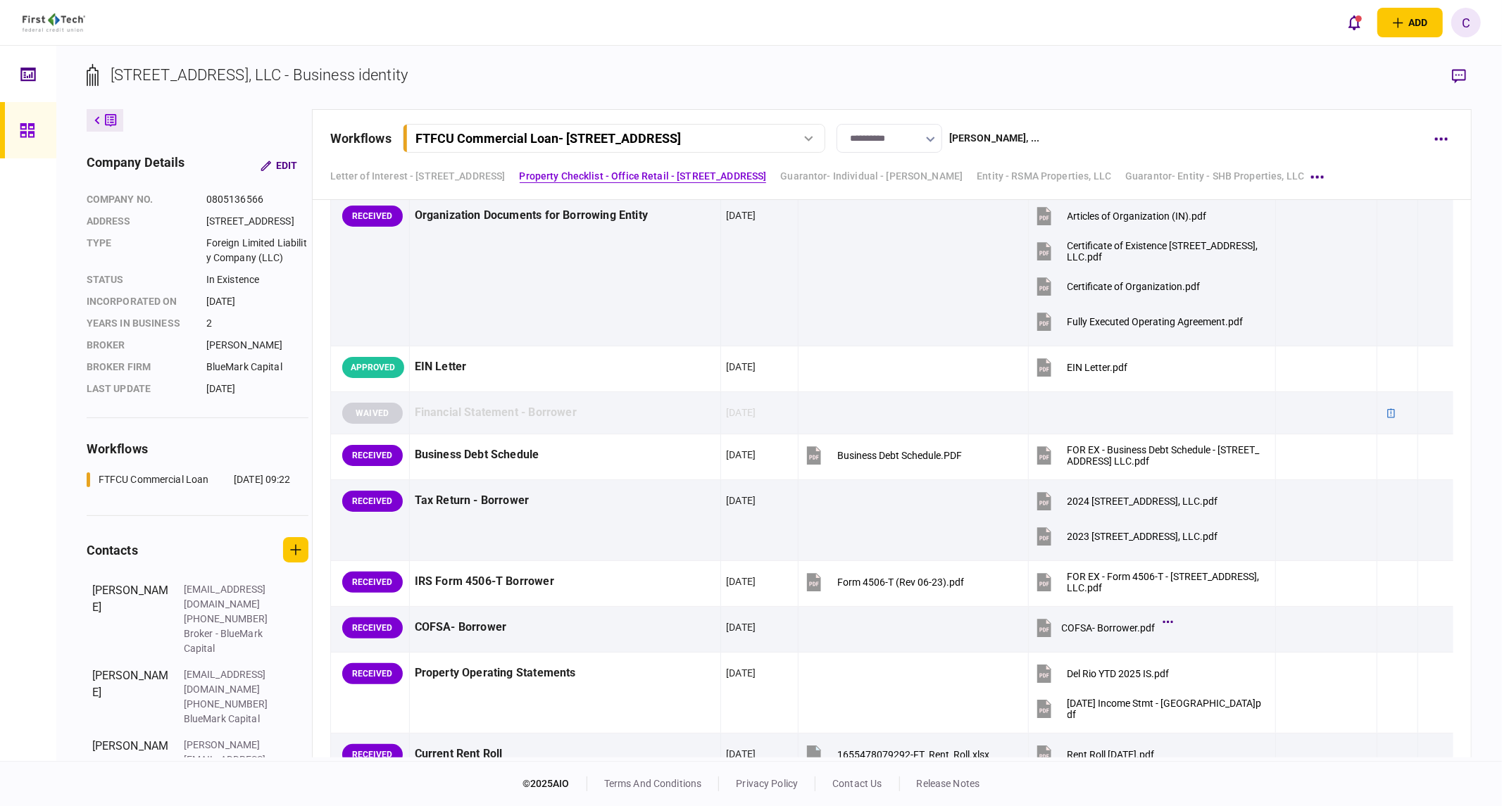
click at [1456, 77] on icon "button" at bounding box center [1459, 76] width 14 height 15
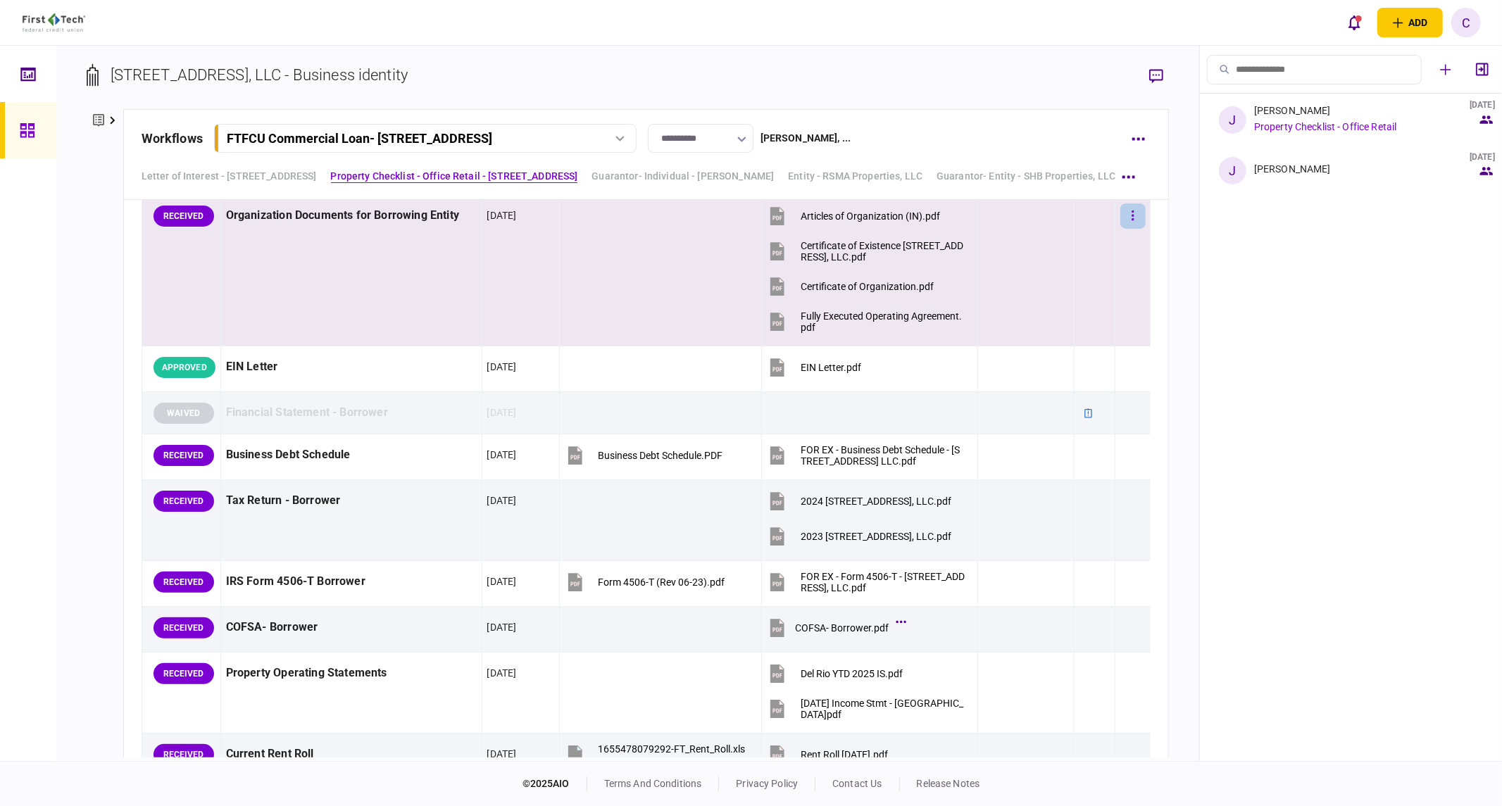
click at [1132, 216] on icon "button" at bounding box center [1133, 215] width 3 height 13
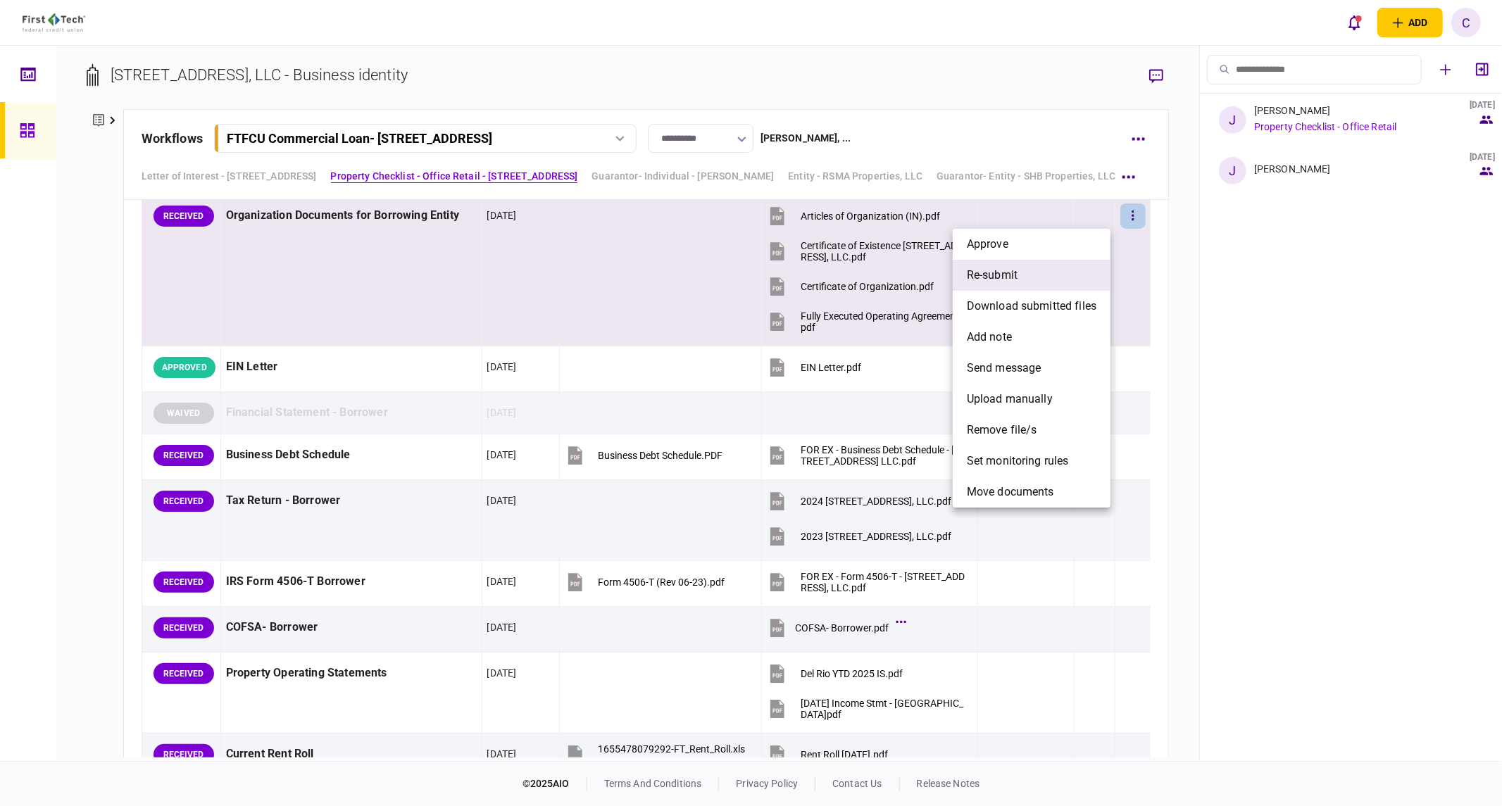
click at [1019, 275] on li "re-submit" at bounding box center [1032, 275] width 158 height 31
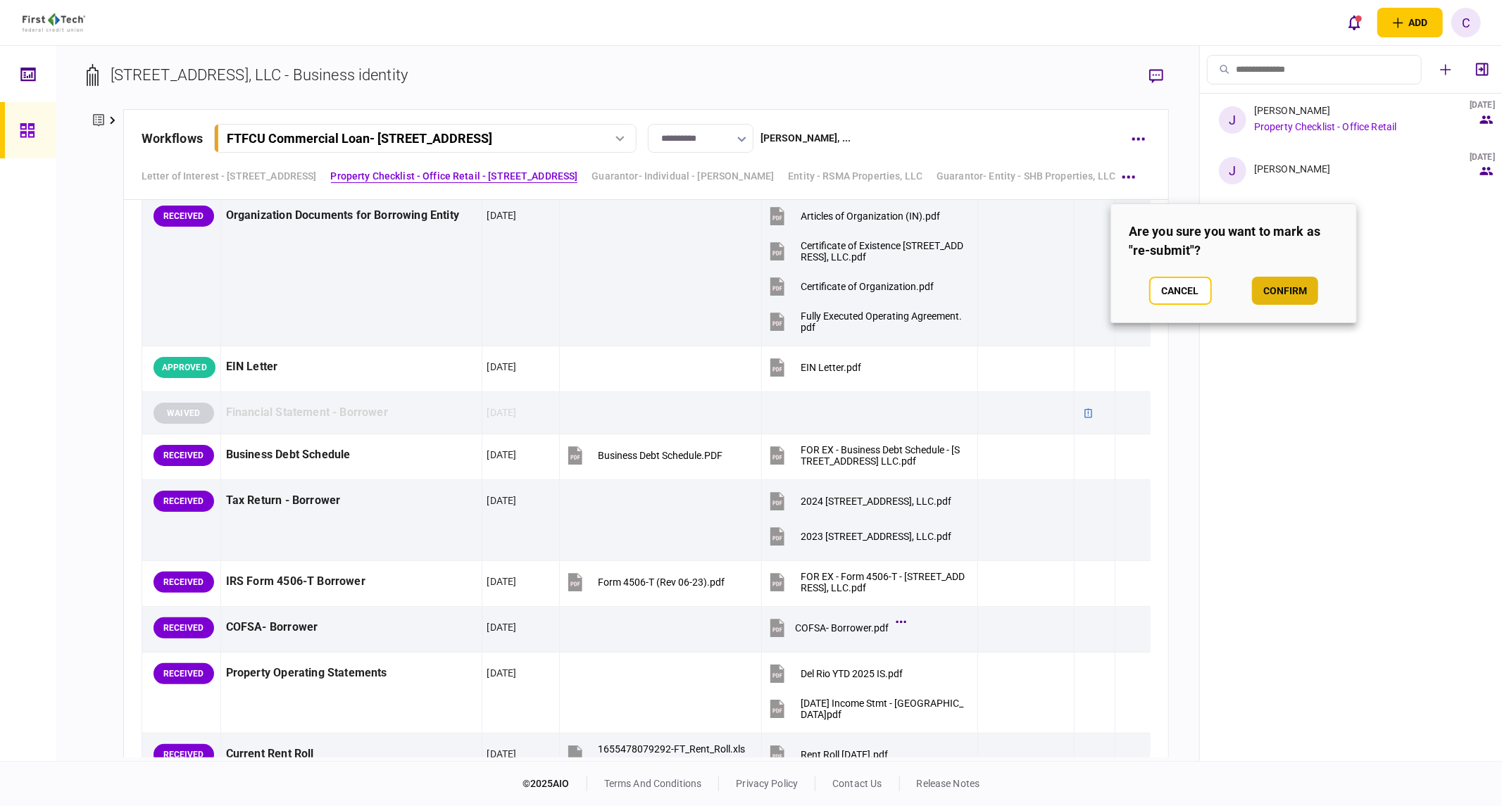
click at [1291, 284] on button "confirm" at bounding box center [1285, 291] width 66 height 28
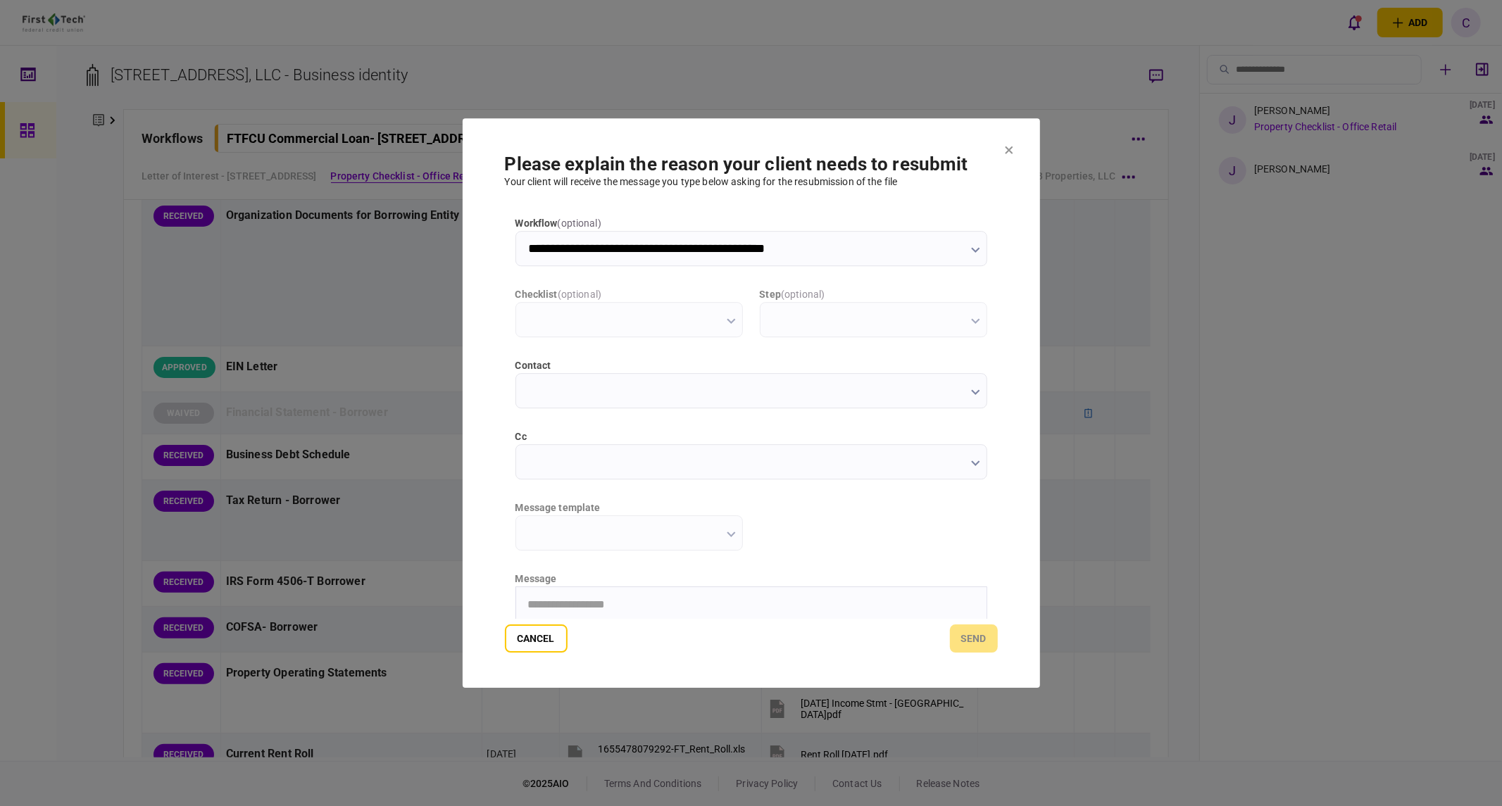
scroll to position [0, 0]
type input "**********"
click at [537, 463] on input "cc" at bounding box center [751, 461] width 472 height 35
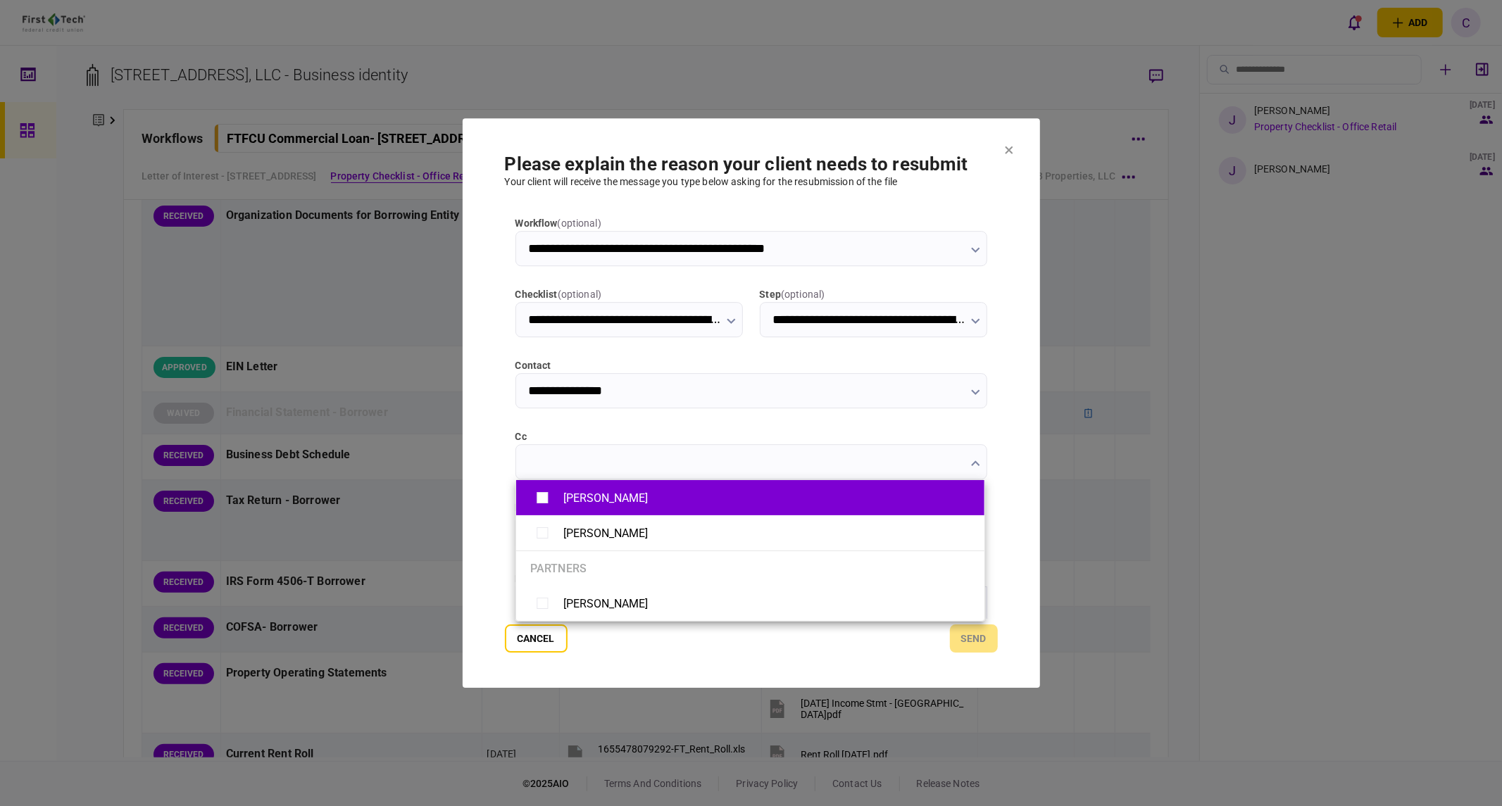
click at [529, 494] on li "Aaron Massara" at bounding box center [750, 497] width 468 height 35
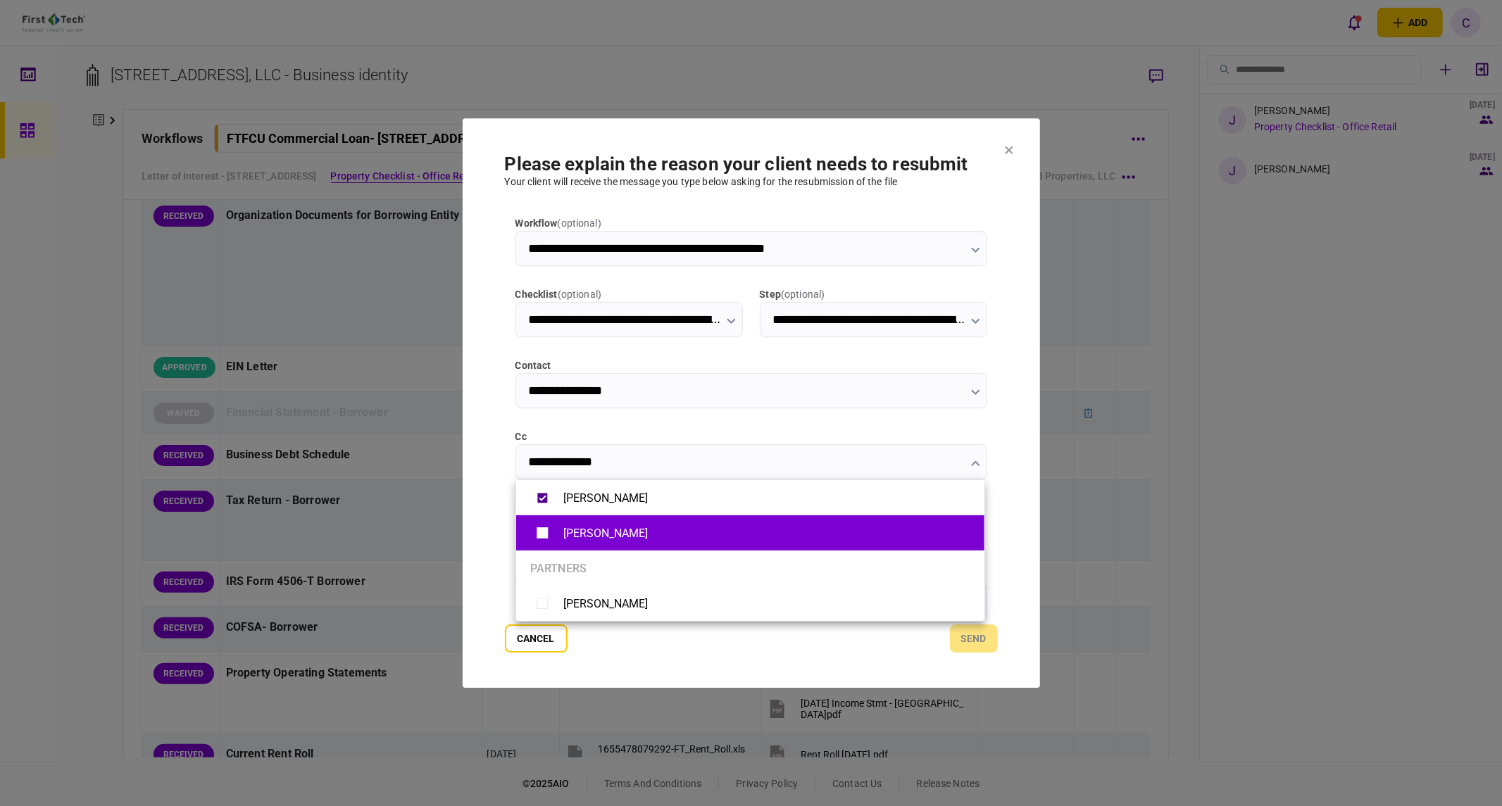
click at [529, 522] on li "Matt Stefan" at bounding box center [750, 532] width 468 height 35
type input "**********"
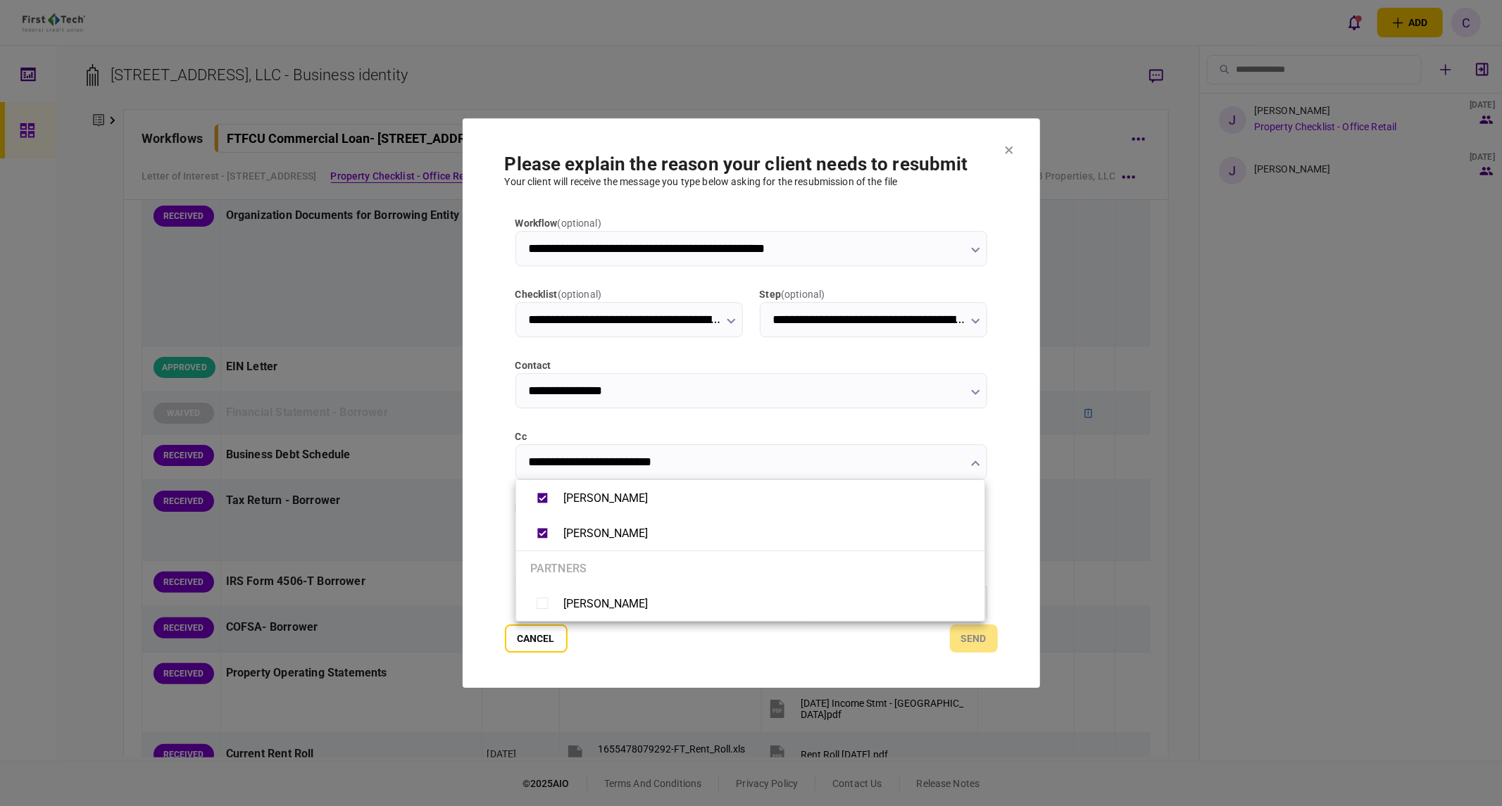
click at [495, 536] on div at bounding box center [751, 403] width 1502 height 806
click at [634, 534] on input "message template" at bounding box center [628, 532] width 227 height 35
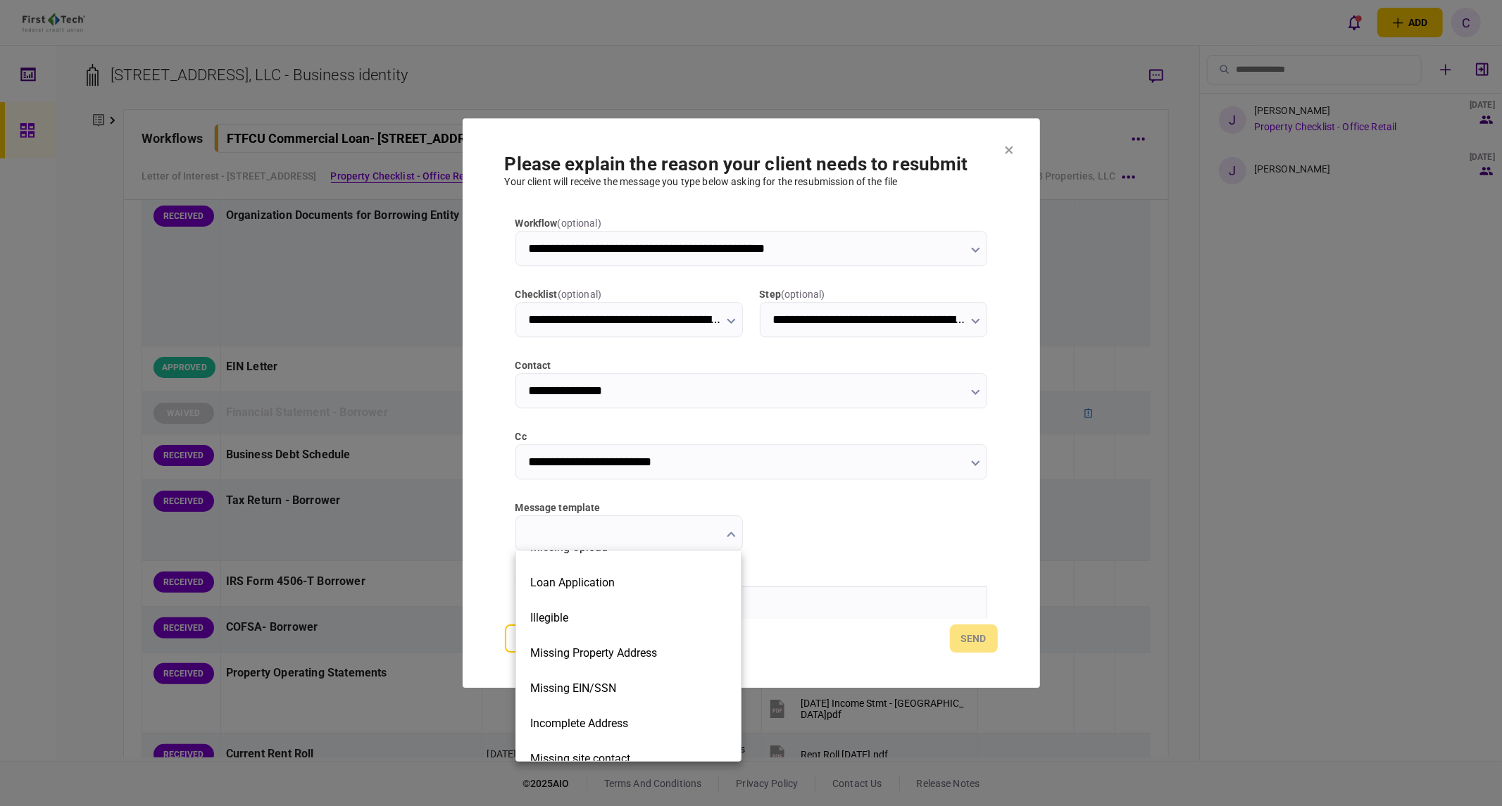
scroll to position [318, 0]
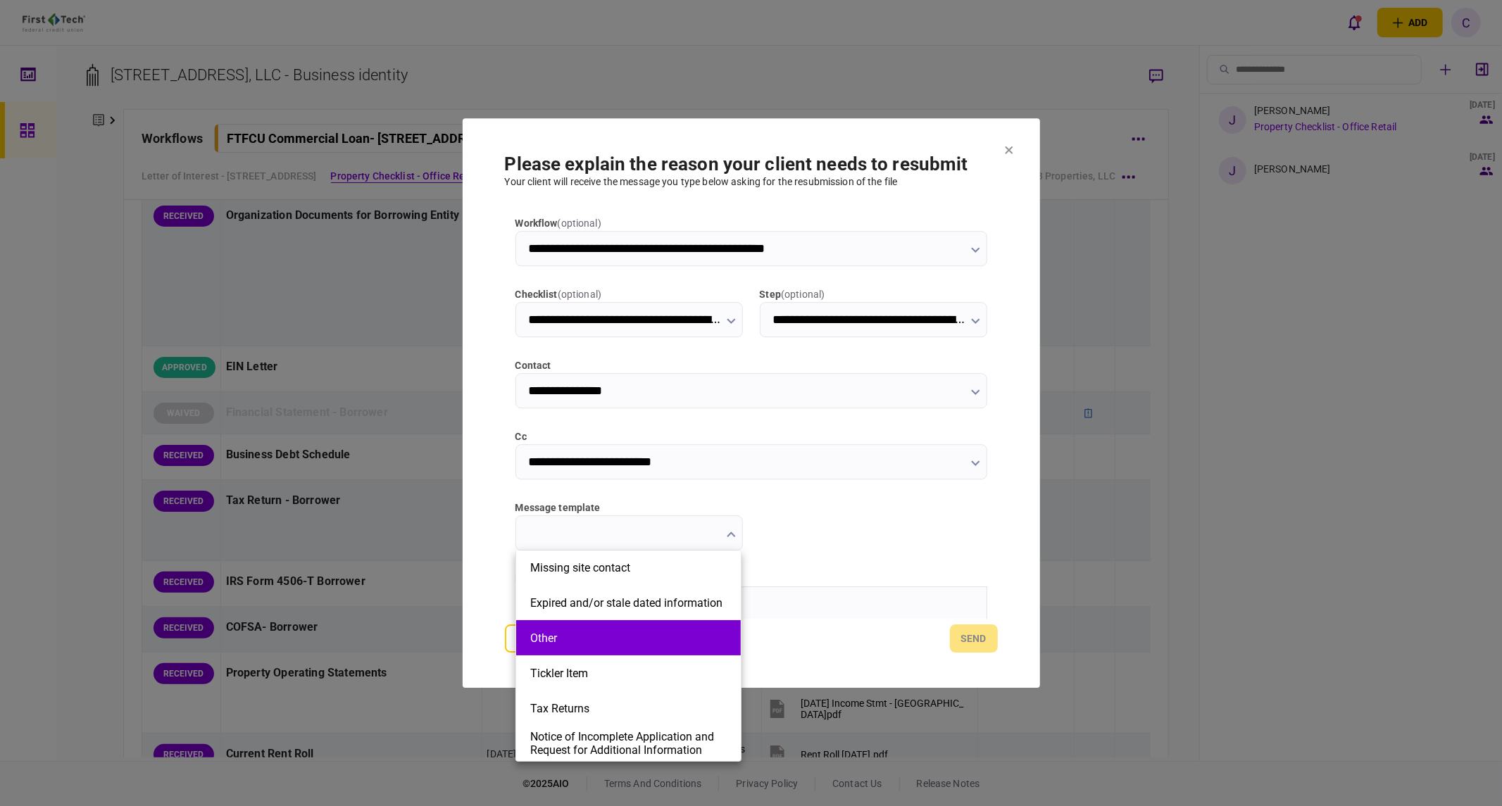
click at [582, 643] on button "Other" at bounding box center [628, 638] width 196 height 13
type input "*****"
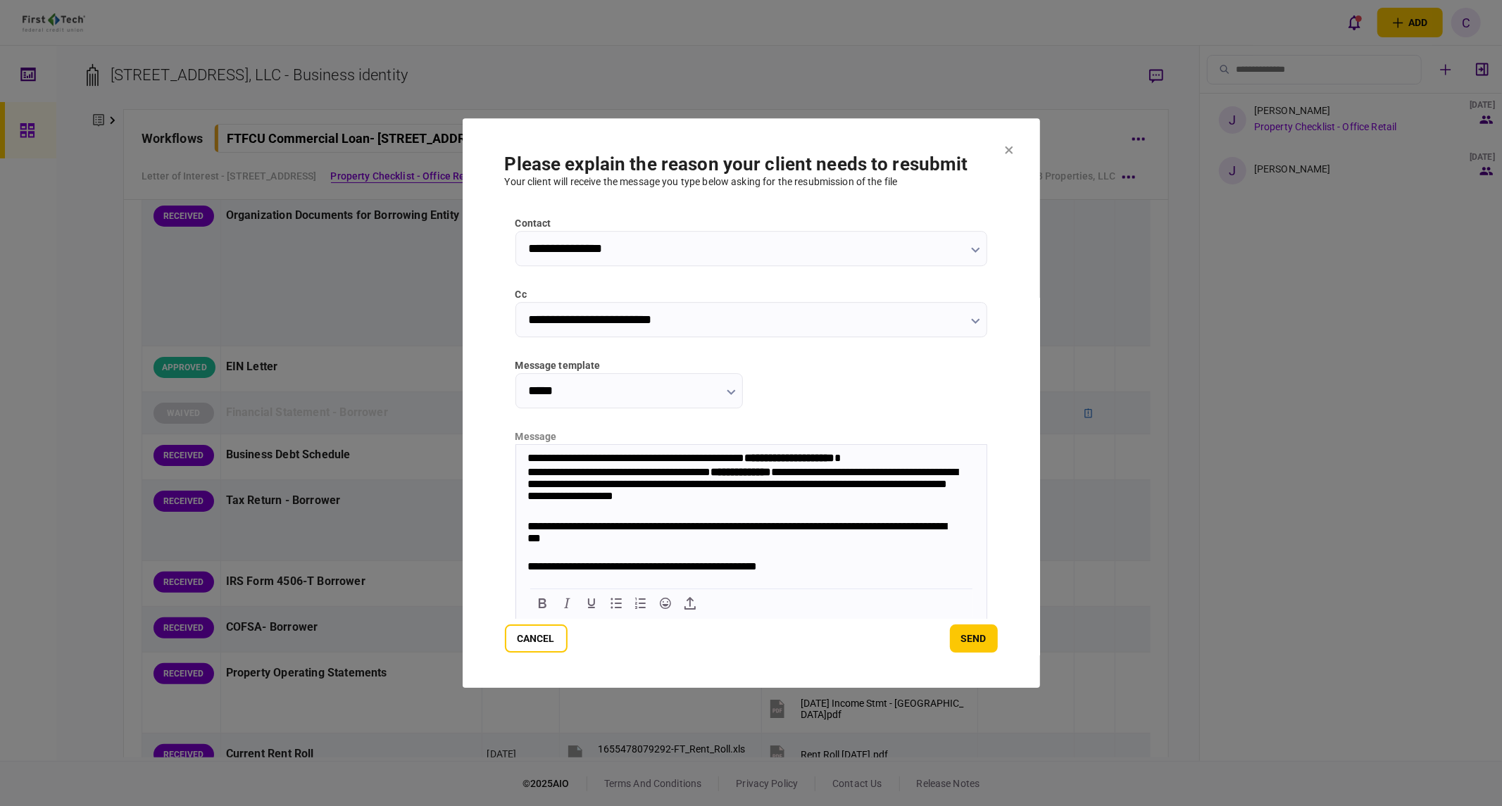
scroll to position [0, 0]
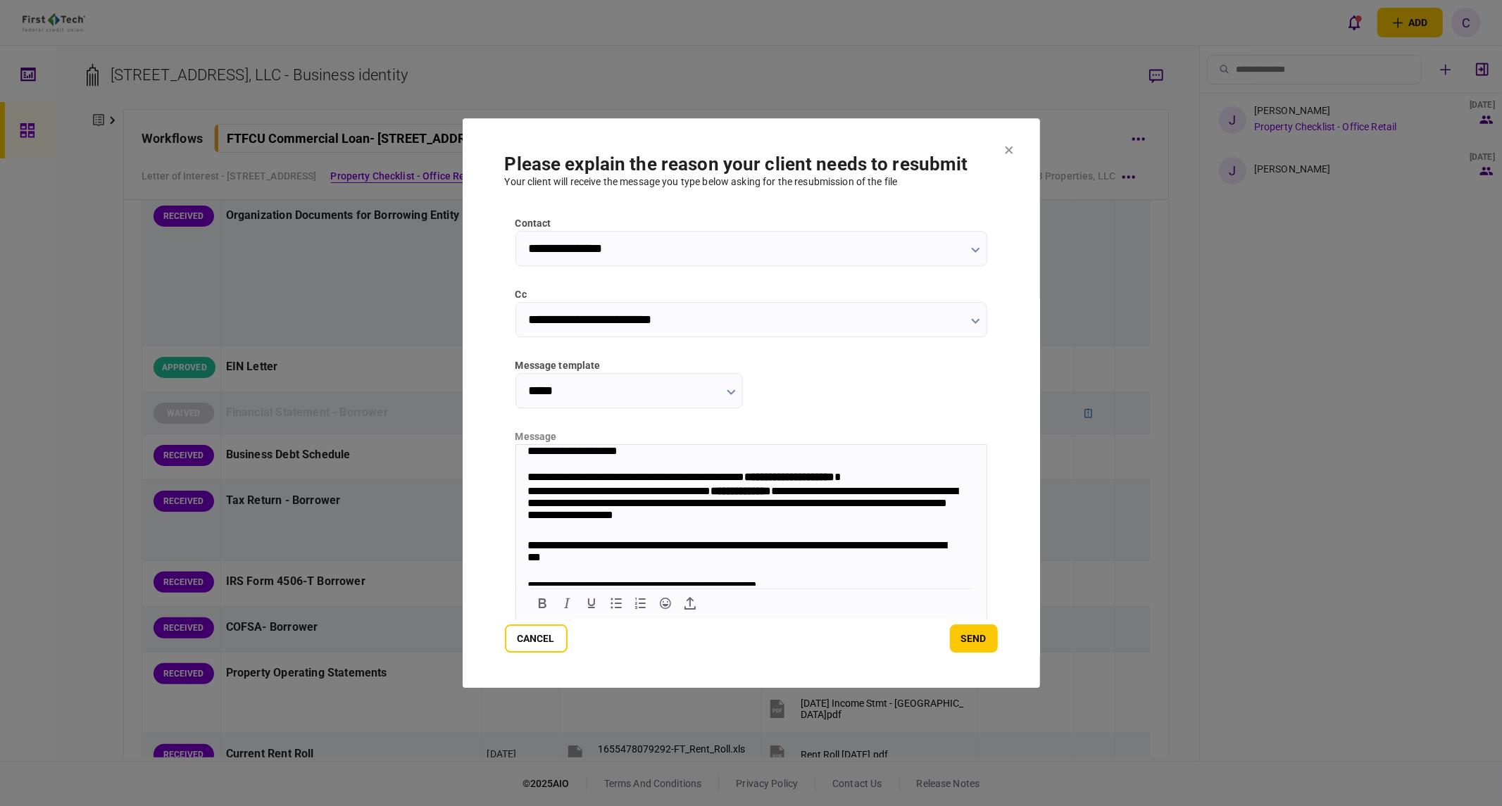
click at [791, 475] on strong "**********" at bounding box center [789, 476] width 90 height 11
click at [752, 491] on strong "**********" at bounding box center [740, 490] width 61 height 11
drag, startPoint x: 601, startPoint y: 491, endPoint x: 674, endPoint y: 491, distance: 73.2
click at [674, 491] on div "**********" at bounding box center [744, 505] width 434 height 42
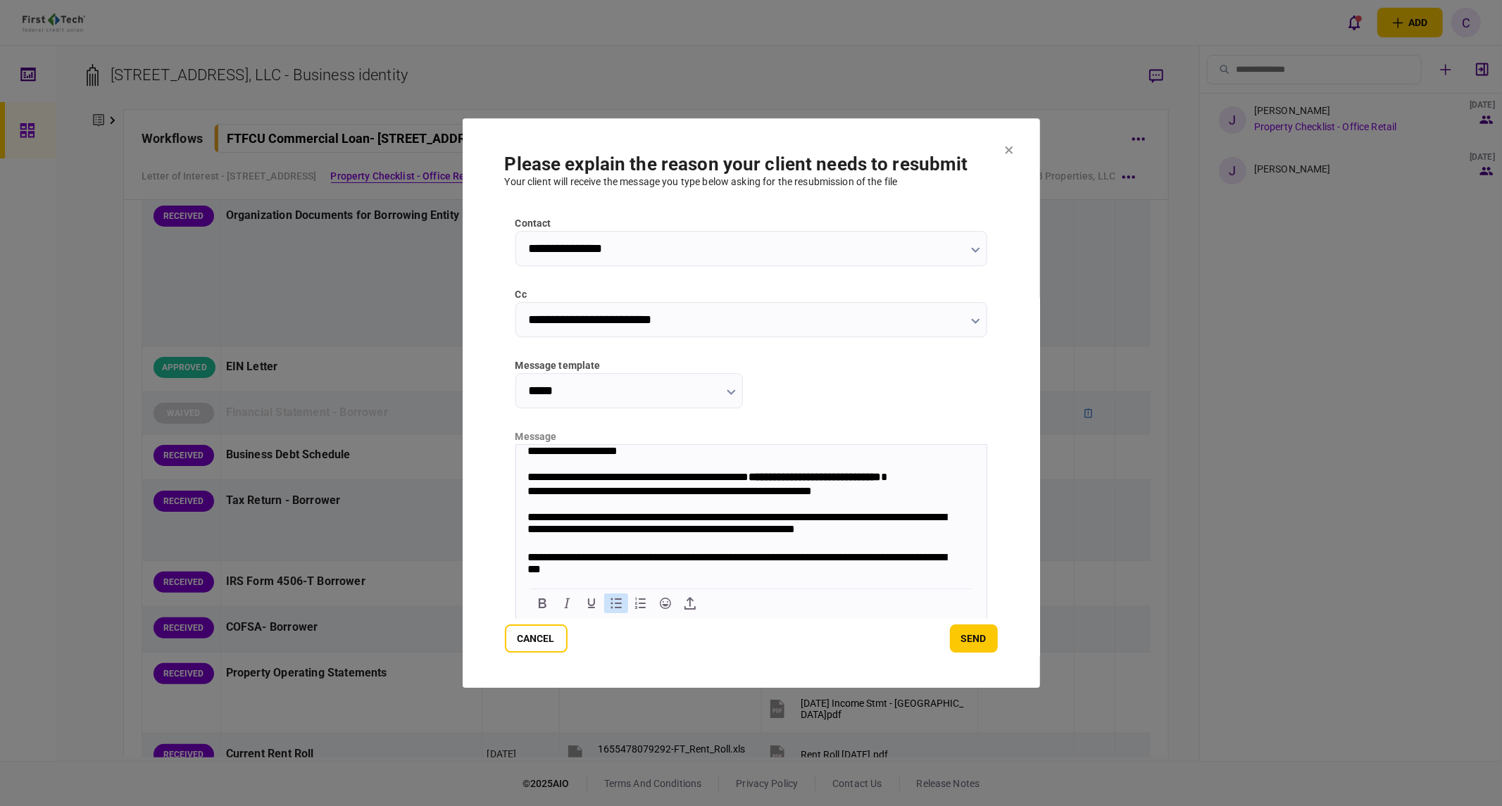
click at [617, 607] on icon "Bullet list" at bounding box center [615, 603] width 11 height 11
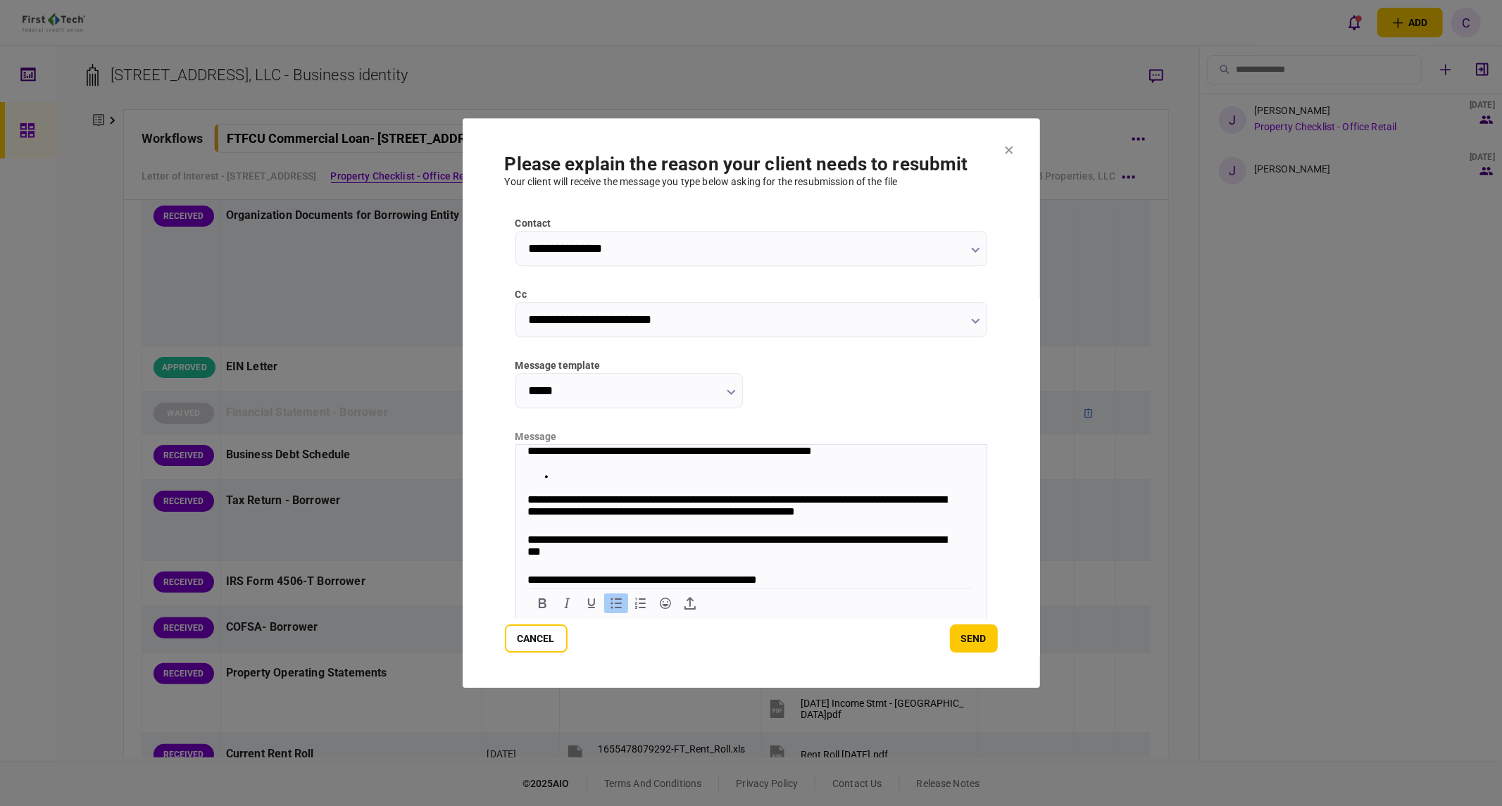
scroll to position [78, 0]
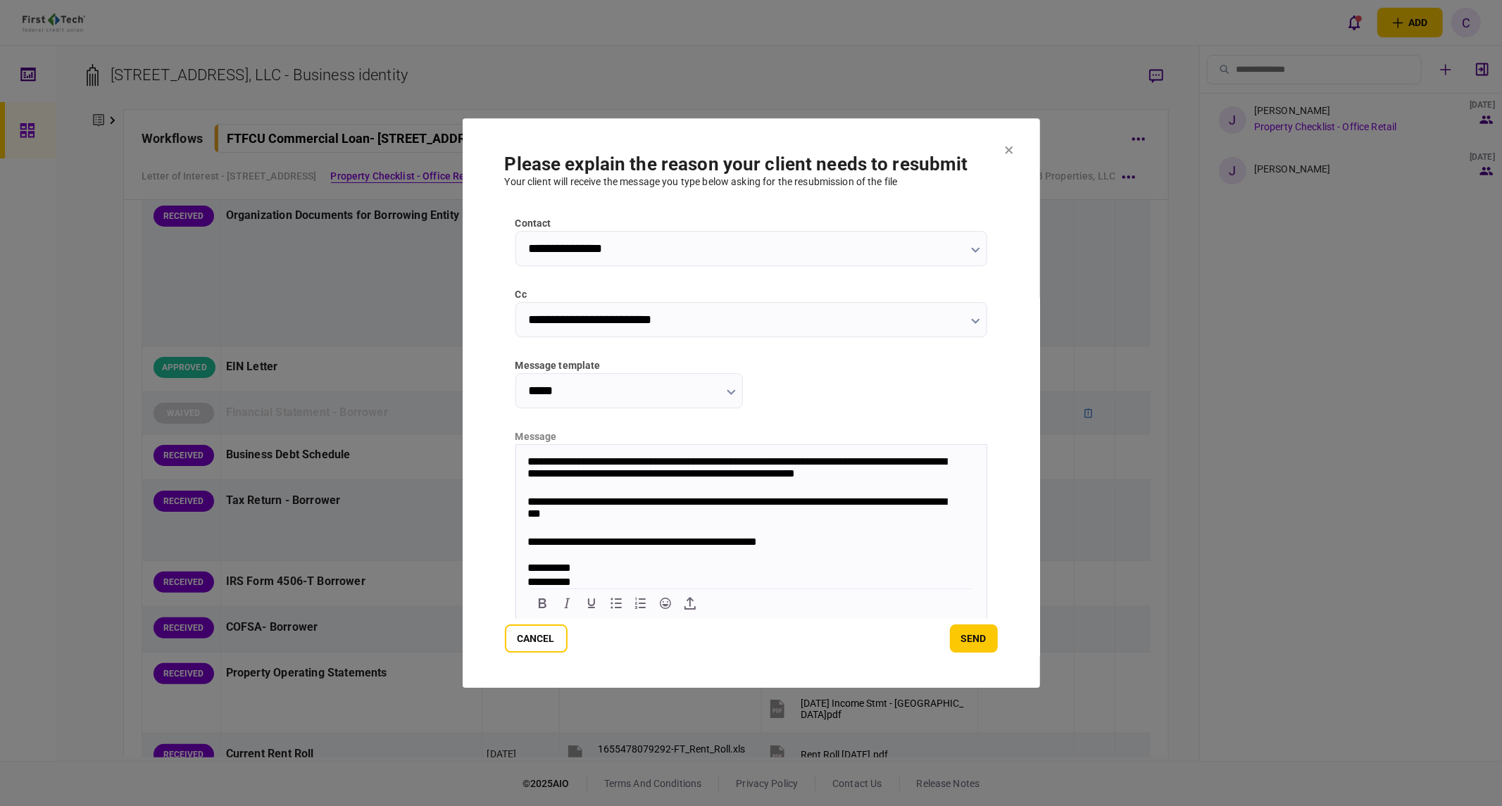
click at [717, 509] on div "**********" at bounding box center [744, 509] width 434 height 28
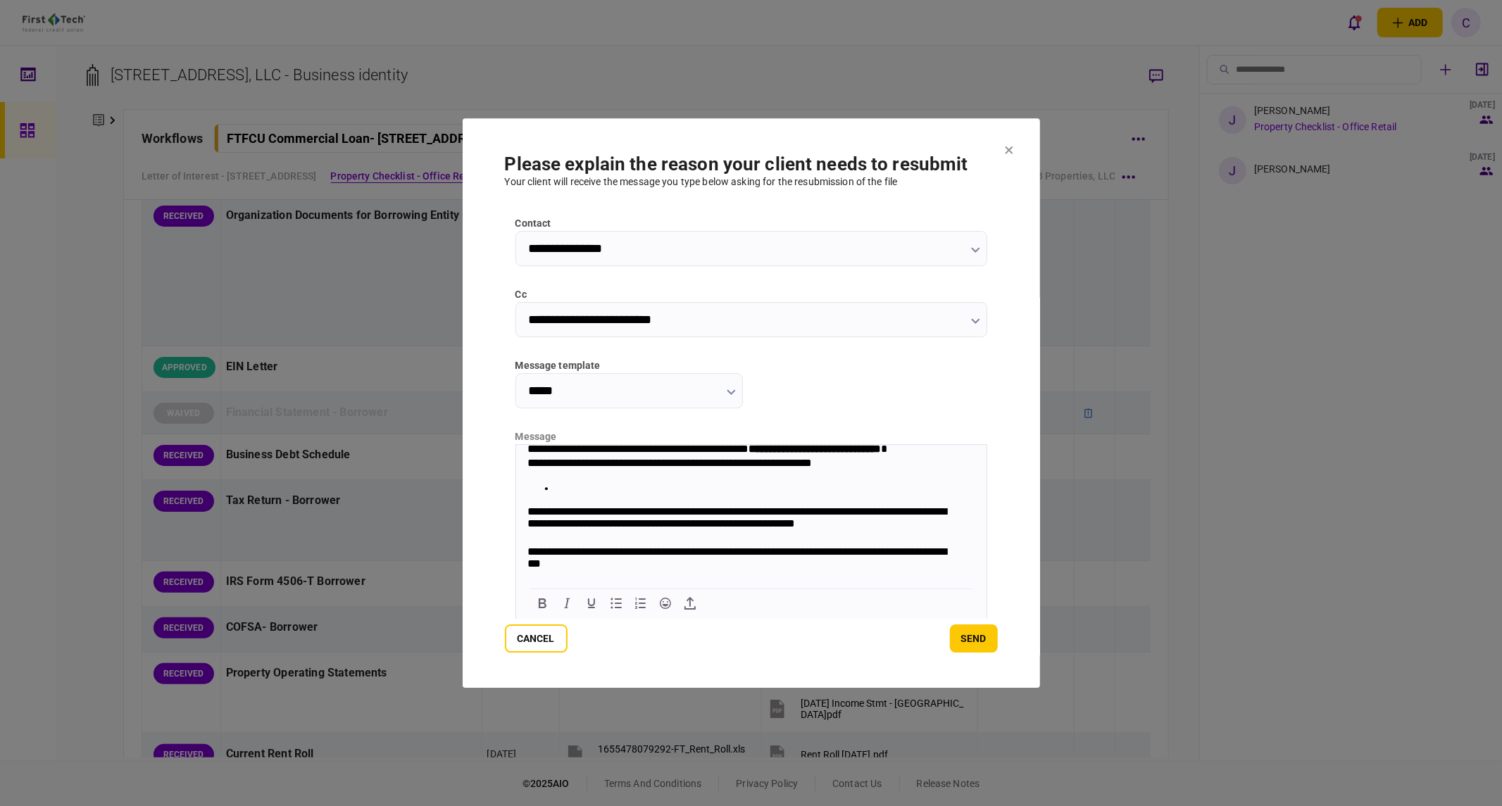
scroll to position [0, 0]
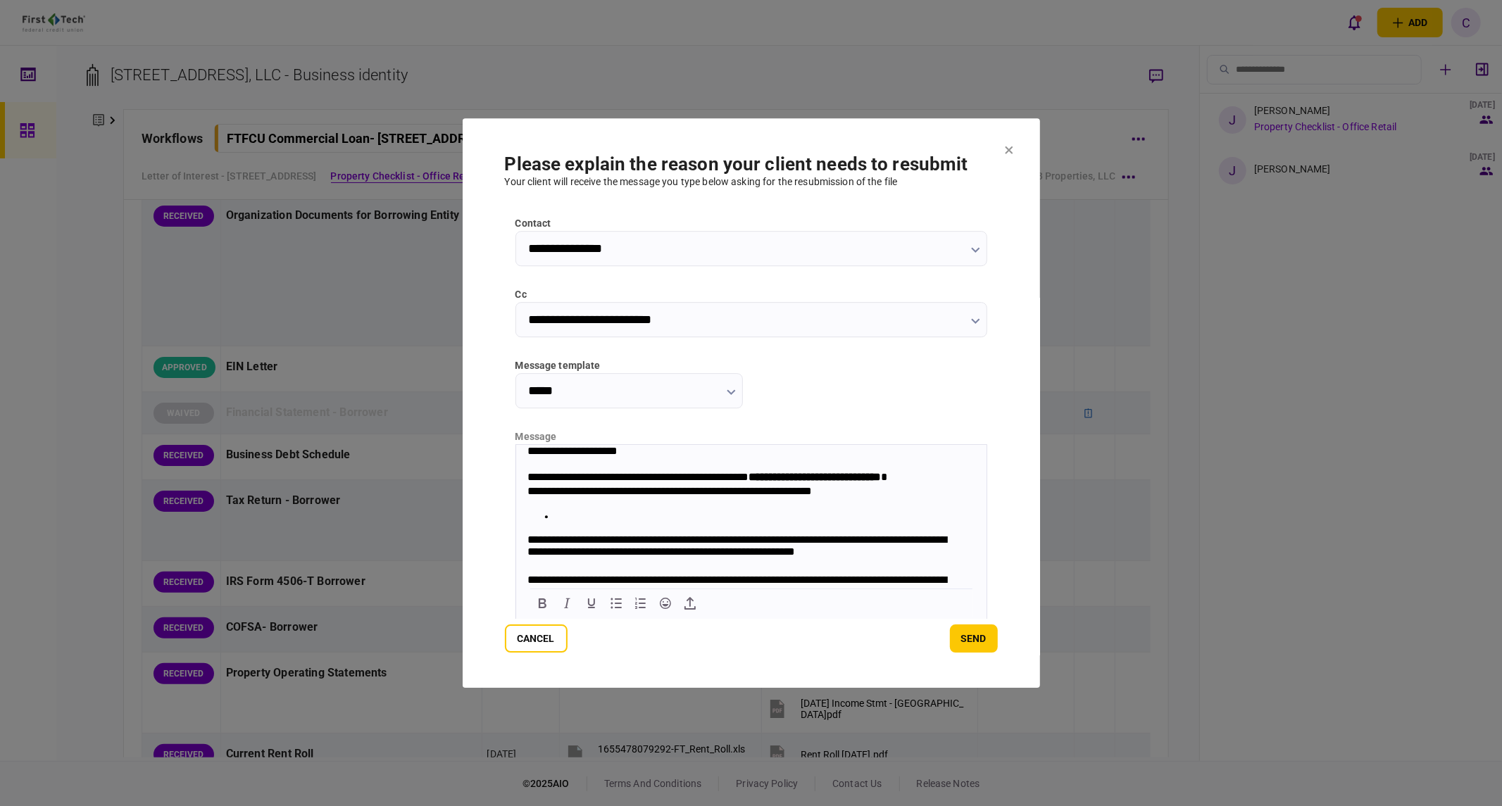
click at [595, 513] on li "Rich Text Area. Press ALT-0 for help." at bounding box center [765, 516] width 420 height 12
drag, startPoint x: 794, startPoint y: 479, endPoint x: 950, endPoint y: 476, distance: 155.6
click at [880, 476] on strong "**********" at bounding box center [814, 476] width 132 height 11
copy strong "**********"
click at [582, 517] on li "Rich Text Area. Press ALT-0 for help." at bounding box center [765, 516] width 420 height 12
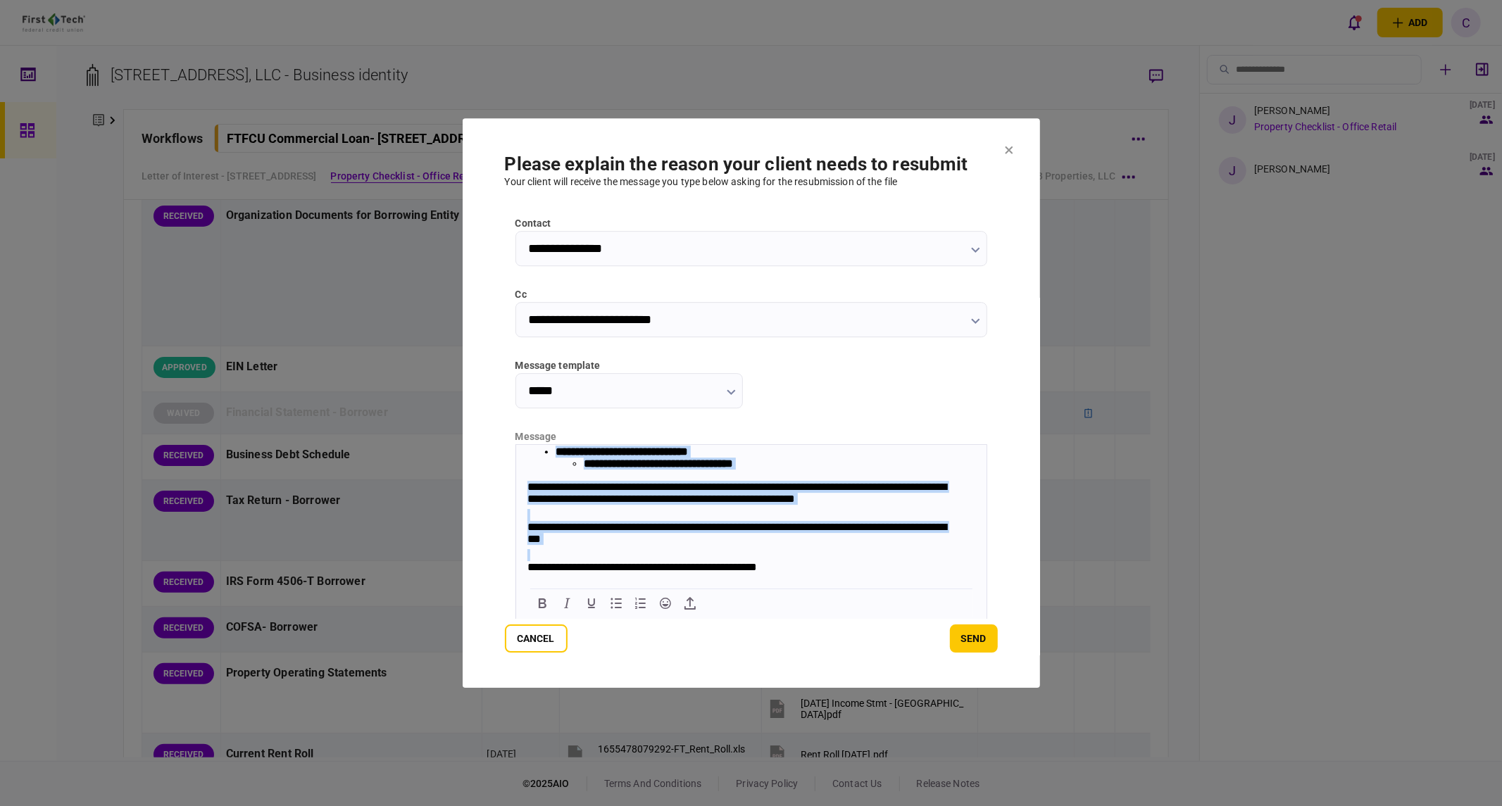
scroll to position [107, 0]
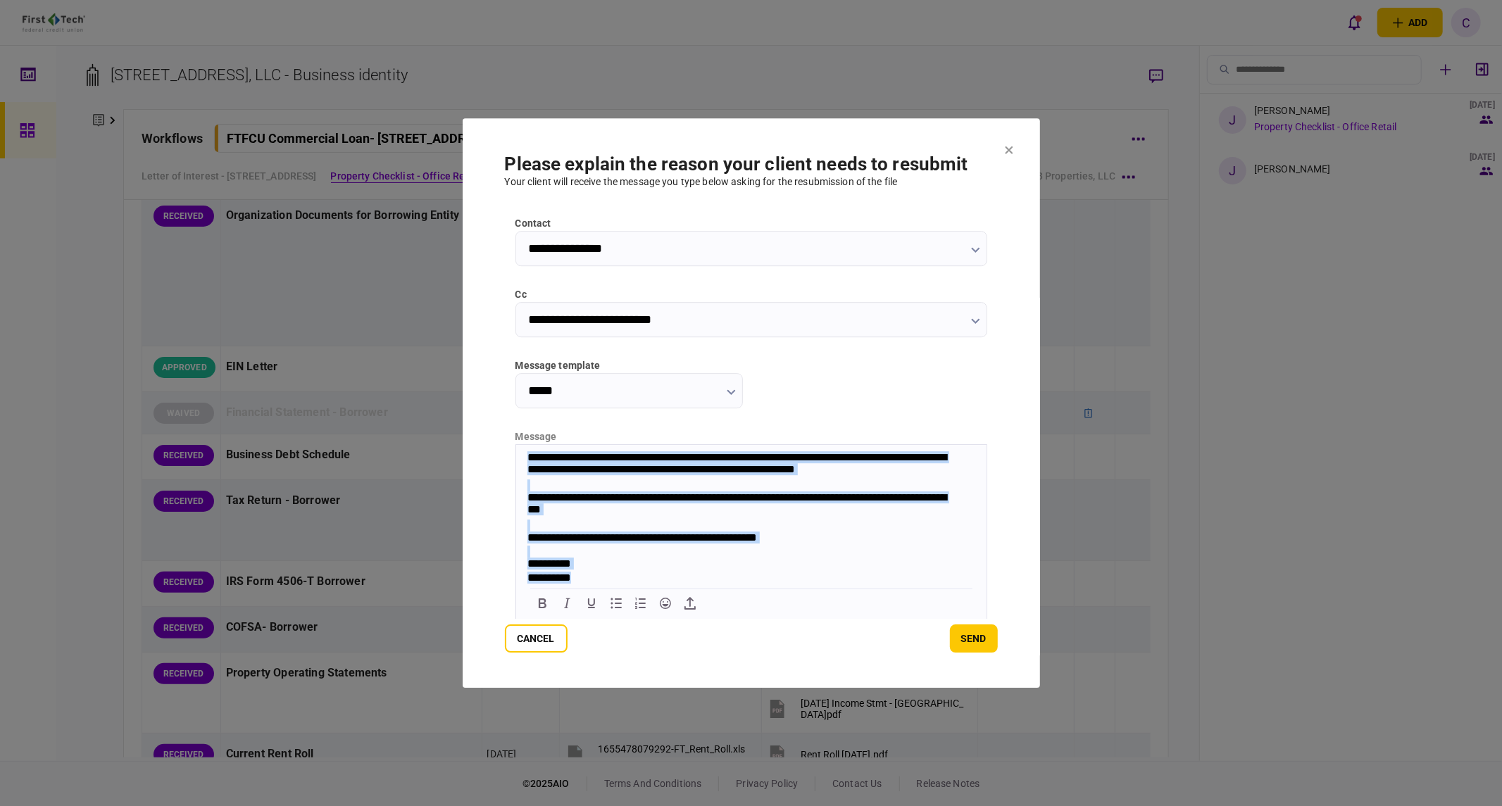
drag, startPoint x: 525, startPoint y: 453, endPoint x: 812, endPoint y: 600, distance: 322.5
click at [812, 585] on html "**********" at bounding box center [750, 467] width 470 height 235
copy body "**********"
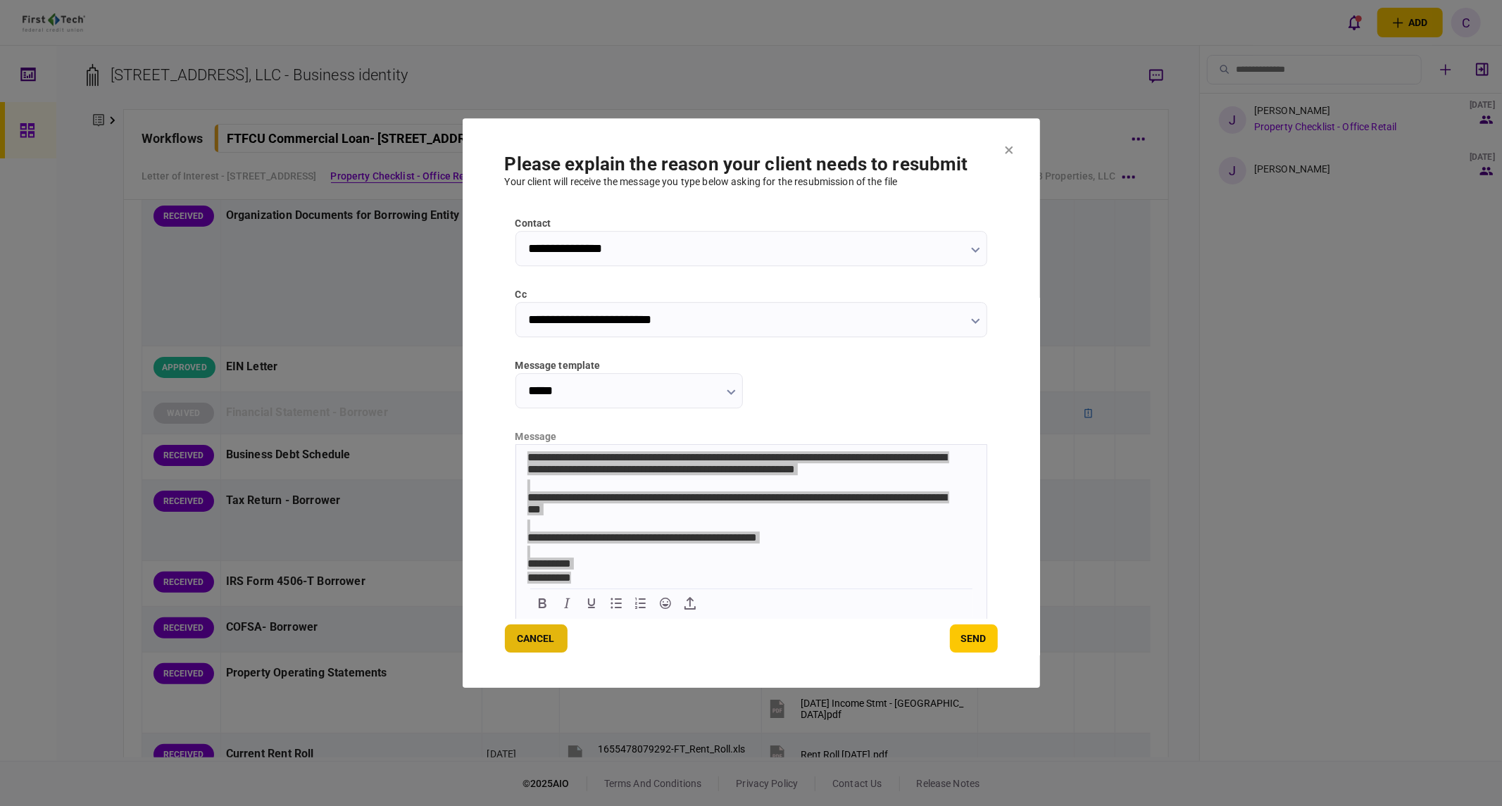
click at [546, 644] on button "Cancel" at bounding box center [536, 639] width 63 height 28
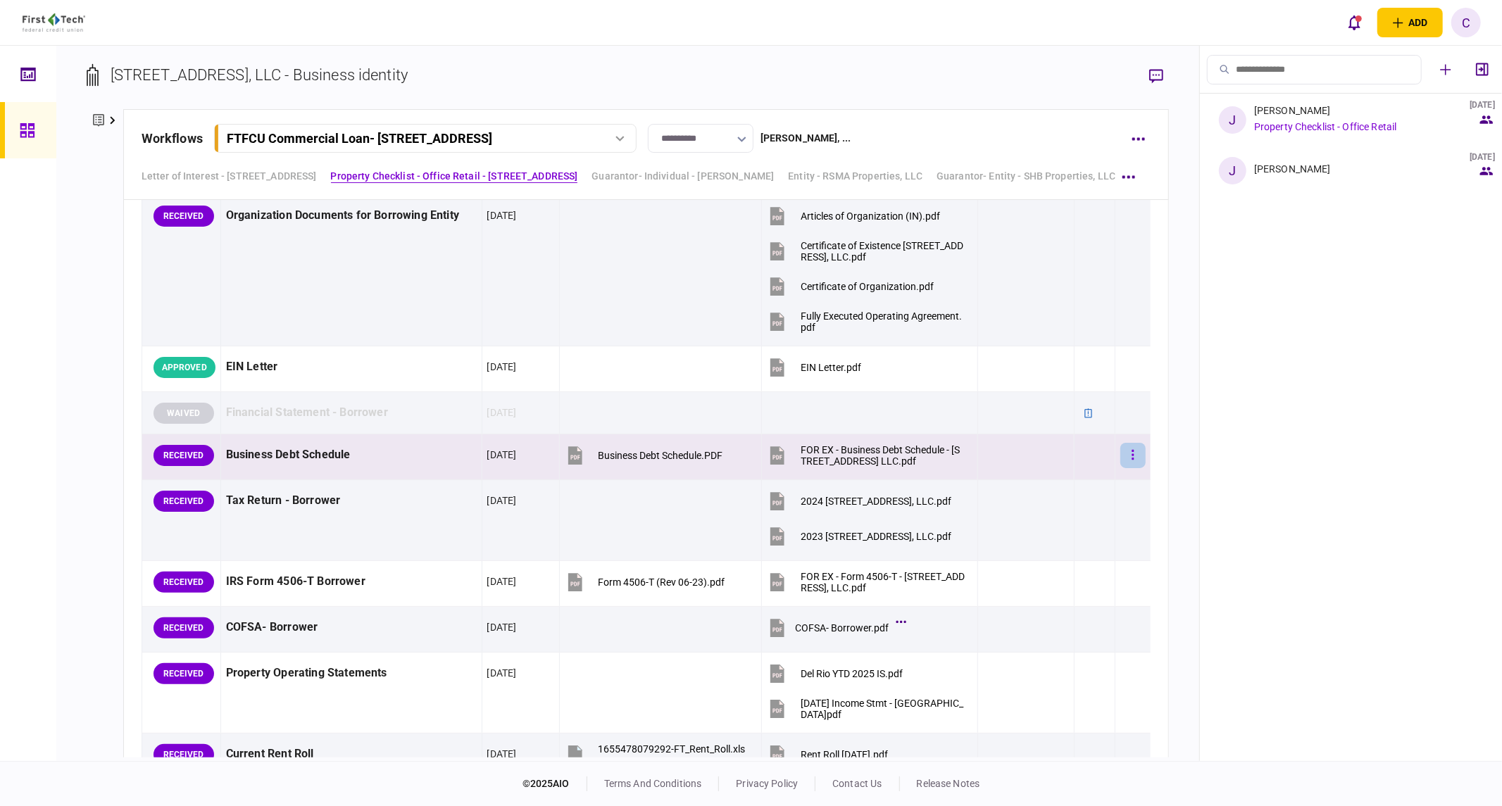
click at [1132, 456] on icon "button" at bounding box center [1133, 455] width 3 height 13
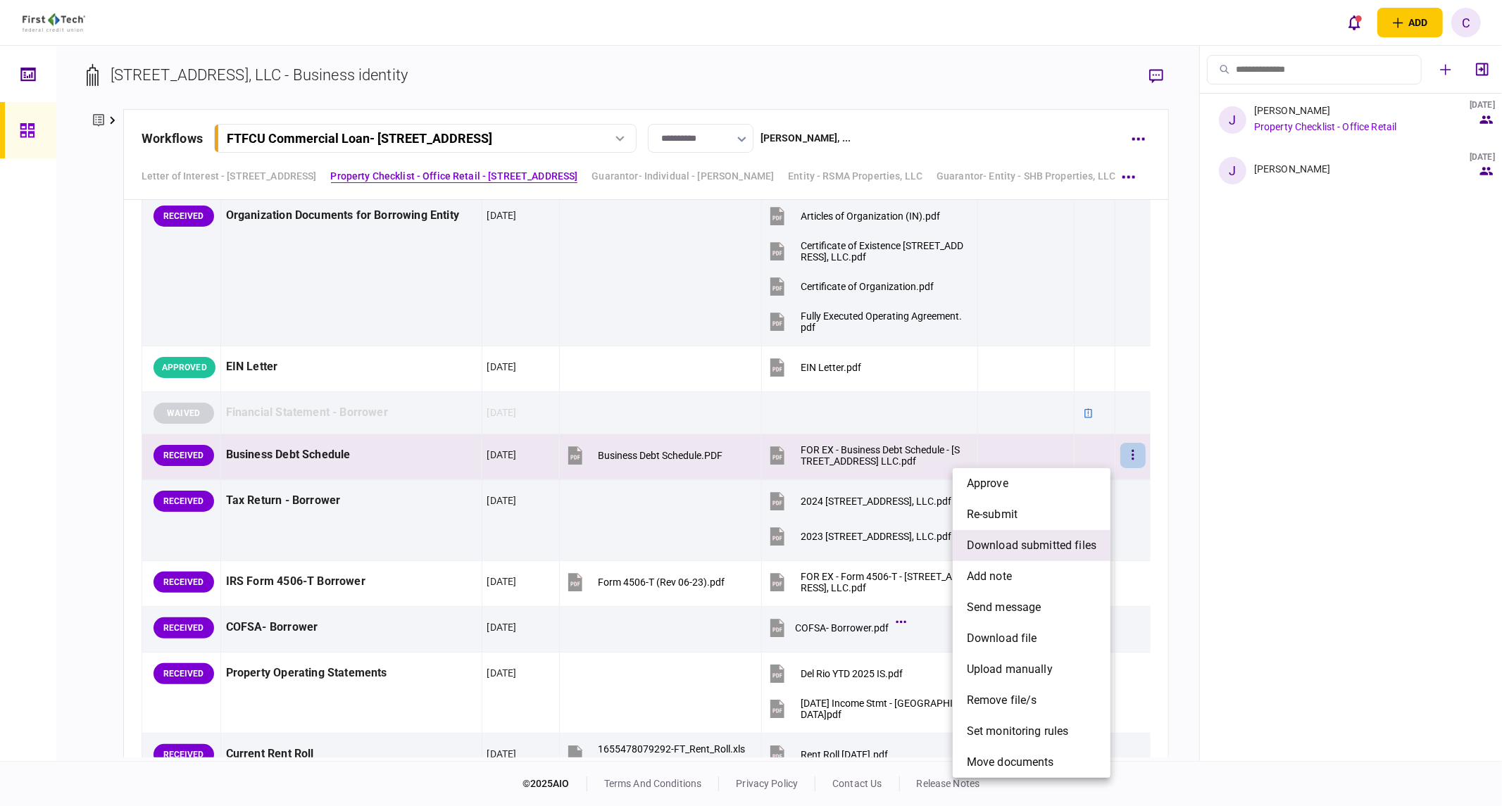
click at [994, 548] on span "download submitted files" at bounding box center [1032, 545] width 130 height 17
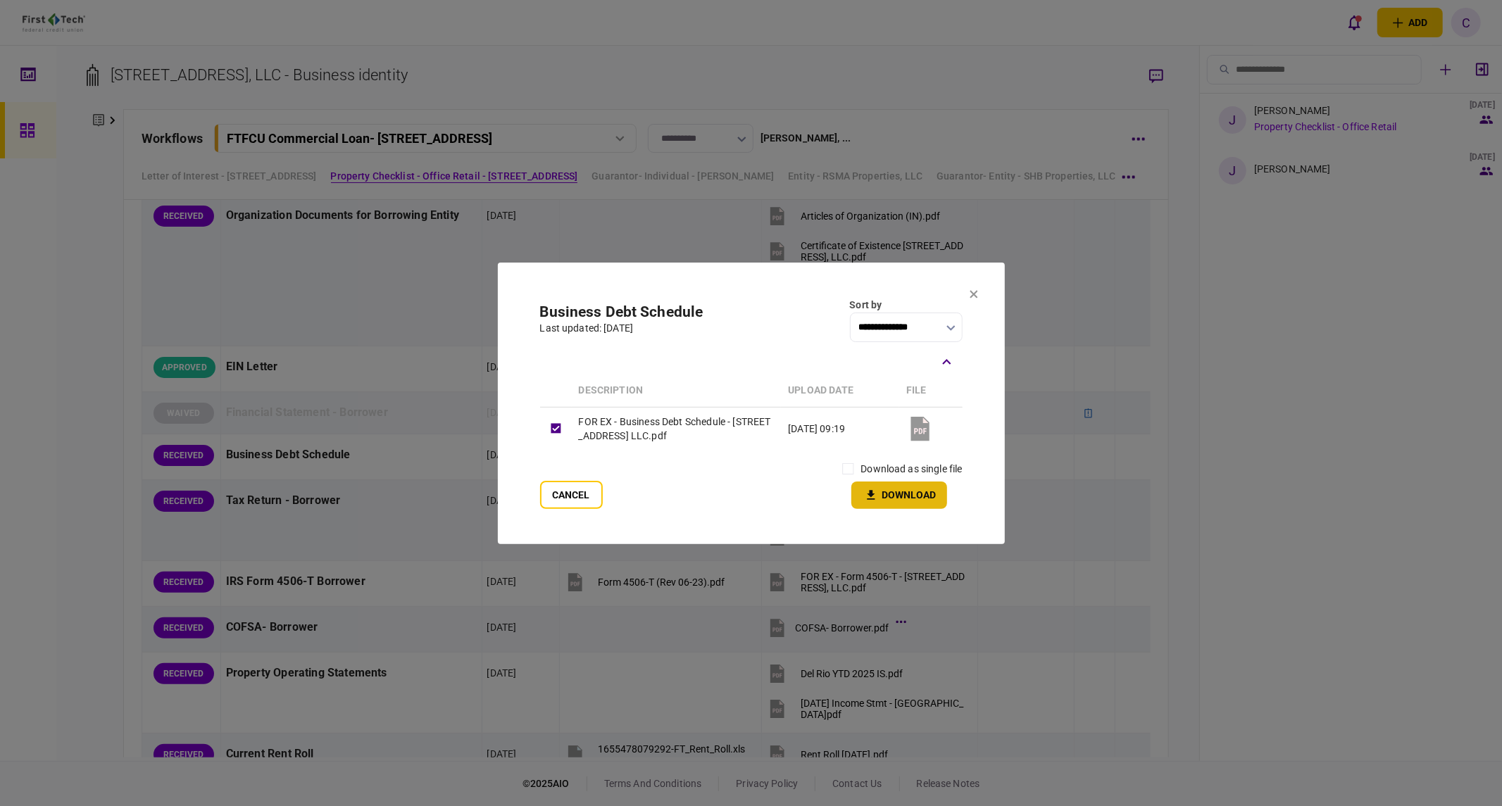
click at [903, 495] on button "Download" at bounding box center [899, 495] width 96 height 27
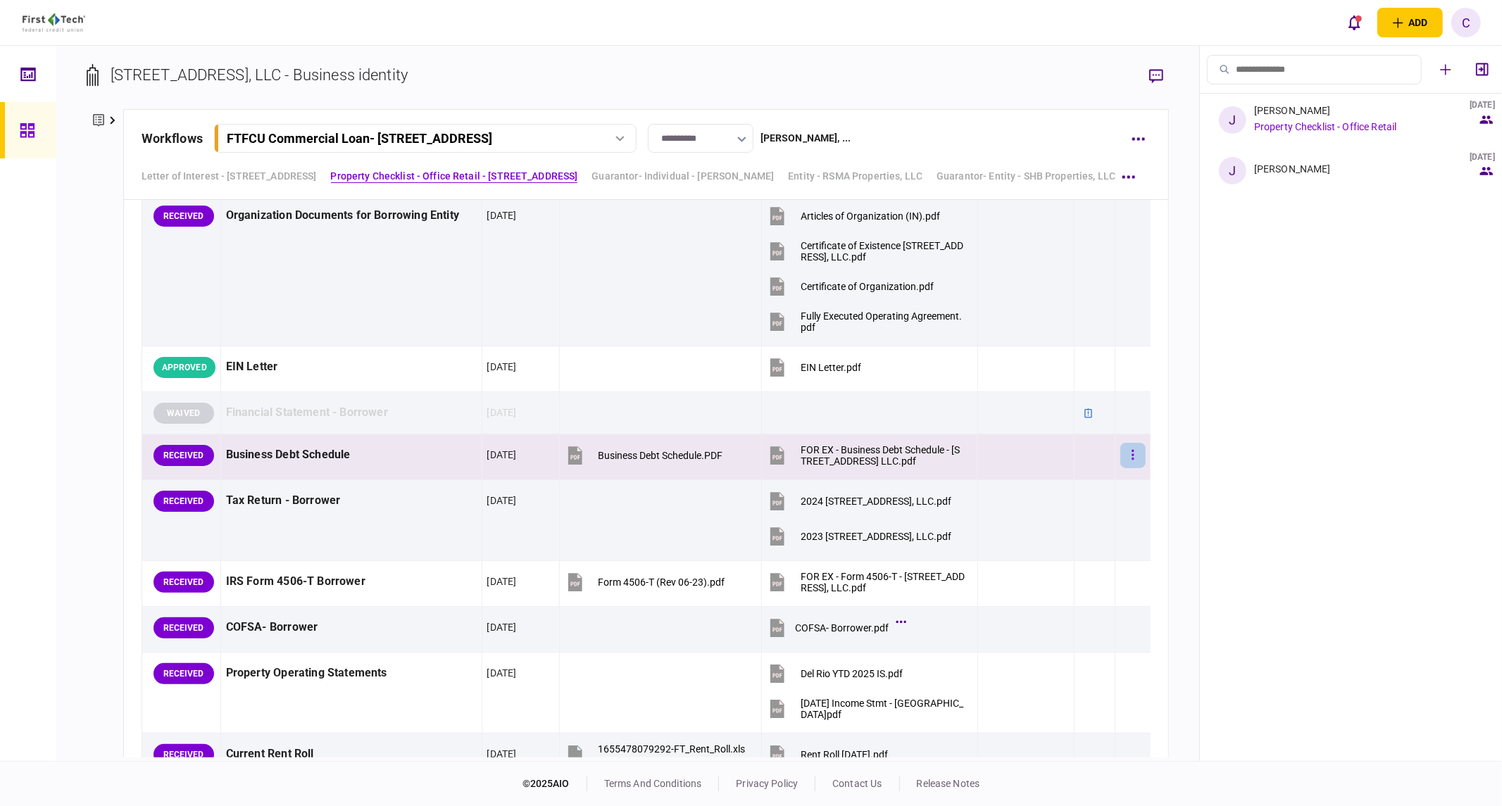
click at [1128, 455] on button "button" at bounding box center [1132, 455] width 25 height 25
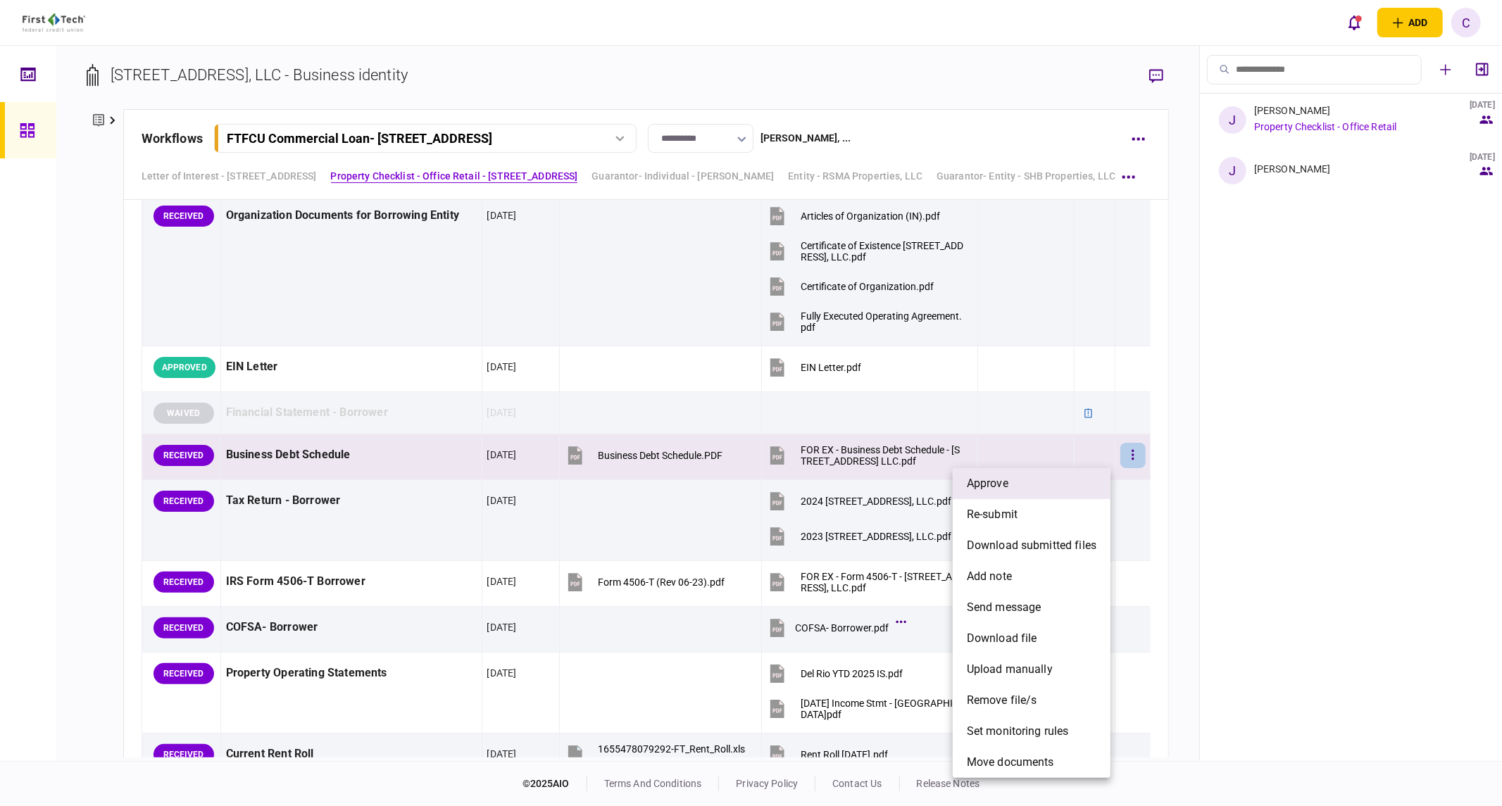
click at [1018, 479] on li "approve" at bounding box center [1032, 483] width 158 height 31
